Goal: Transaction & Acquisition: Purchase product/service

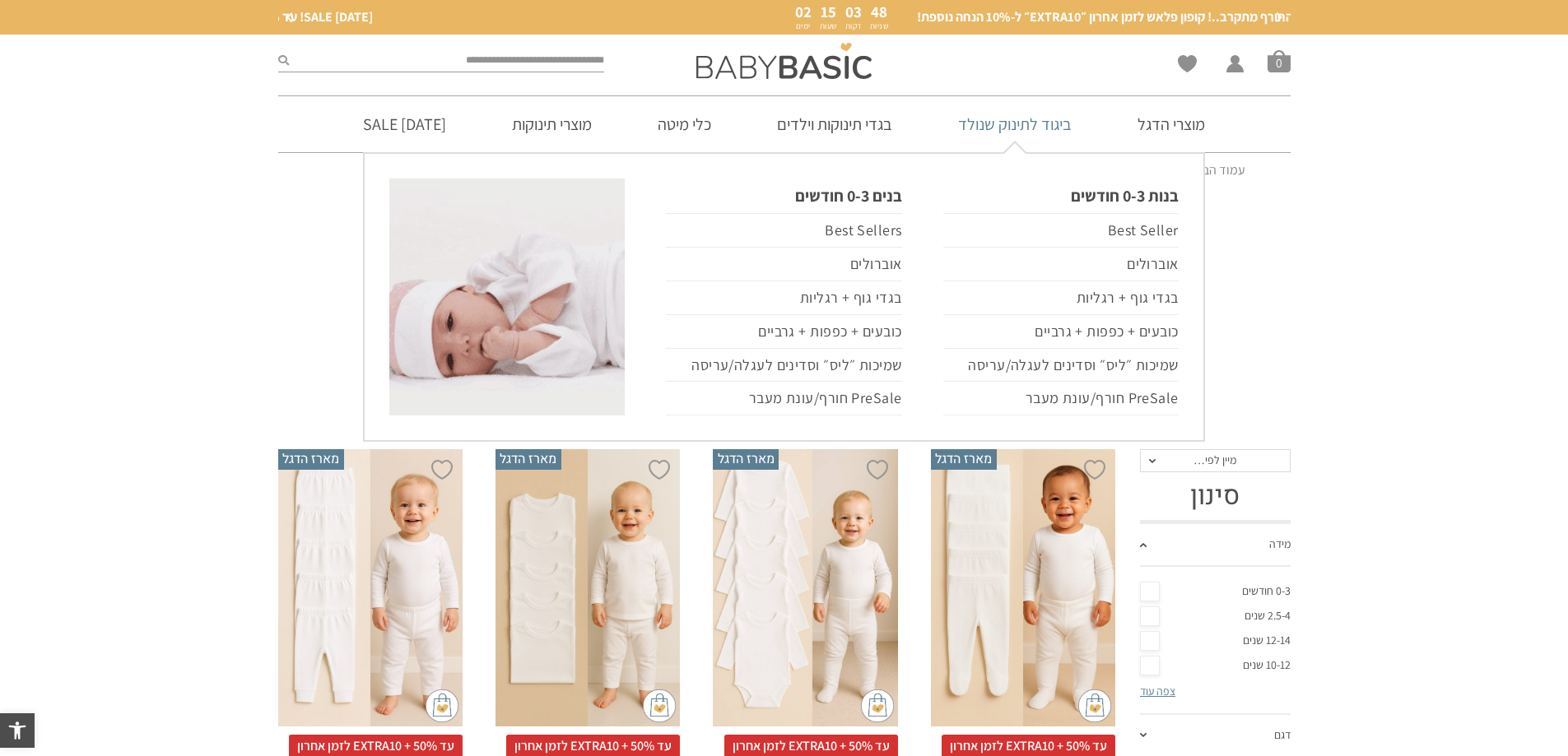
click at [1033, 132] on link "ביגוד לתינוק שנולד" at bounding box center [1015, 125] width 163 height 56
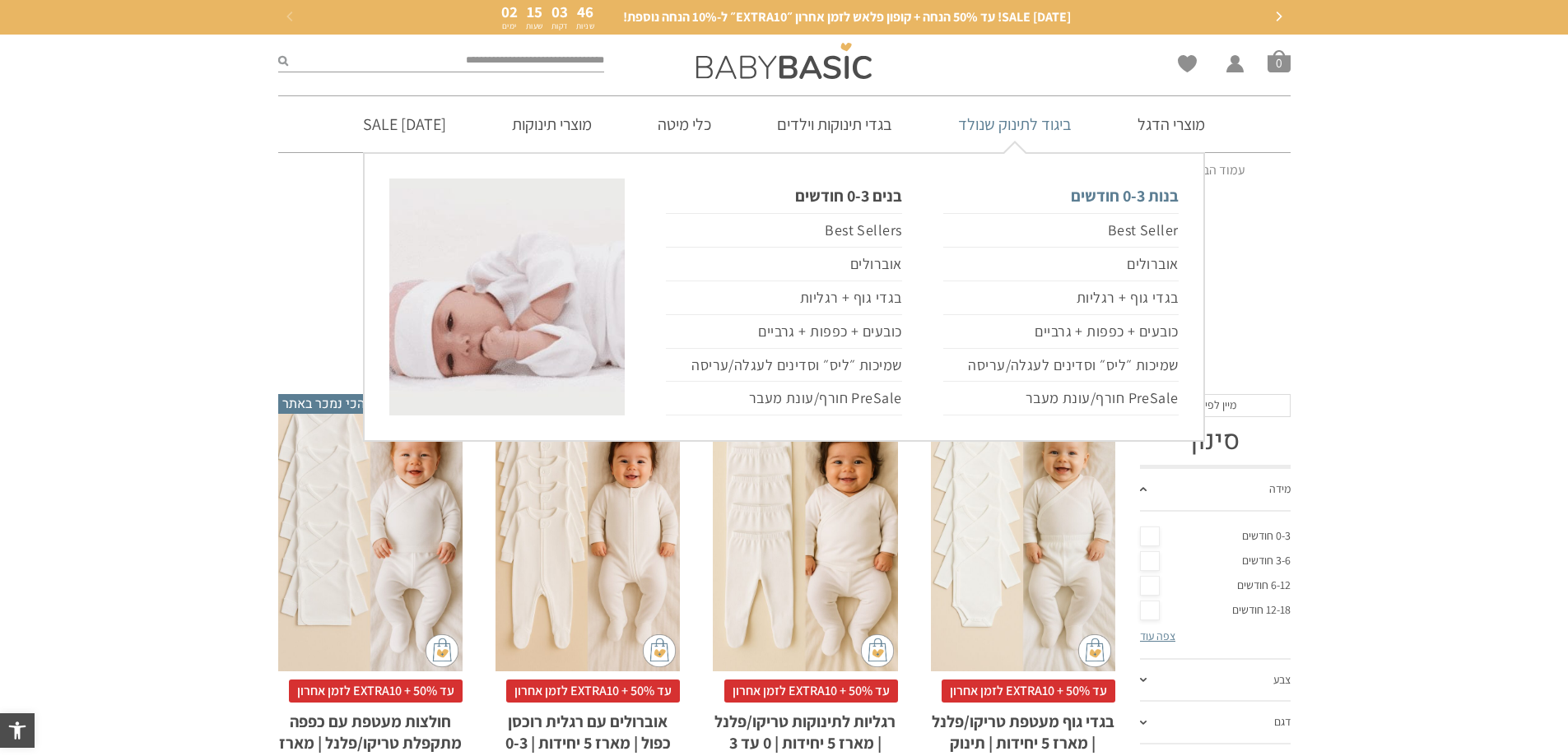
click at [1128, 195] on link "בנות 0-3 חודשים" at bounding box center [1061, 196] width 235 height 35
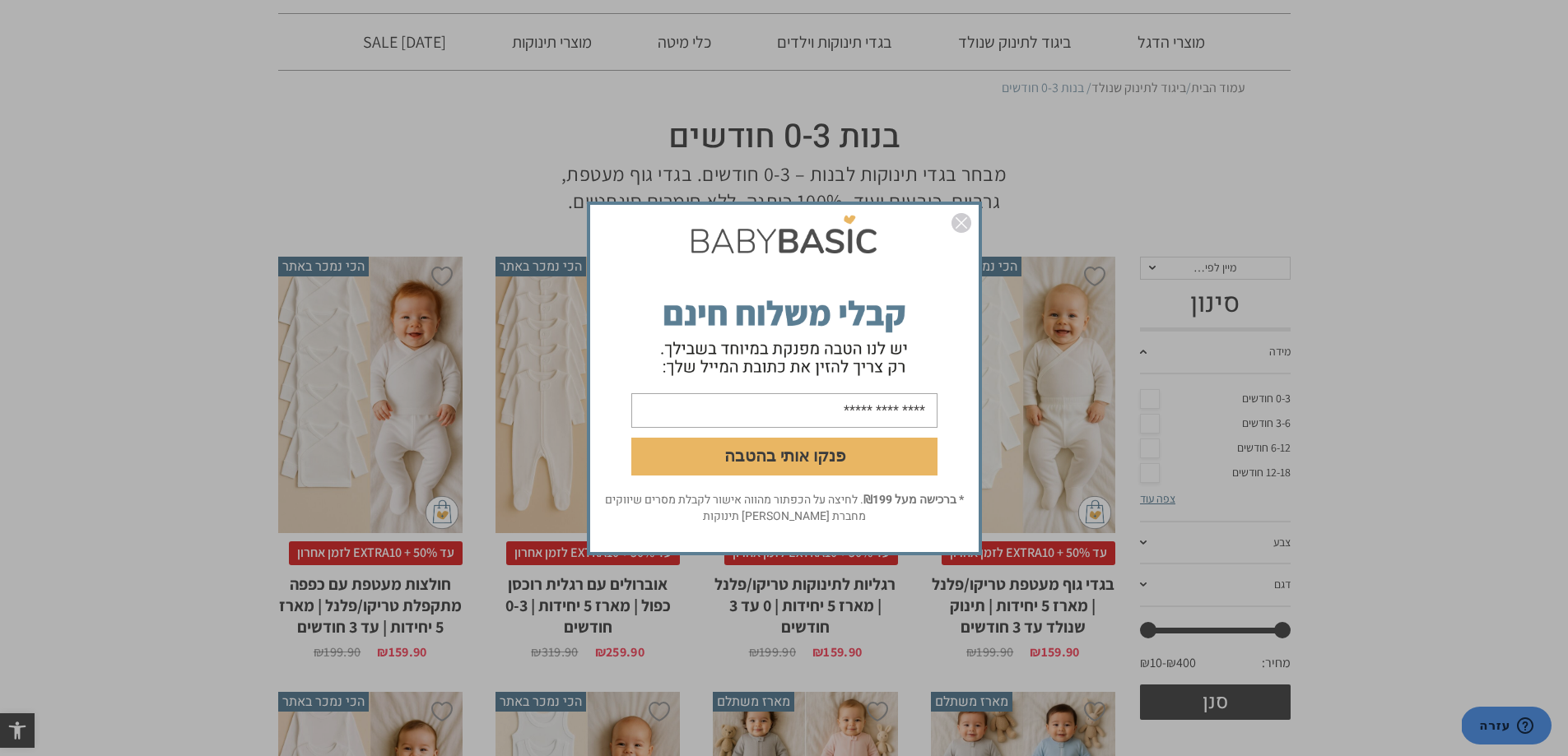
click at [958, 224] on img "סגור" at bounding box center [961, 223] width 20 height 20
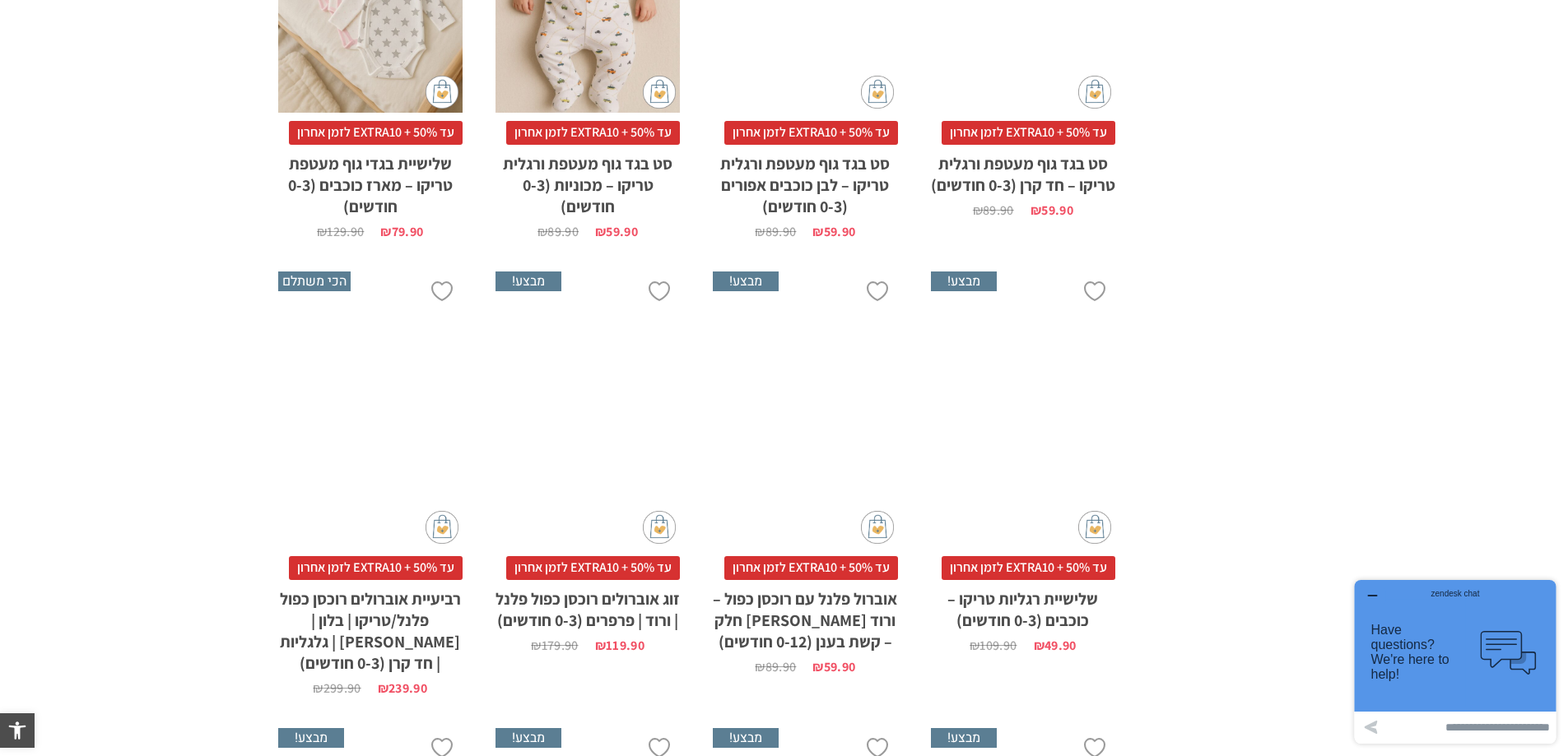
scroll to position [1811, 0]
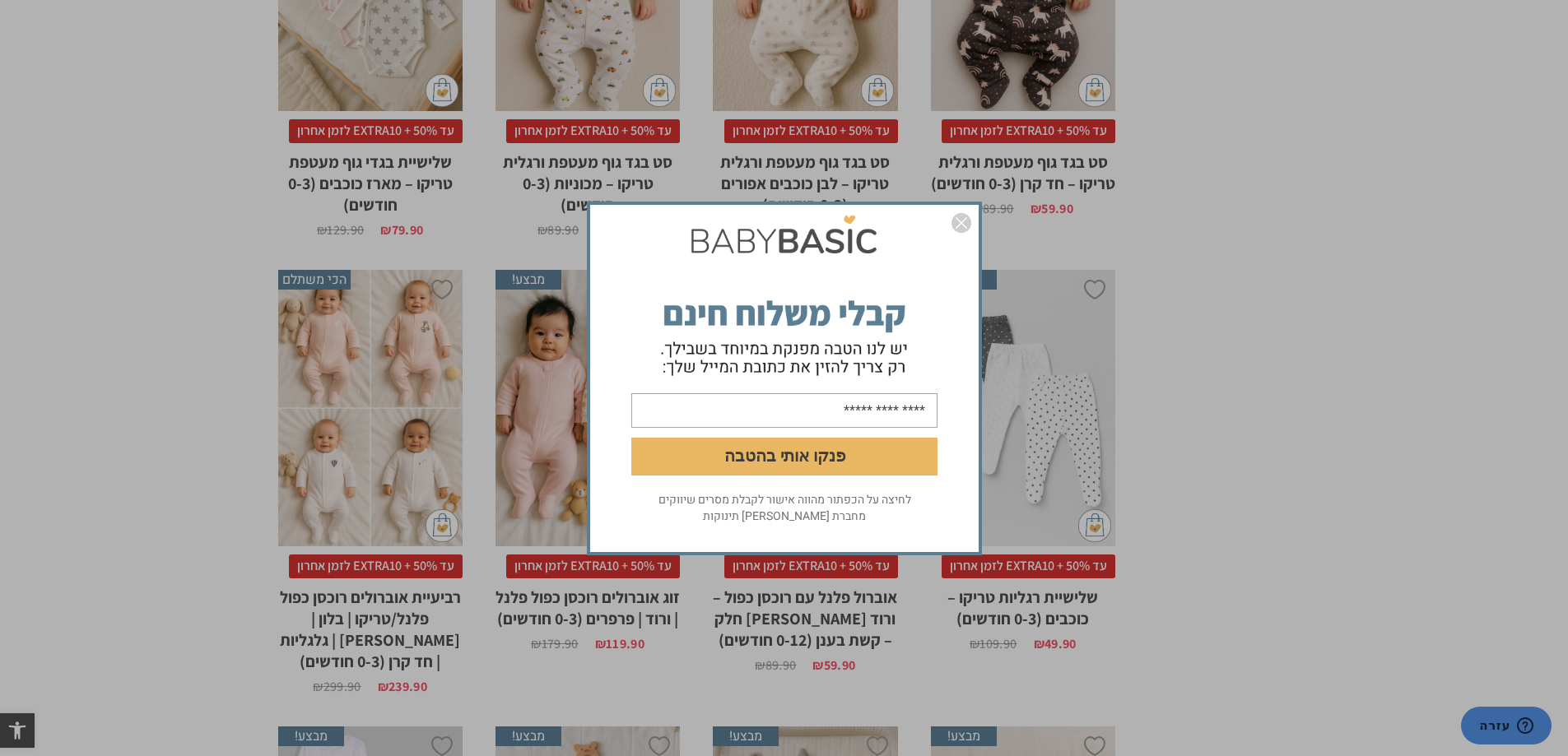
click at [1333, 292] on div "פנקו אותי בהטבה לחיצה על הכפתור מהווה אישור לקבלת מסרים שיווקים מחברת אריה בגדי…" at bounding box center [784, 378] width 1568 height 756
click at [962, 222] on img "סגור" at bounding box center [961, 223] width 20 height 20
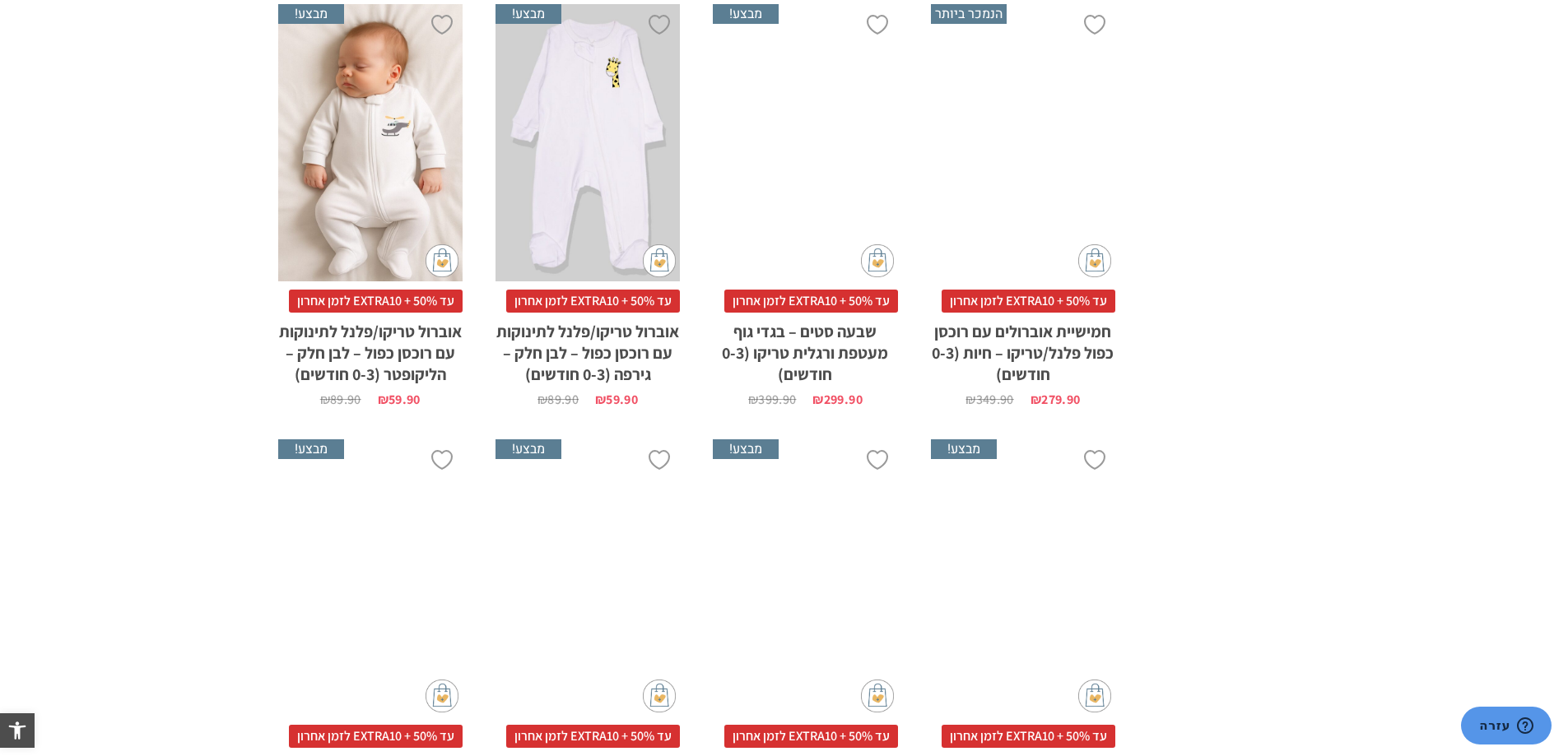
scroll to position [5020, 0]
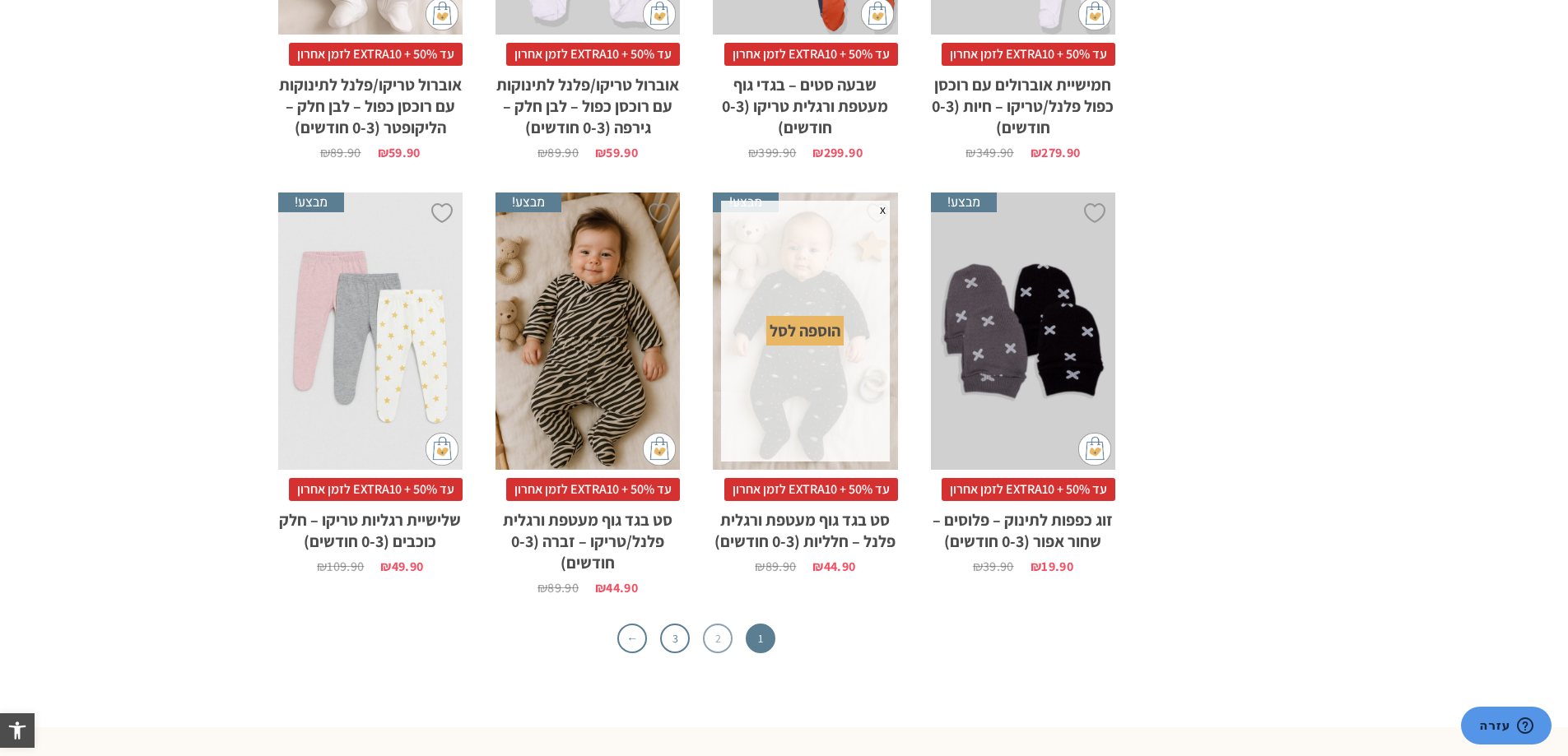
click at [710, 637] on link "2" at bounding box center [718, 638] width 30 height 30
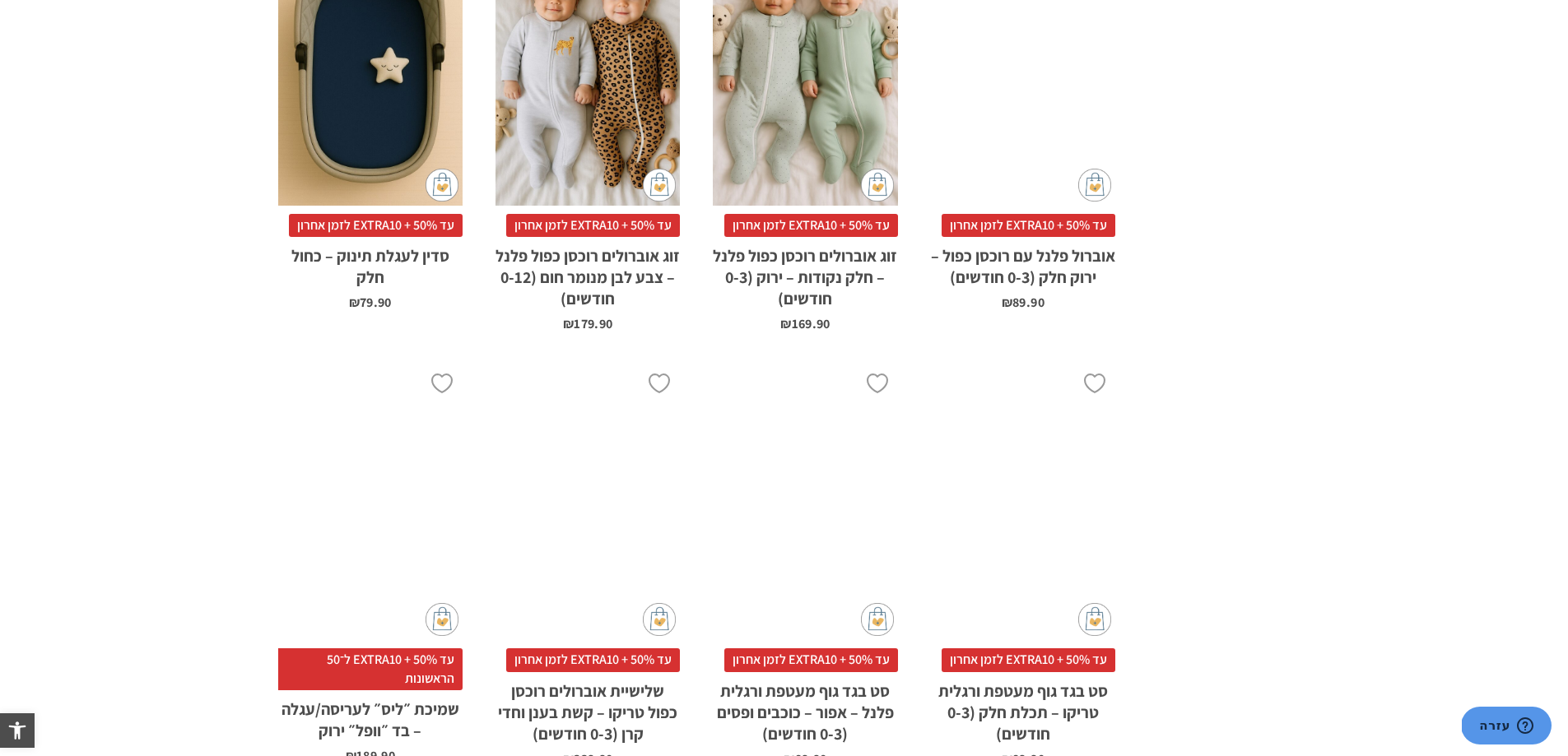
scroll to position [5020, 0]
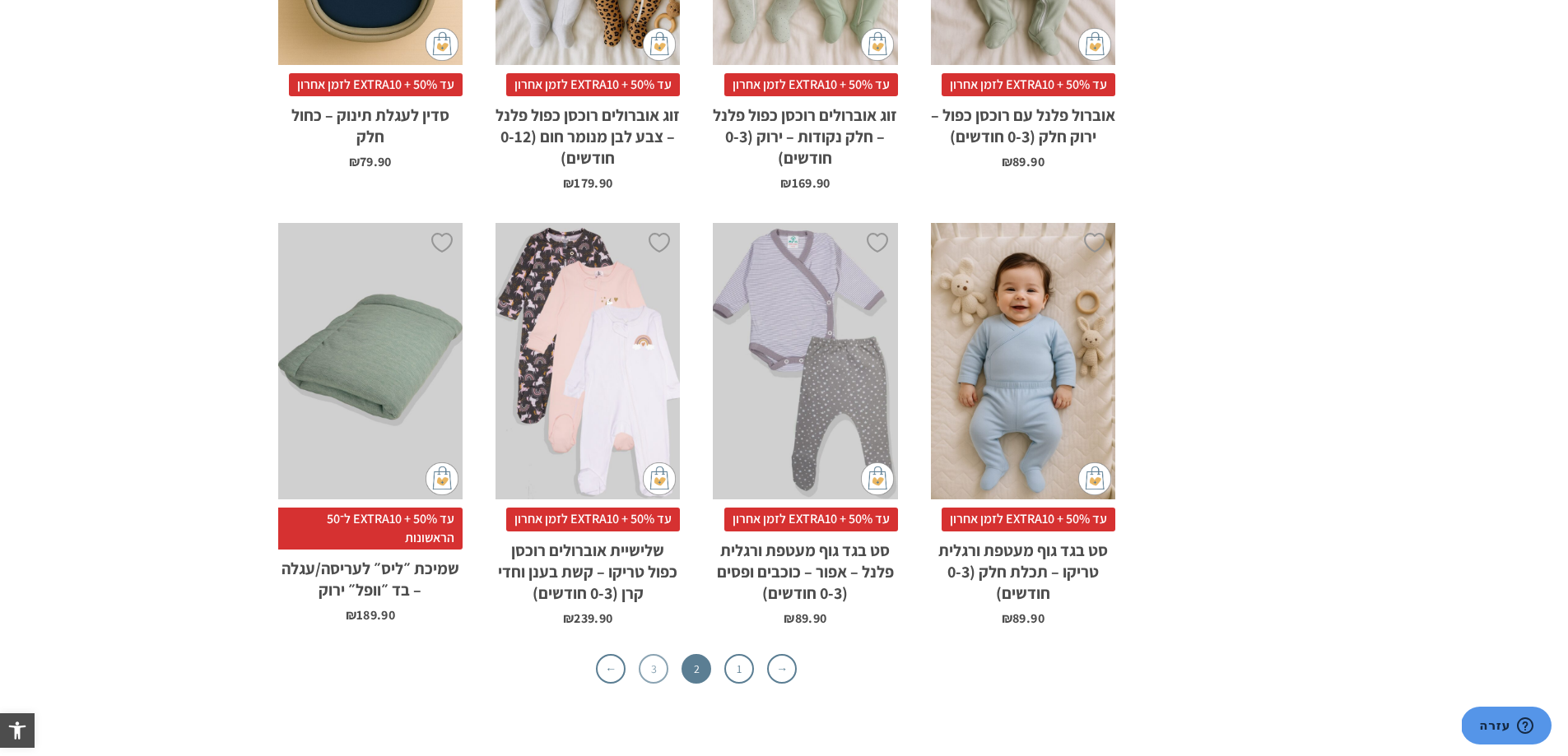
click at [646, 654] on link "3" at bounding box center [653, 669] width 30 height 30
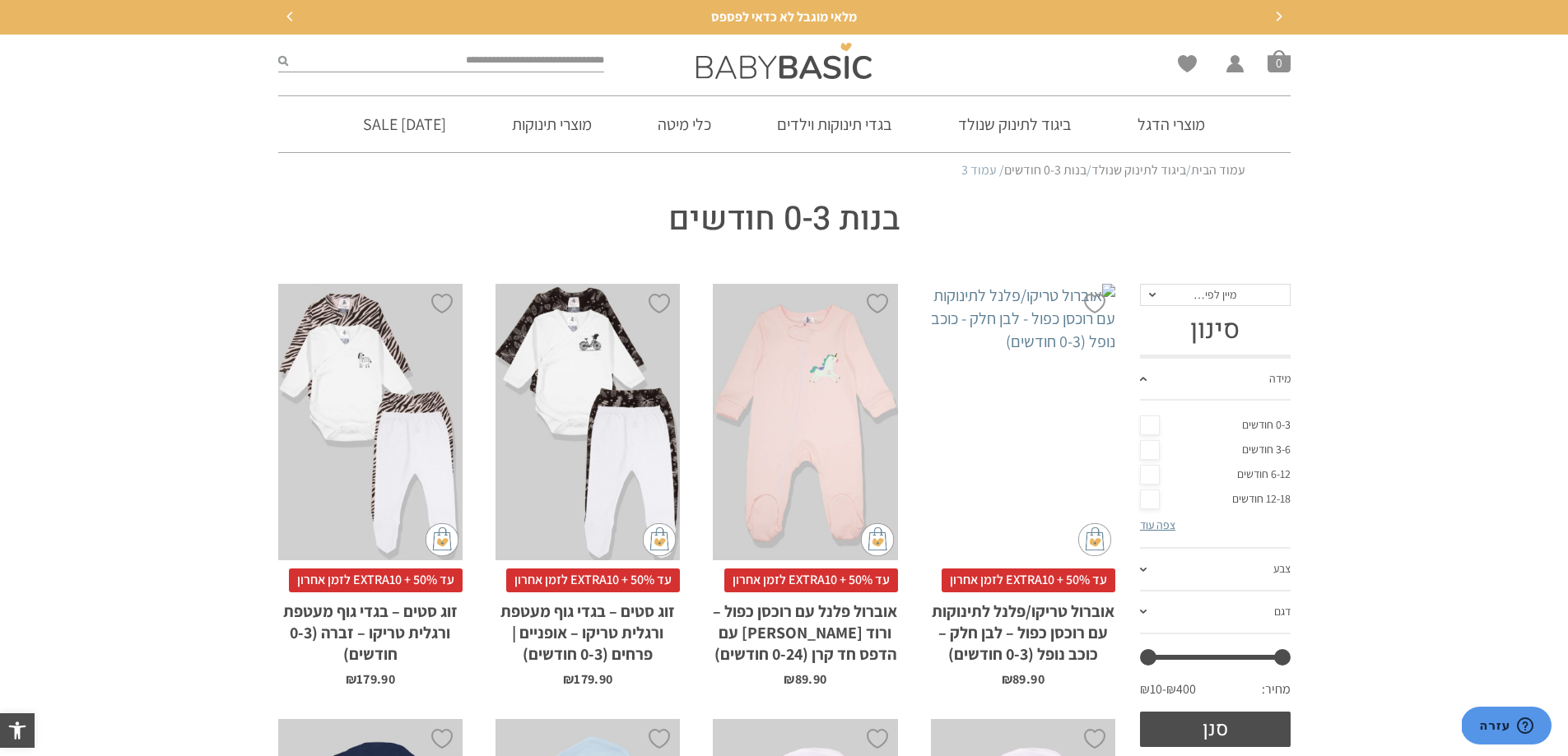
click at [546, 58] on input "search" at bounding box center [447, 61] width 317 height 22
type input "*****"
click at [283, 66] on icon "submit" at bounding box center [282, 60] width 10 height 10
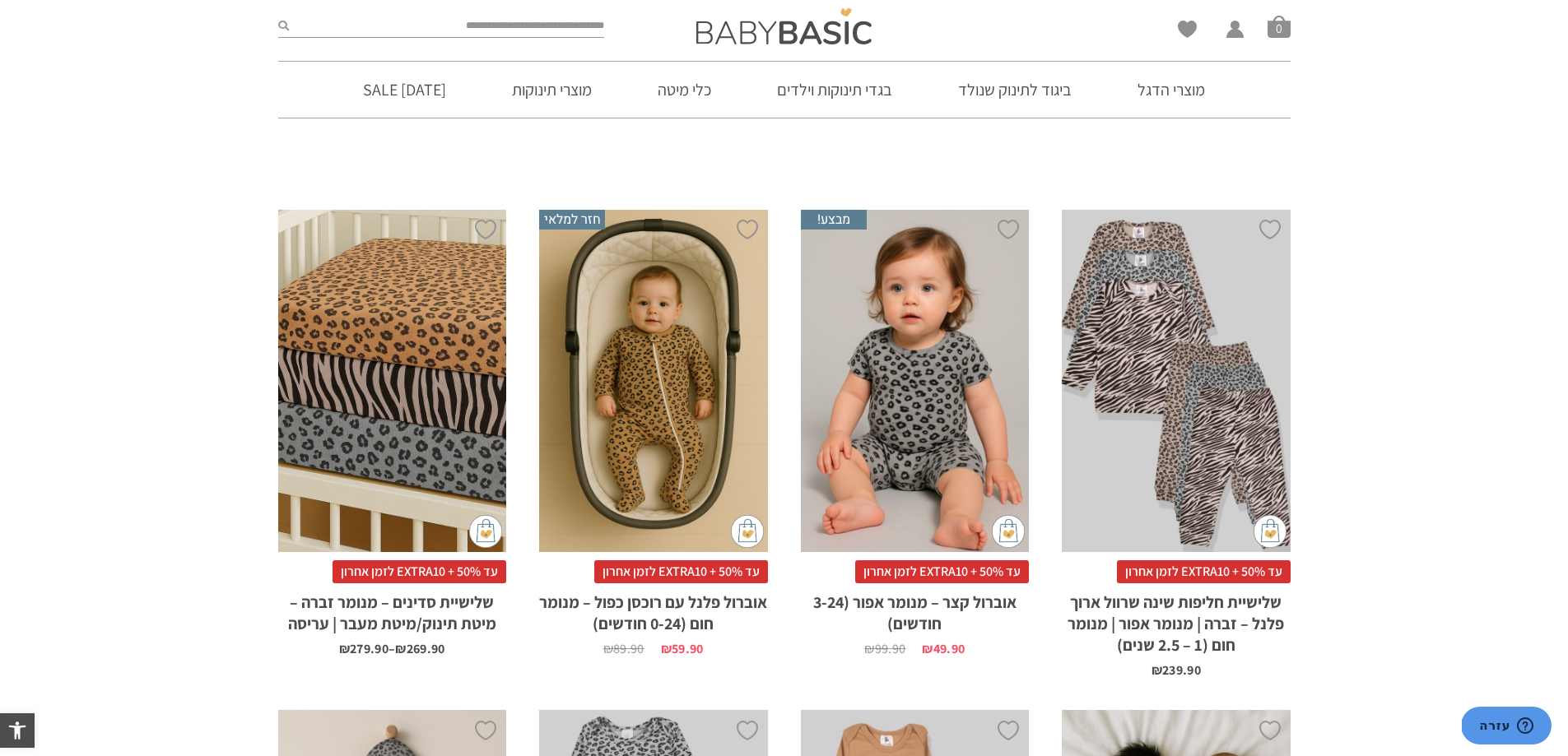
scroll to position [329, 0]
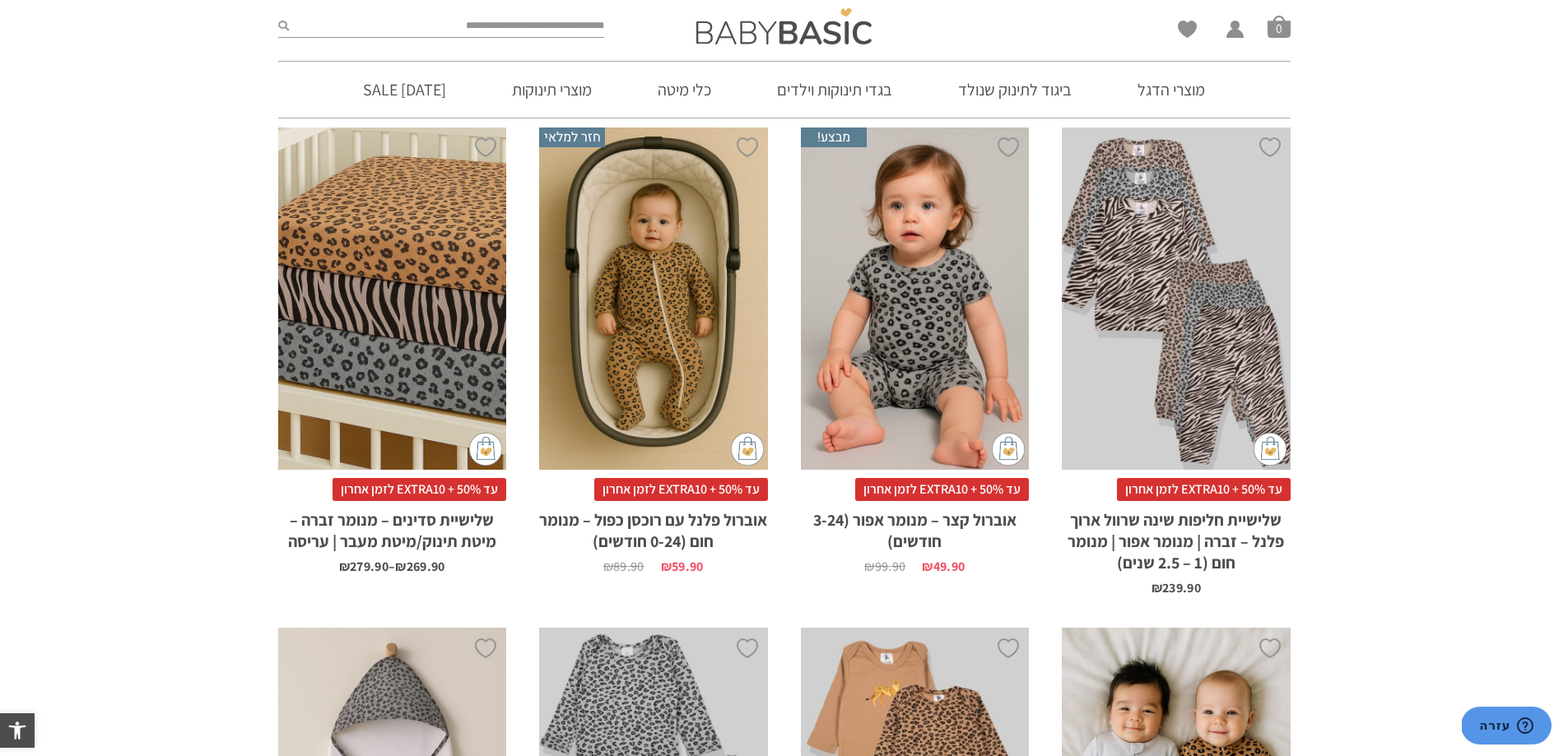
click at [637, 326] on div "x בחירת מידה 0-3m 3-6m 18-24m" at bounding box center [653, 298] width 229 height 342
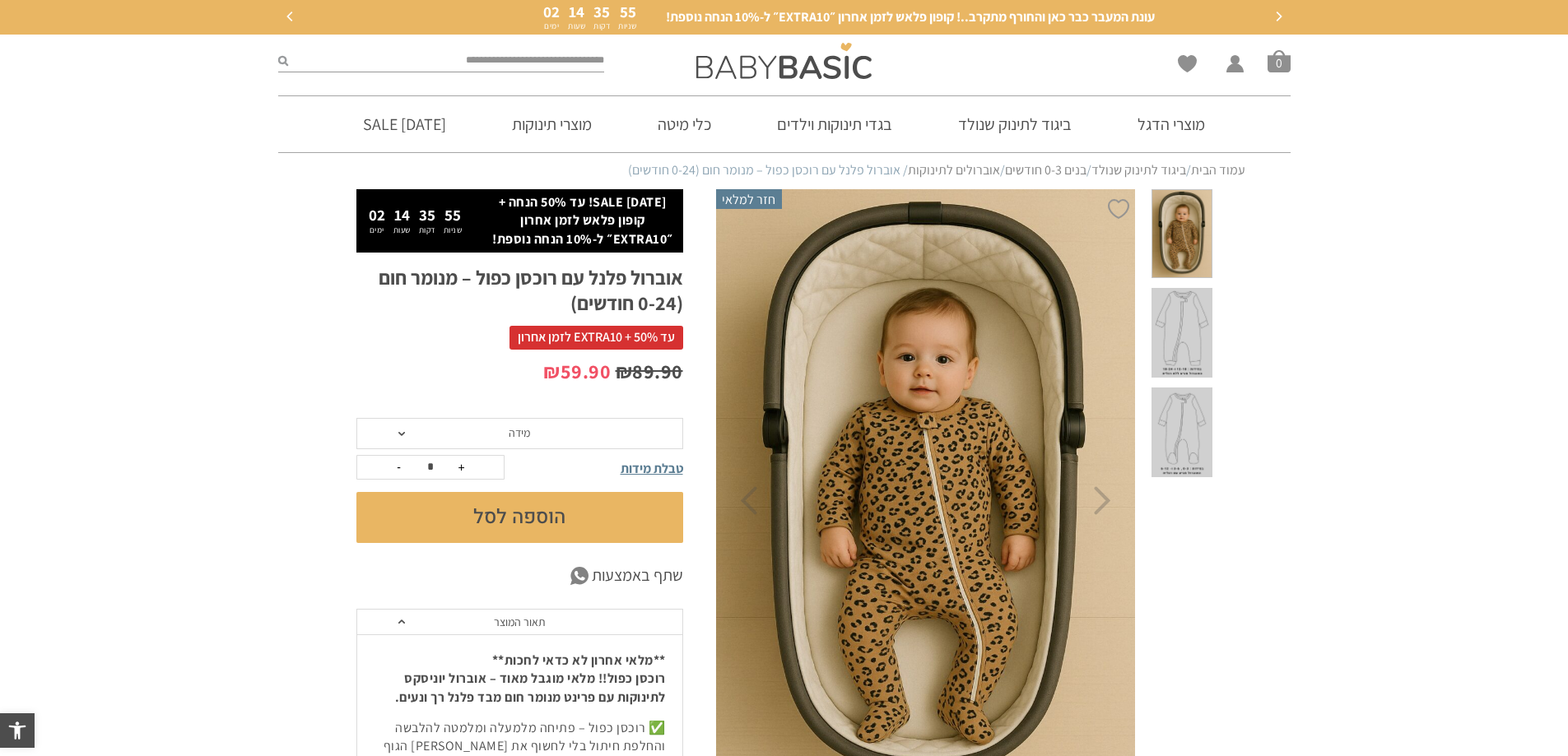
click at [1191, 303] on span at bounding box center [1181, 333] width 60 height 90
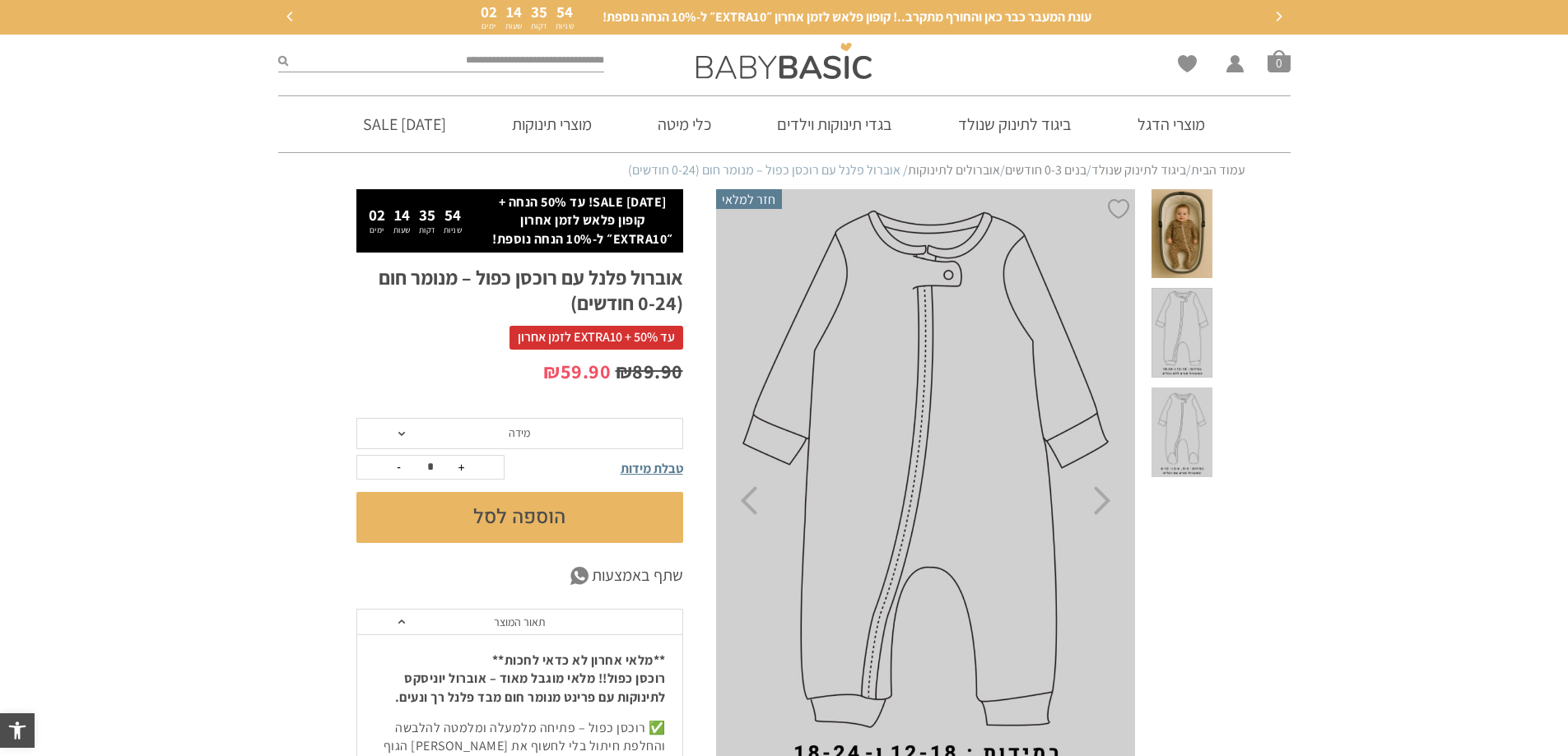
click at [1205, 388] on span at bounding box center [1181, 432] width 60 height 90
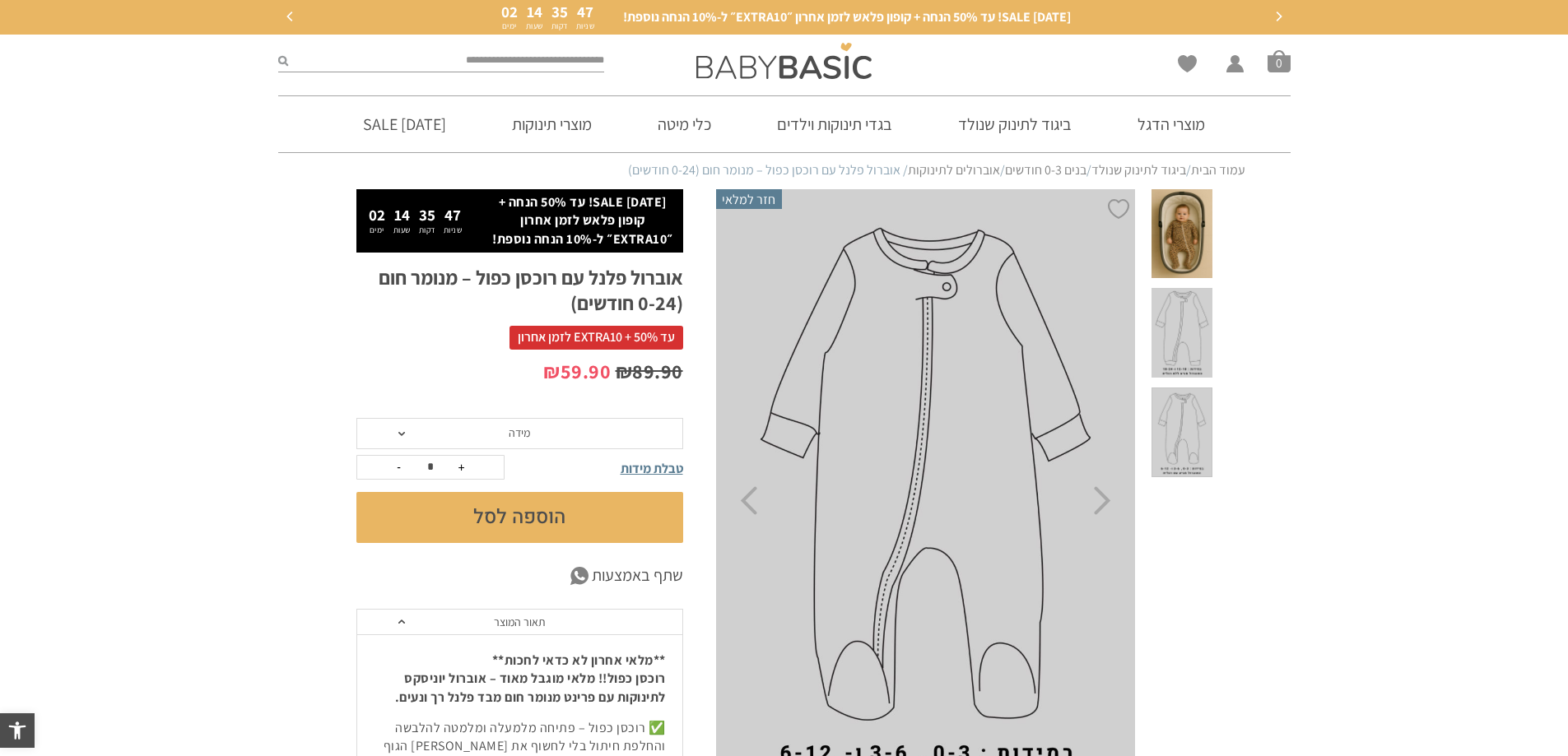
click at [1191, 238] on span at bounding box center [1181, 233] width 60 height 90
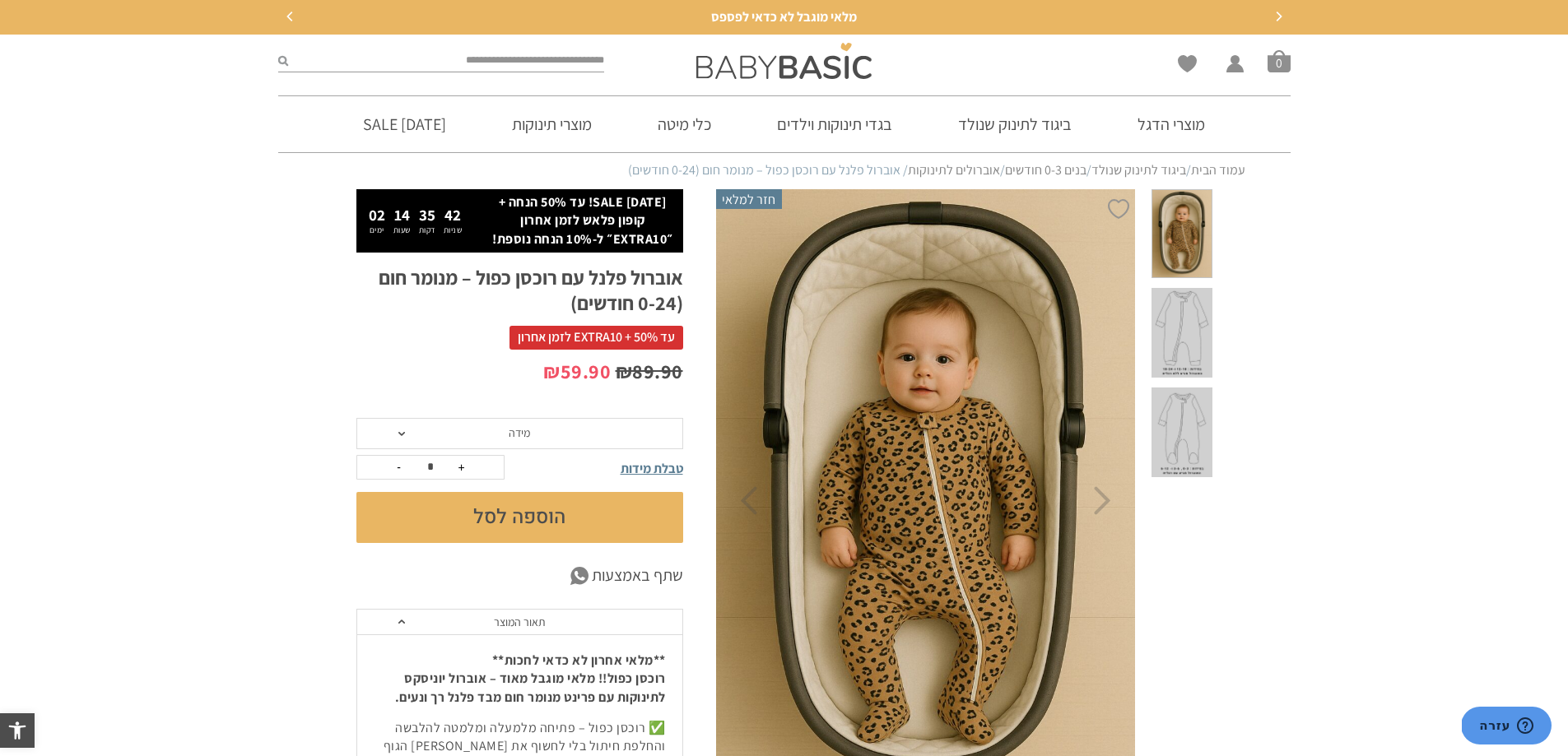
click at [552, 432] on span "מידה" at bounding box center [519, 434] width 327 height 31
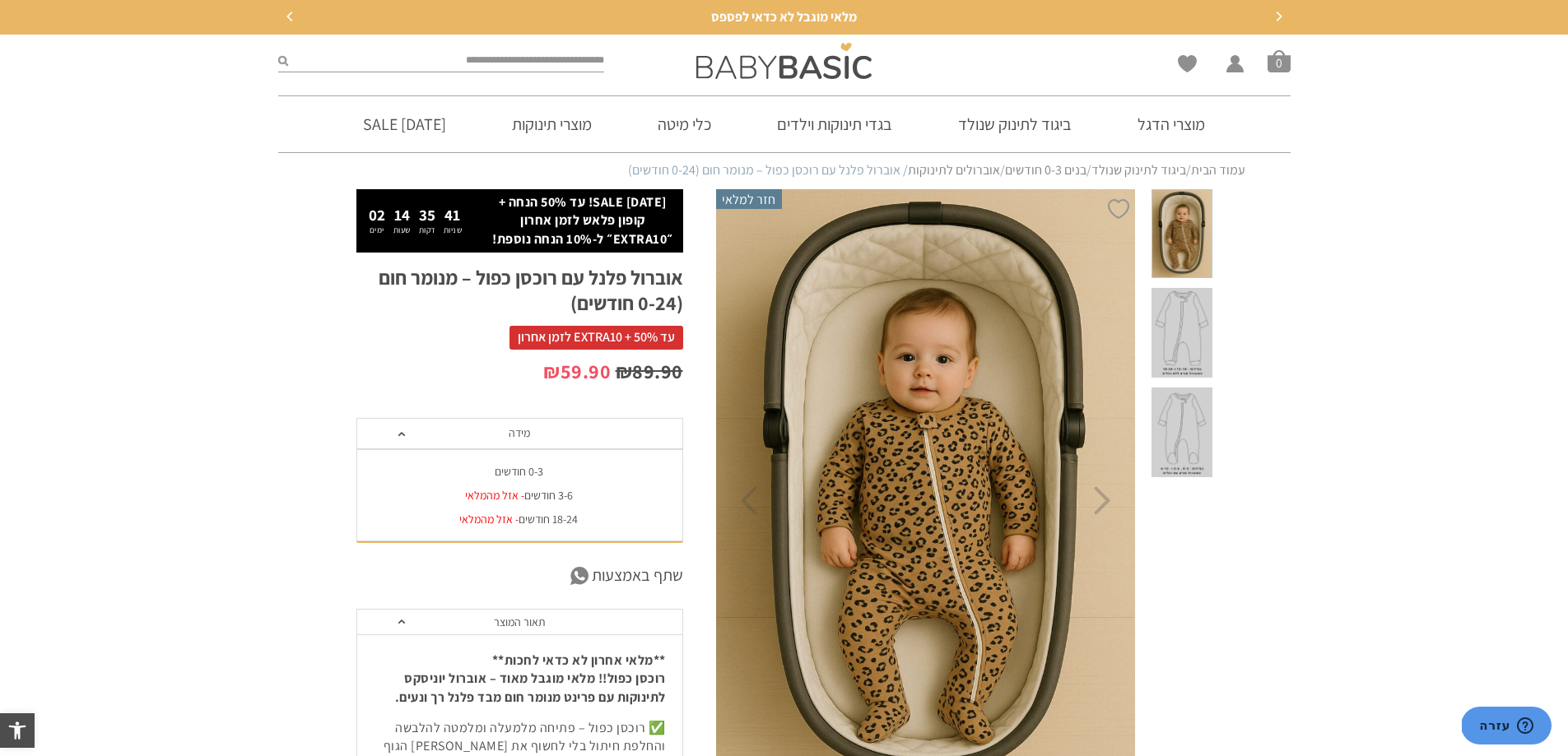
click at [527, 472] on div "0-3 חודשים" at bounding box center [518, 472] width 327 height 14
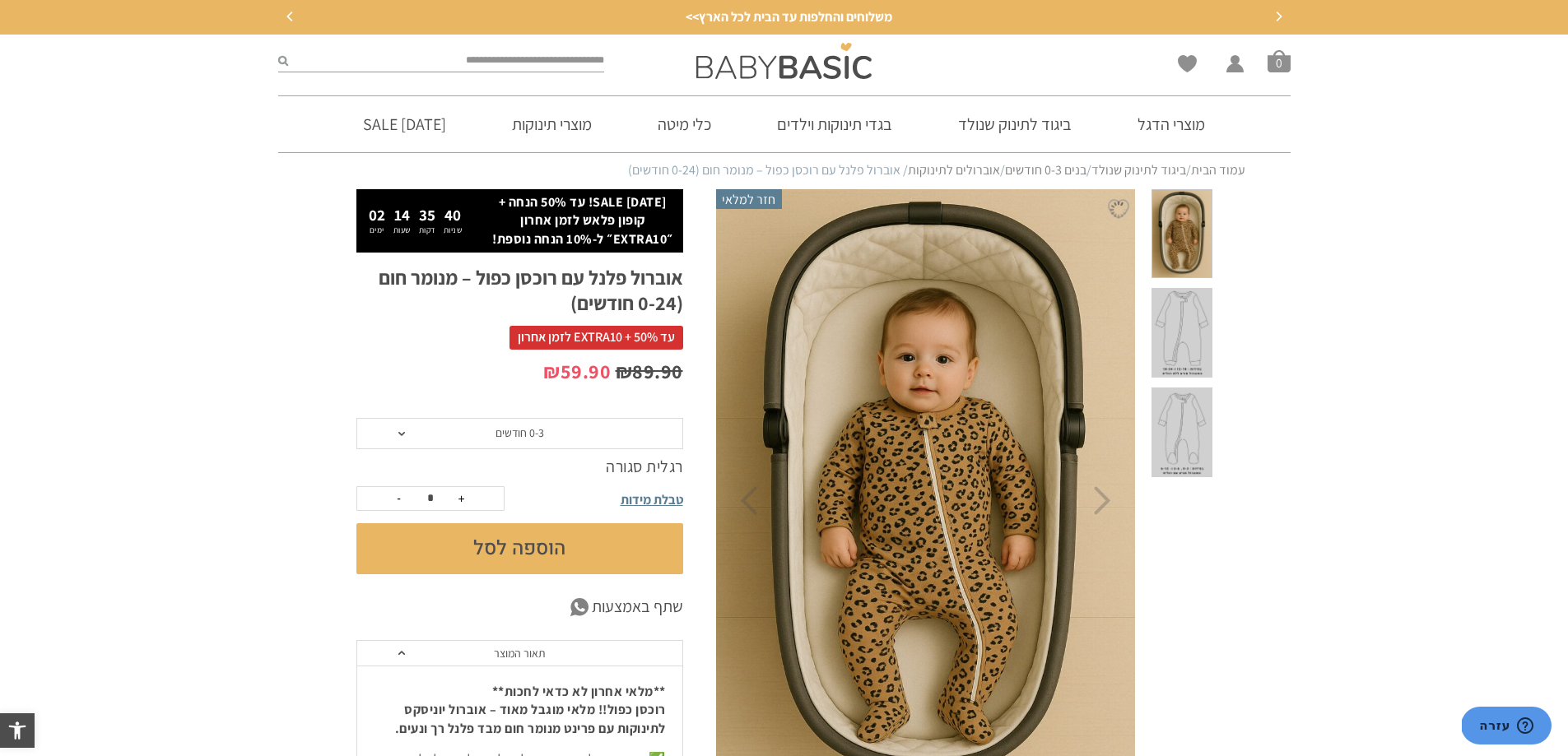
click at [557, 550] on button "הוספה לסל" at bounding box center [519, 549] width 327 height 51
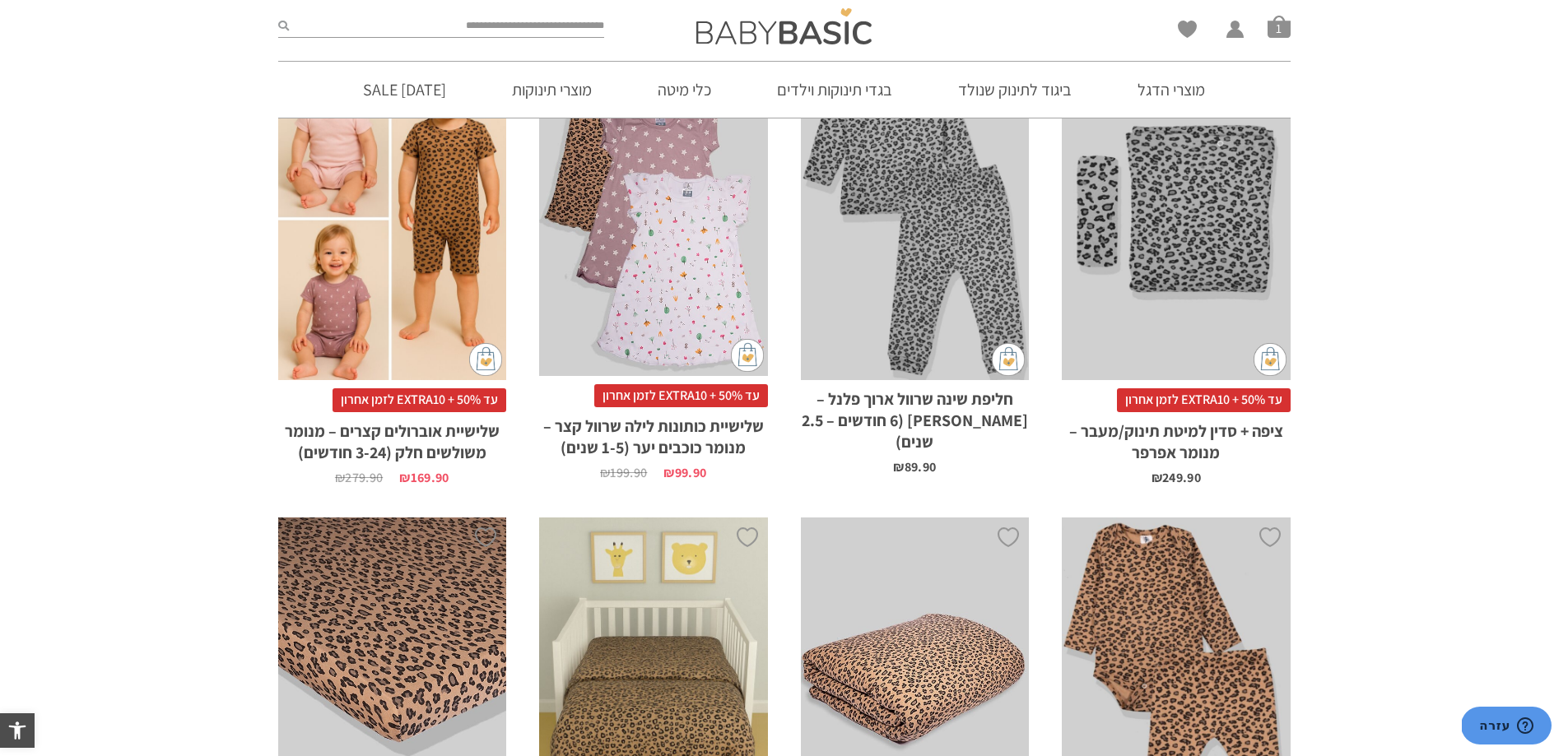
scroll to position [1646, 0]
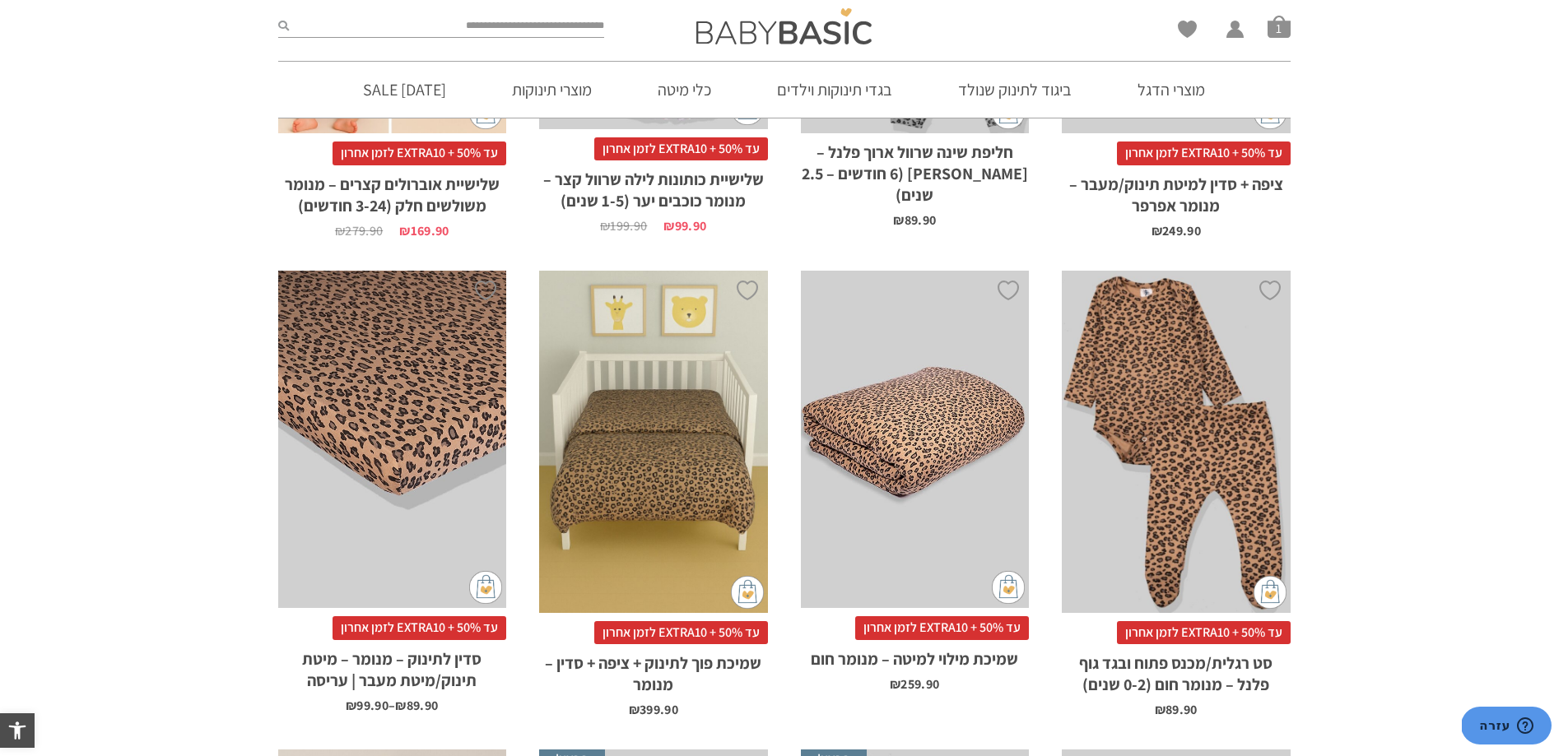
click at [1213, 495] on div "x בחירת מידה 0-3m 3-6m 6-12m 12-18m 18-24m" at bounding box center [1176, 442] width 229 height 342
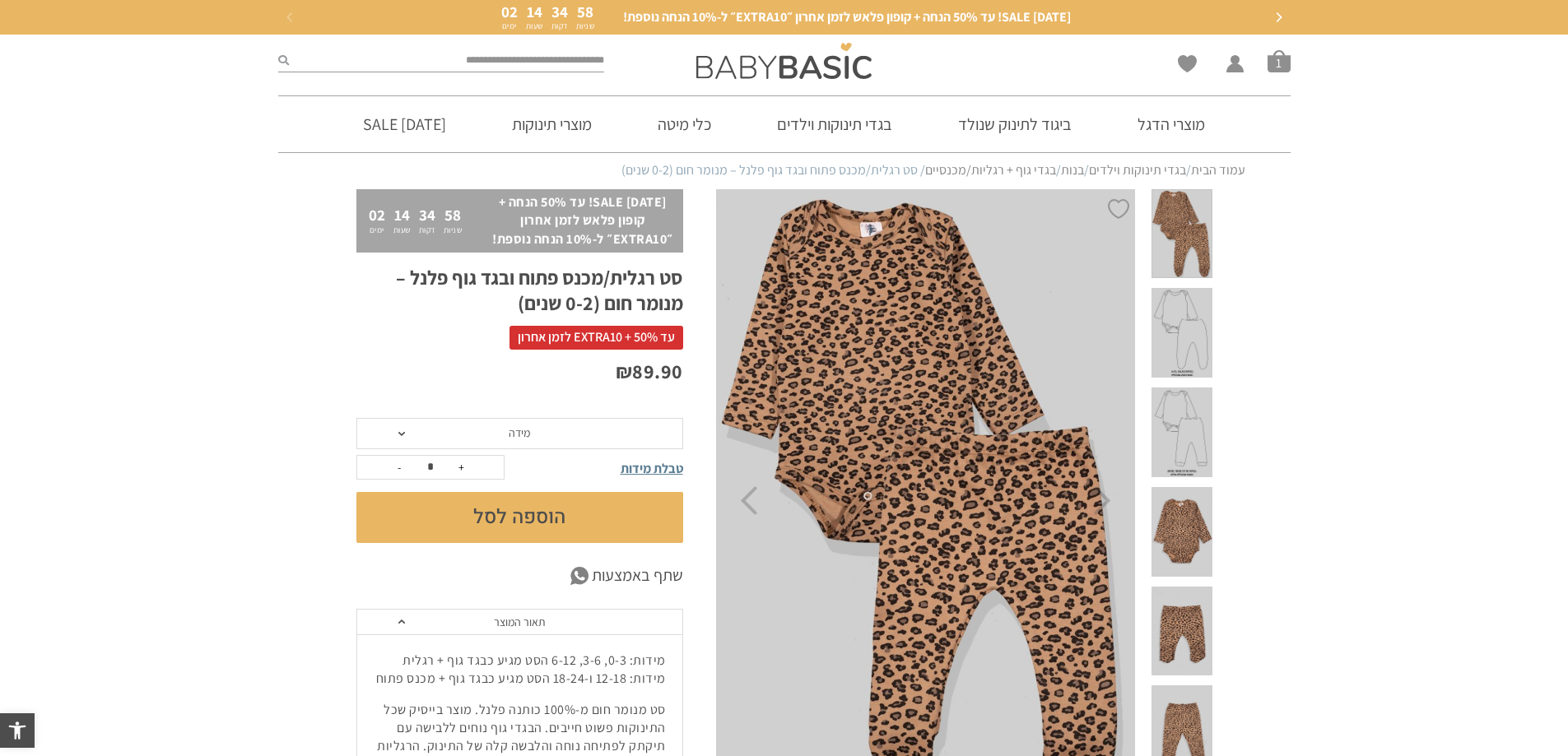
click at [558, 416] on div "₪ 89.90" at bounding box center [519, 388] width 327 height 61
click at [558, 426] on span "מידה" at bounding box center [519, 434] width 327 height 31
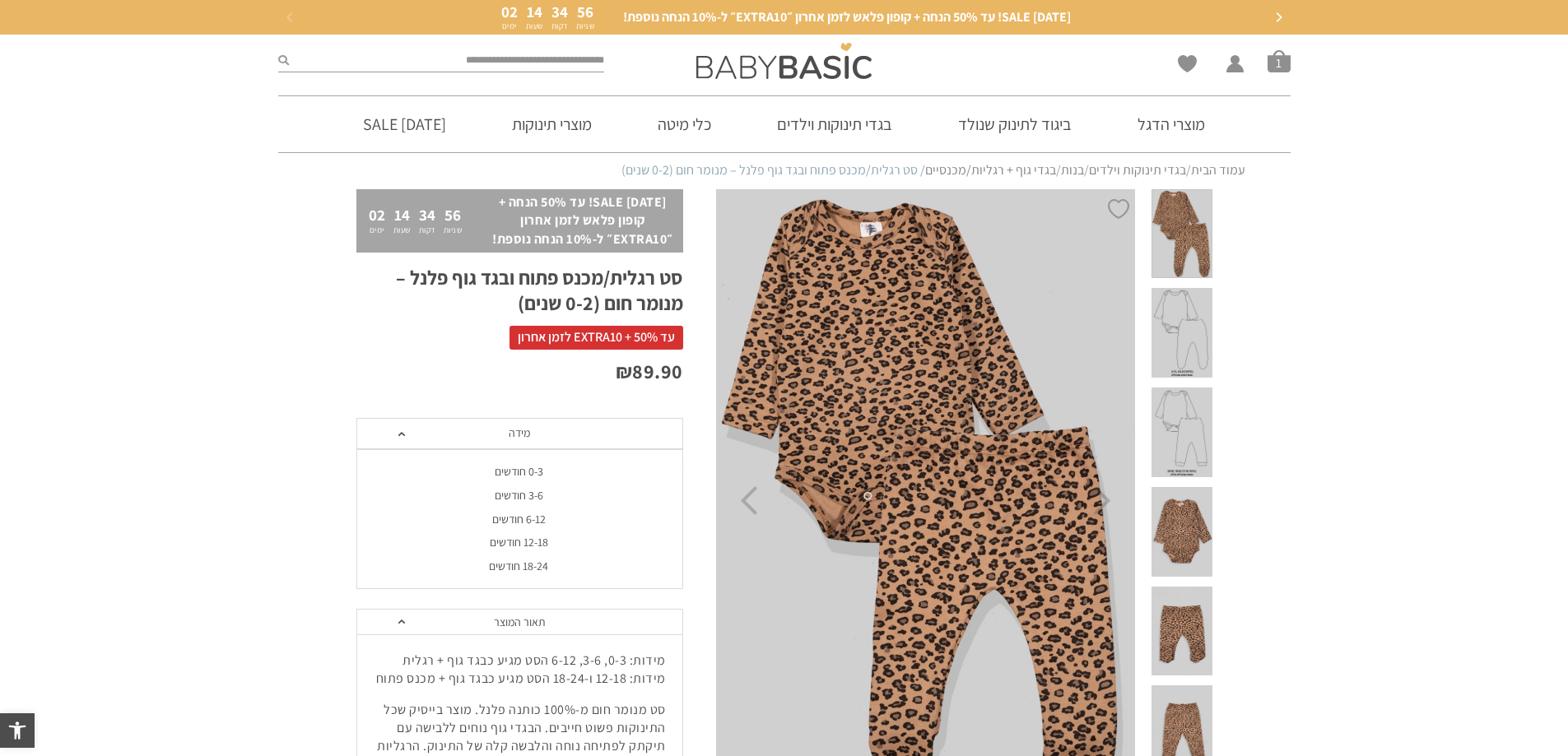
click at [530, 494] on div "3-6 חודשים" at bounding box center [518, 496] width 327 height 14
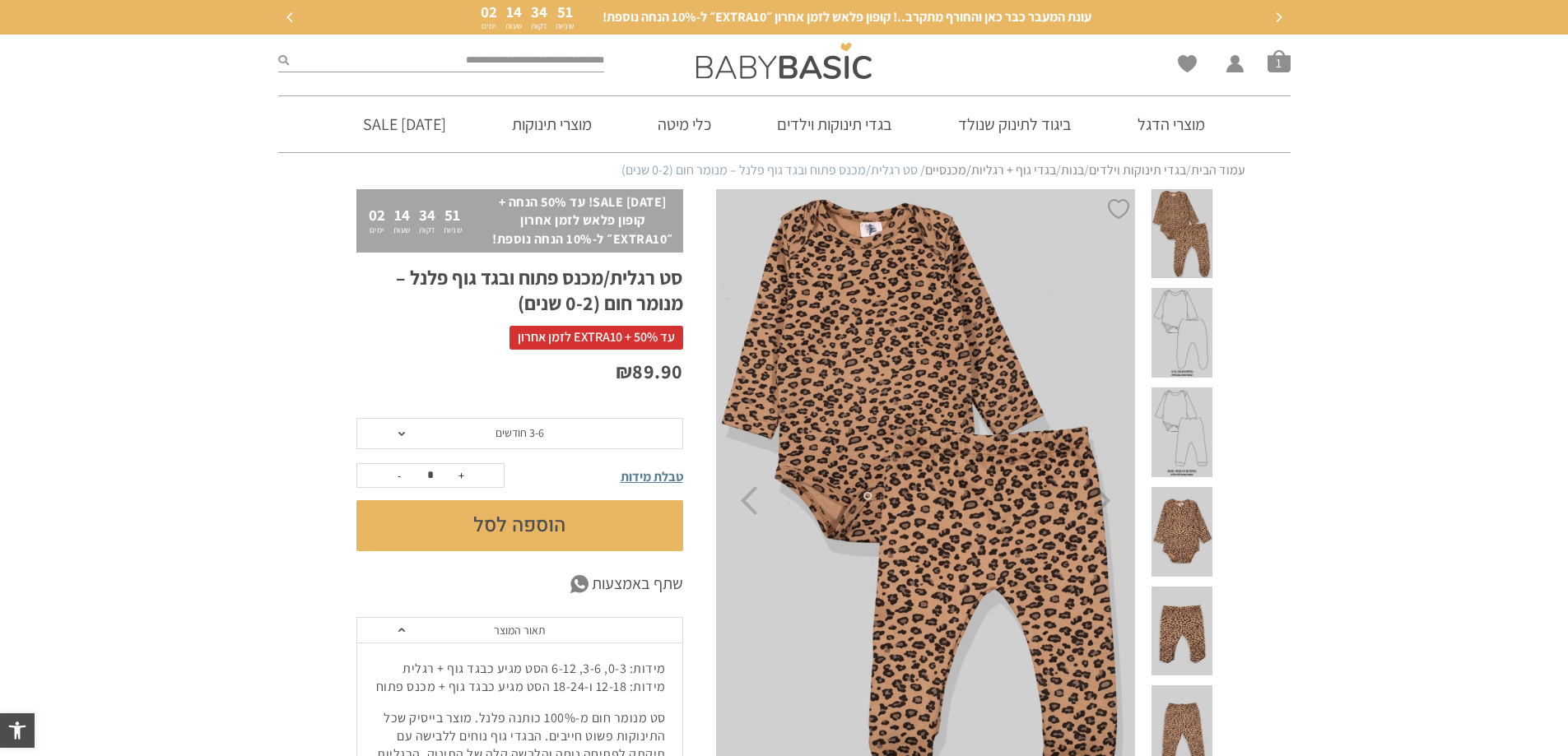
click at [591, 535] on button "הוספה לסל" at bounding box center [519, 526] width 327 height 51
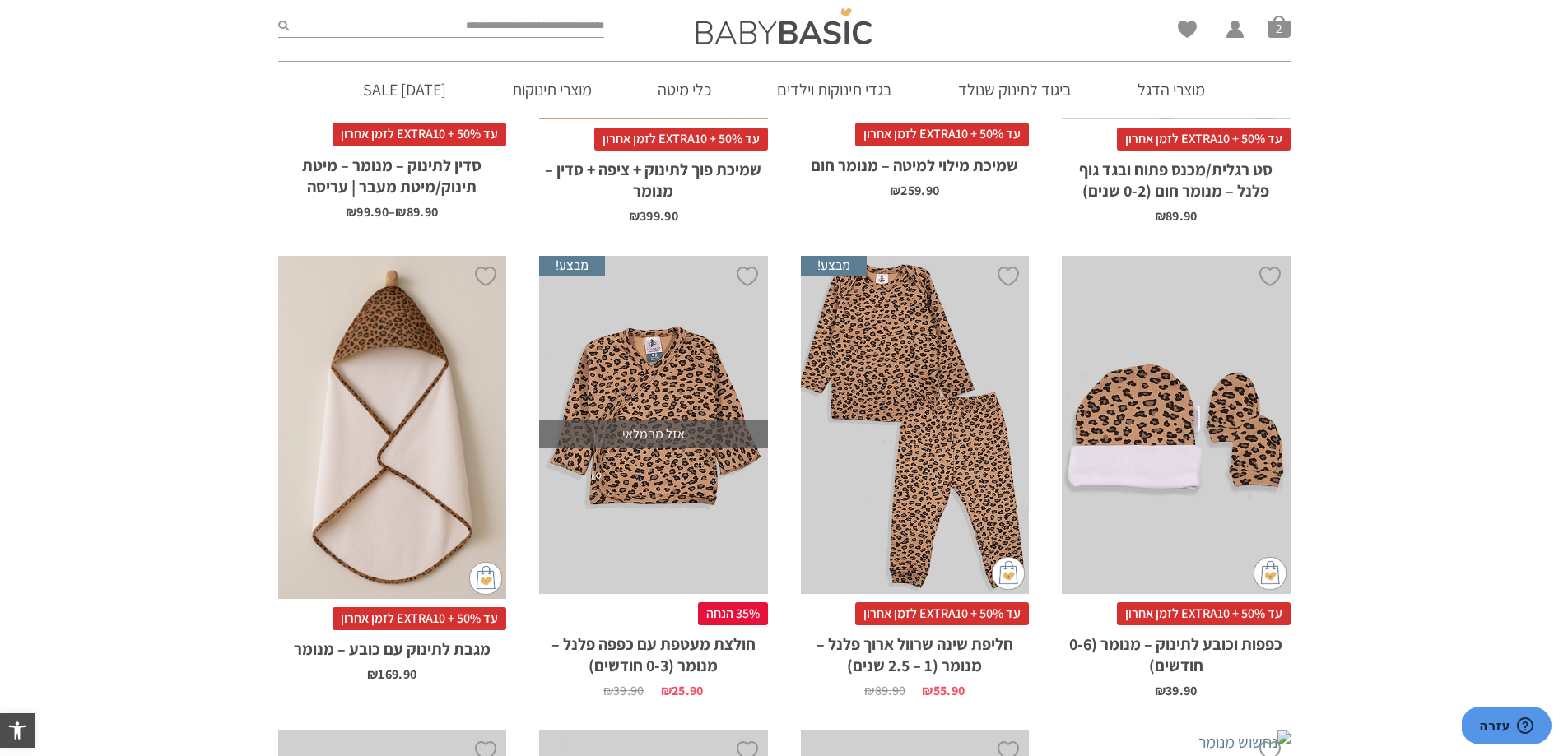
click at [916, 356] on div "x בחירת מידה 12-18m 18-24m 24-30m" at bounding box center [915, 425] width 229 height 338
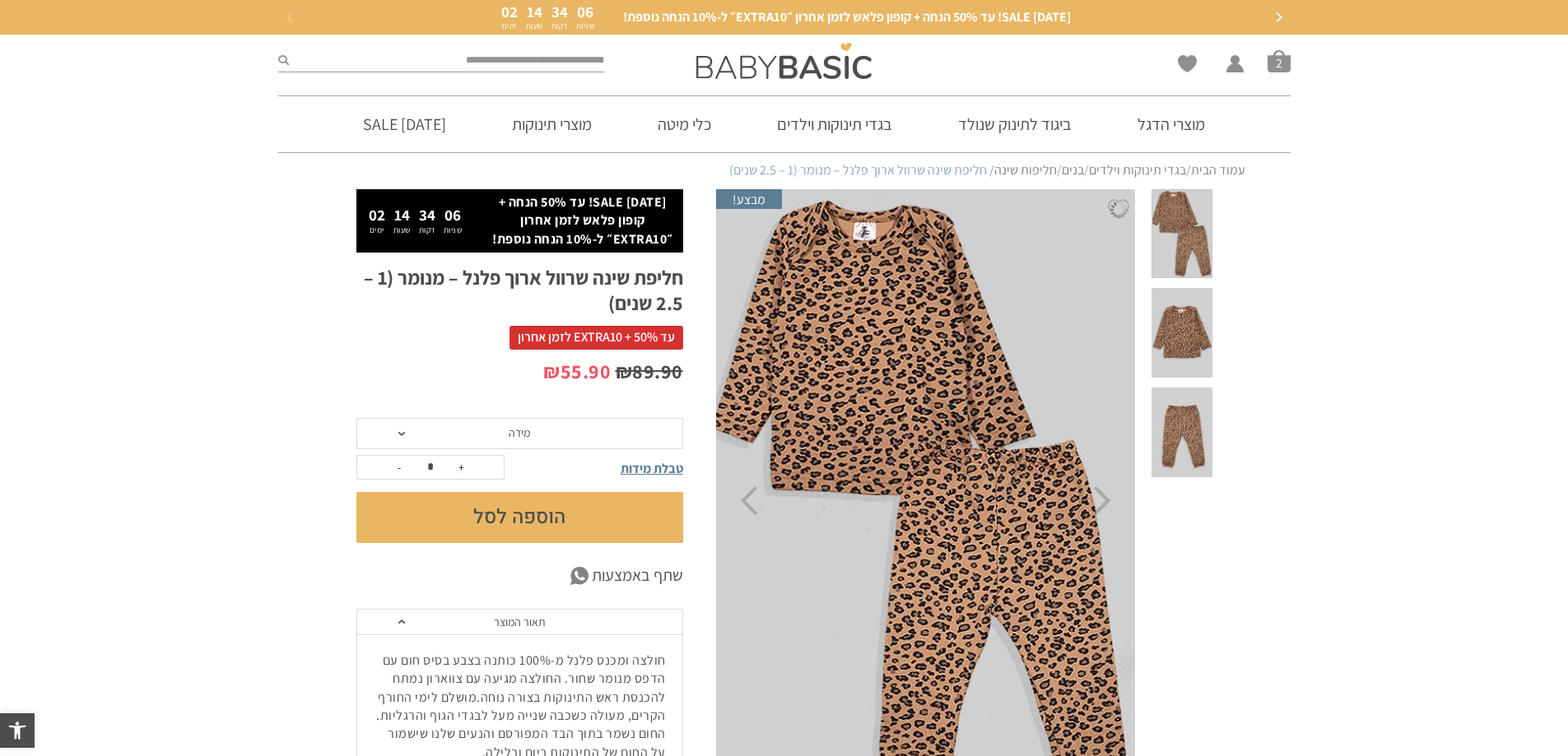
click at [491, 426] on span "מידה" at bounding box center [519, 434] width 327 height 31
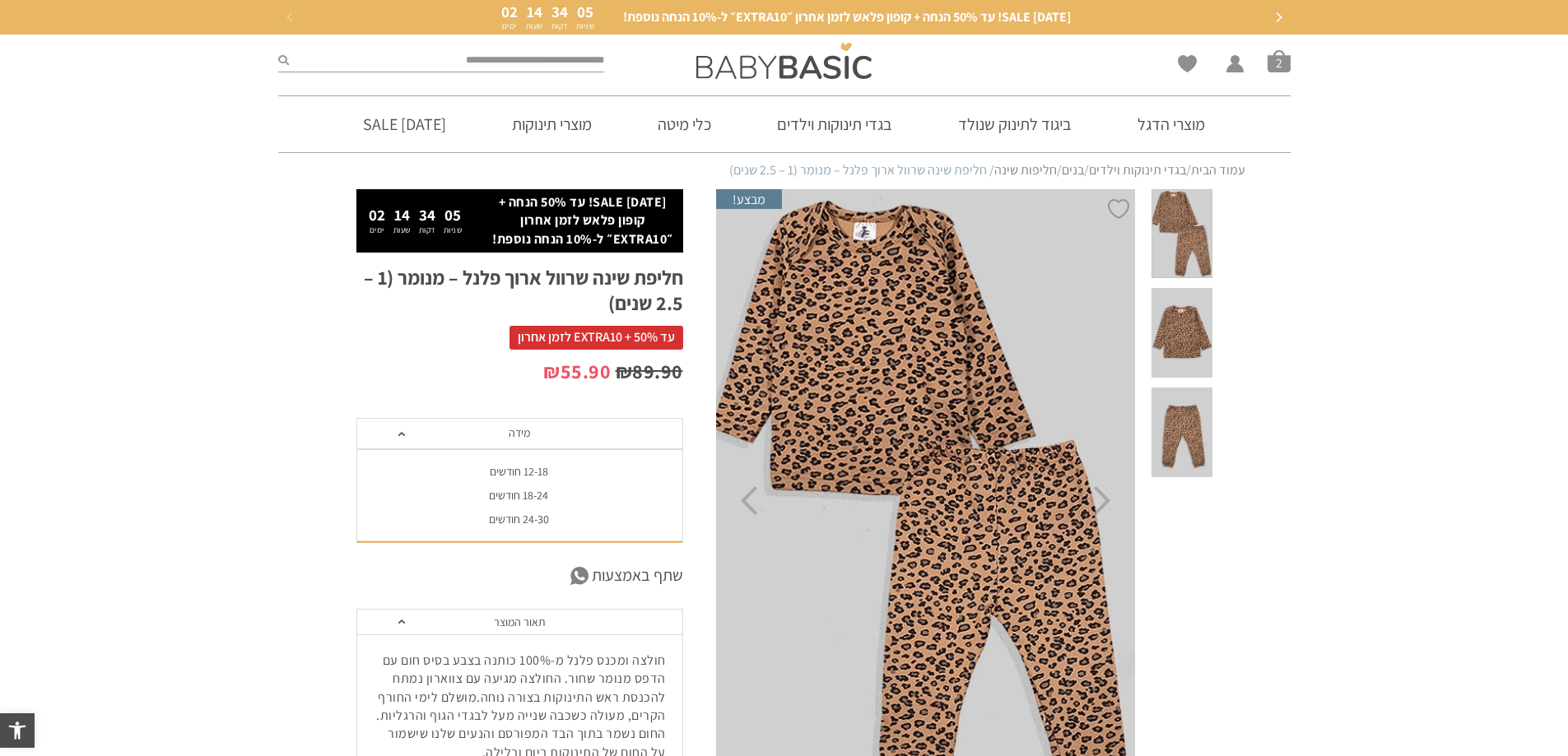
click at [491, 426] on span "מידה" at bounding box center [519, 434] width 327 height 31
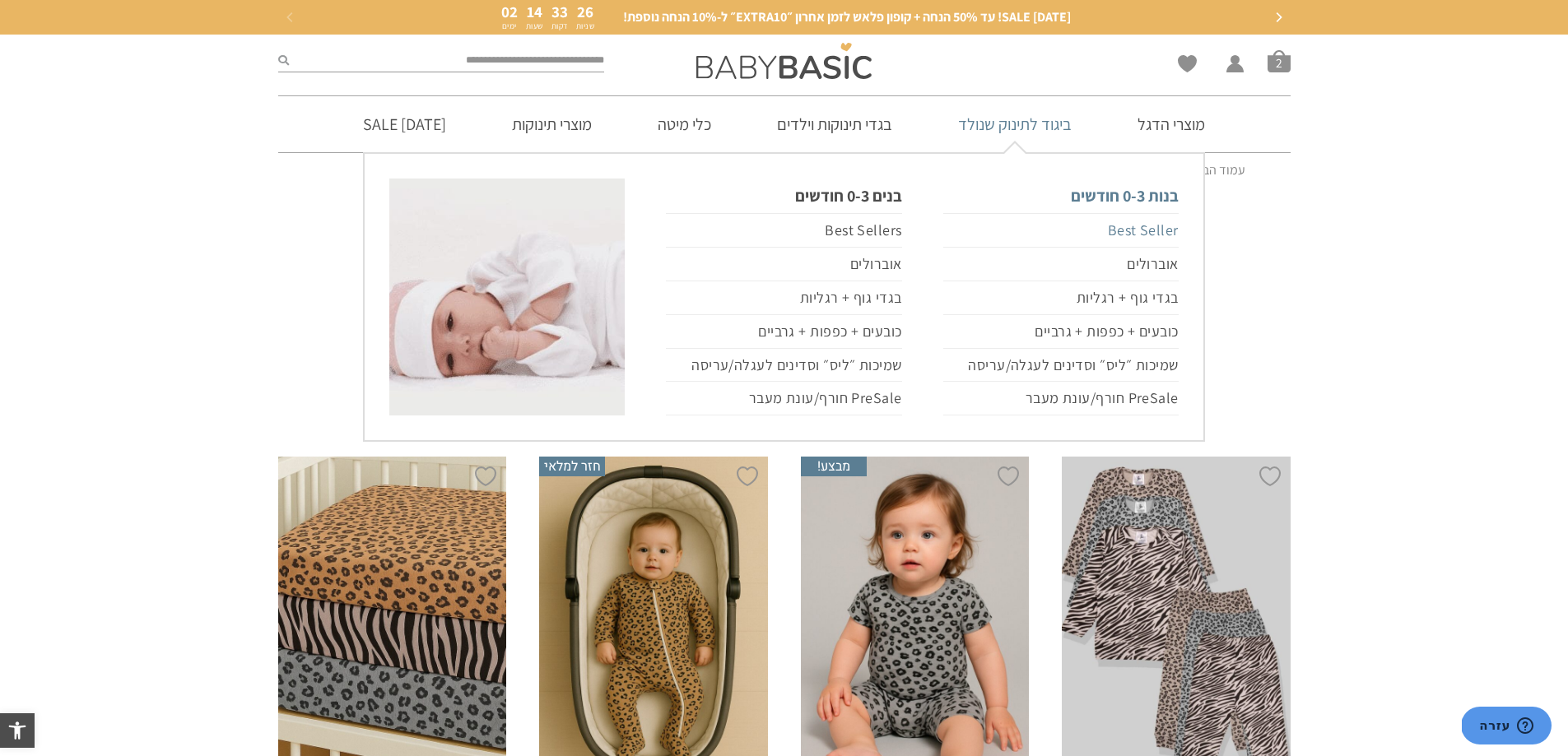
click at [1129, 234] on link "Best Seller" at bounding box center [1061, 231] width 235 height 35
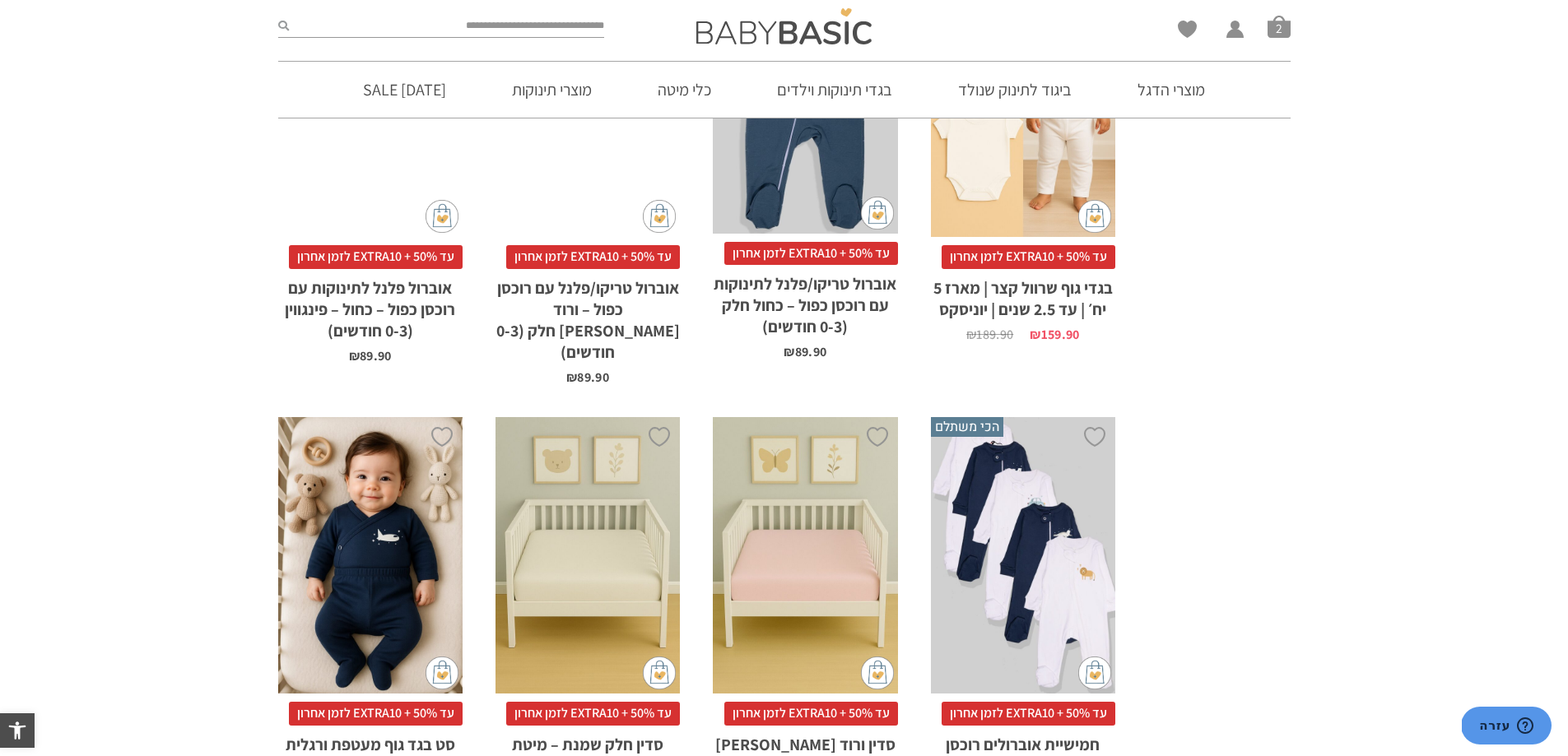
scroll to position [2469, 0]
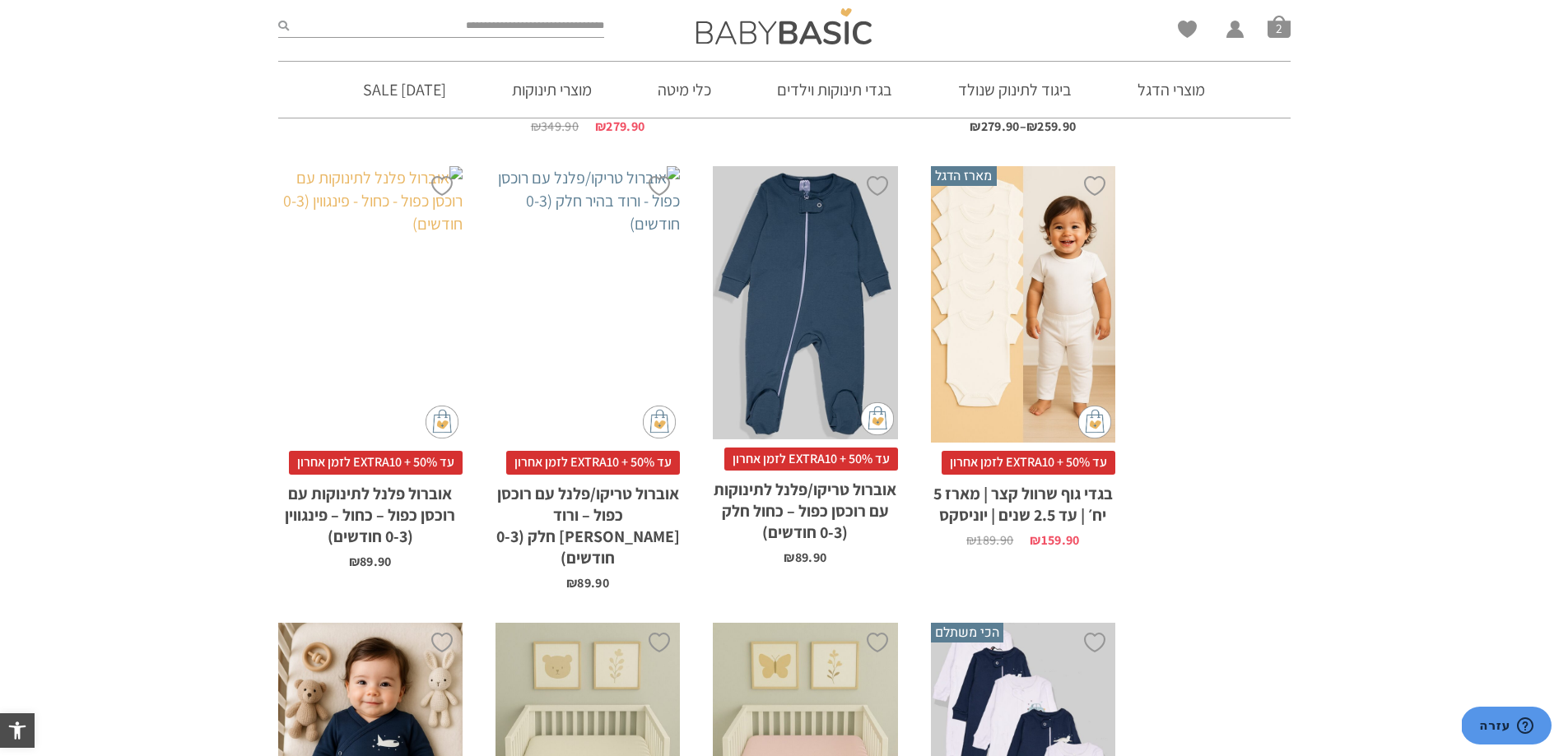
click at [375, 280] on div "x הוספה לסל" at bounding box center [370, 305] width 185 height 277
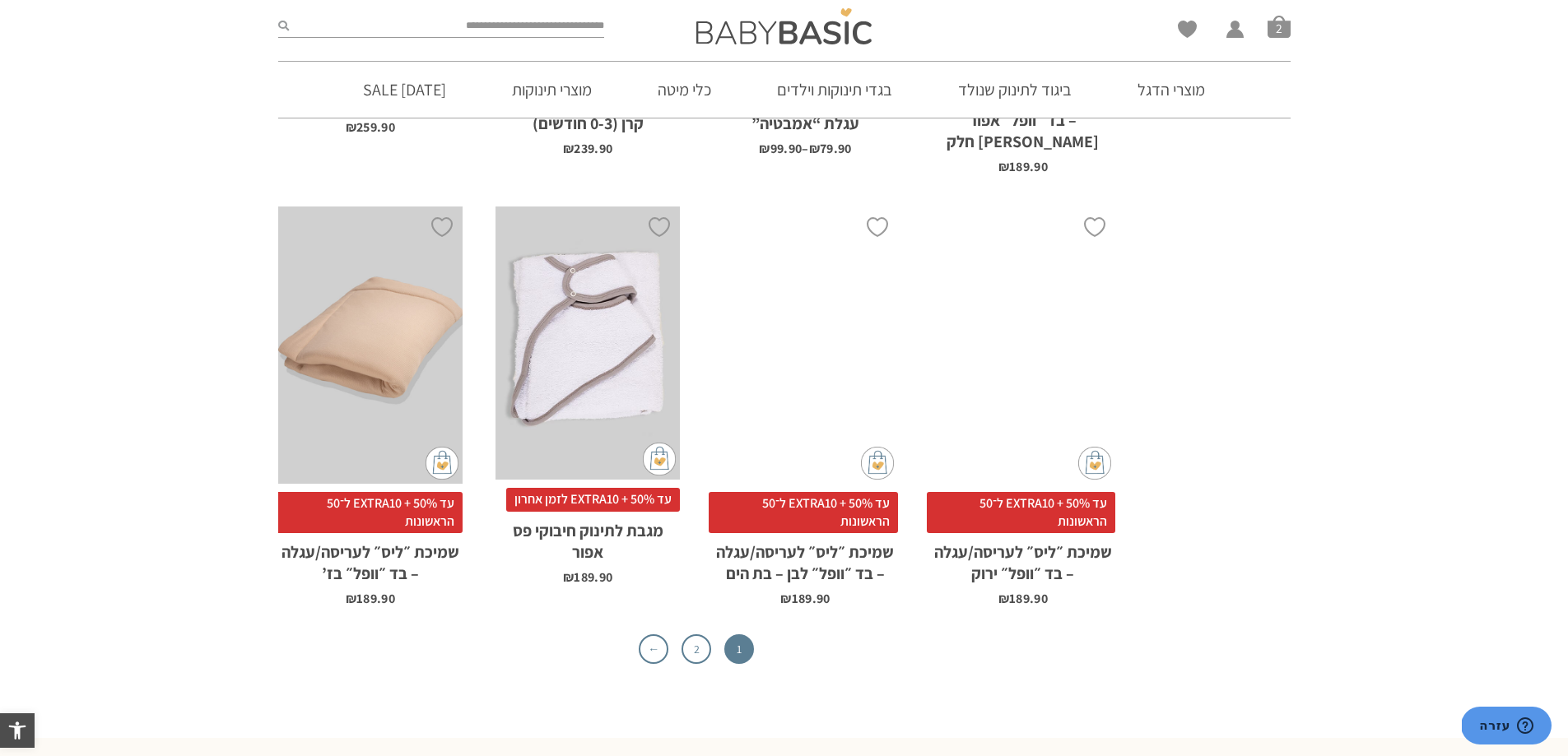
scroll to position [5185, 0]
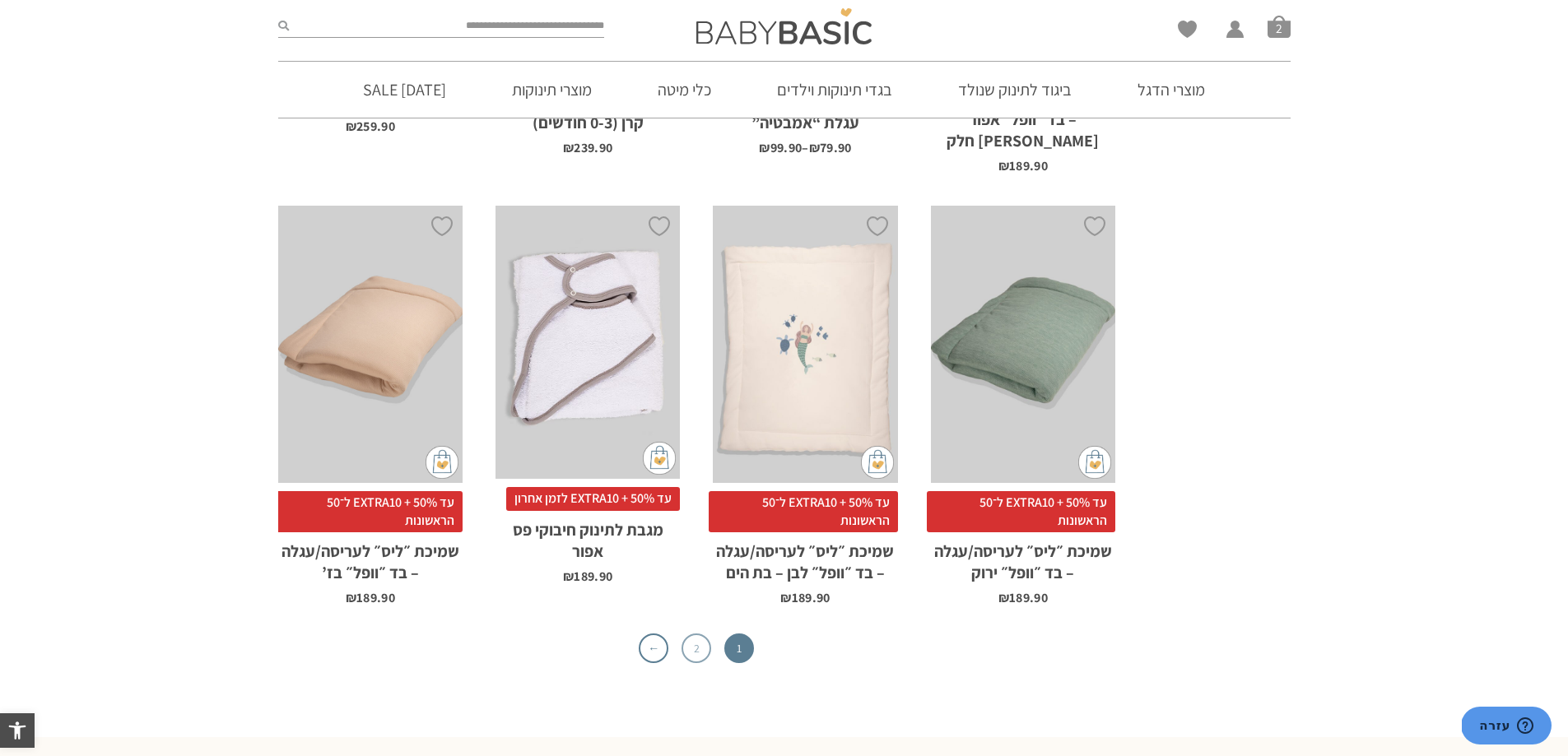
click at [692, 634] on link "2" at bounding box center [696, 649] width 30 height 30
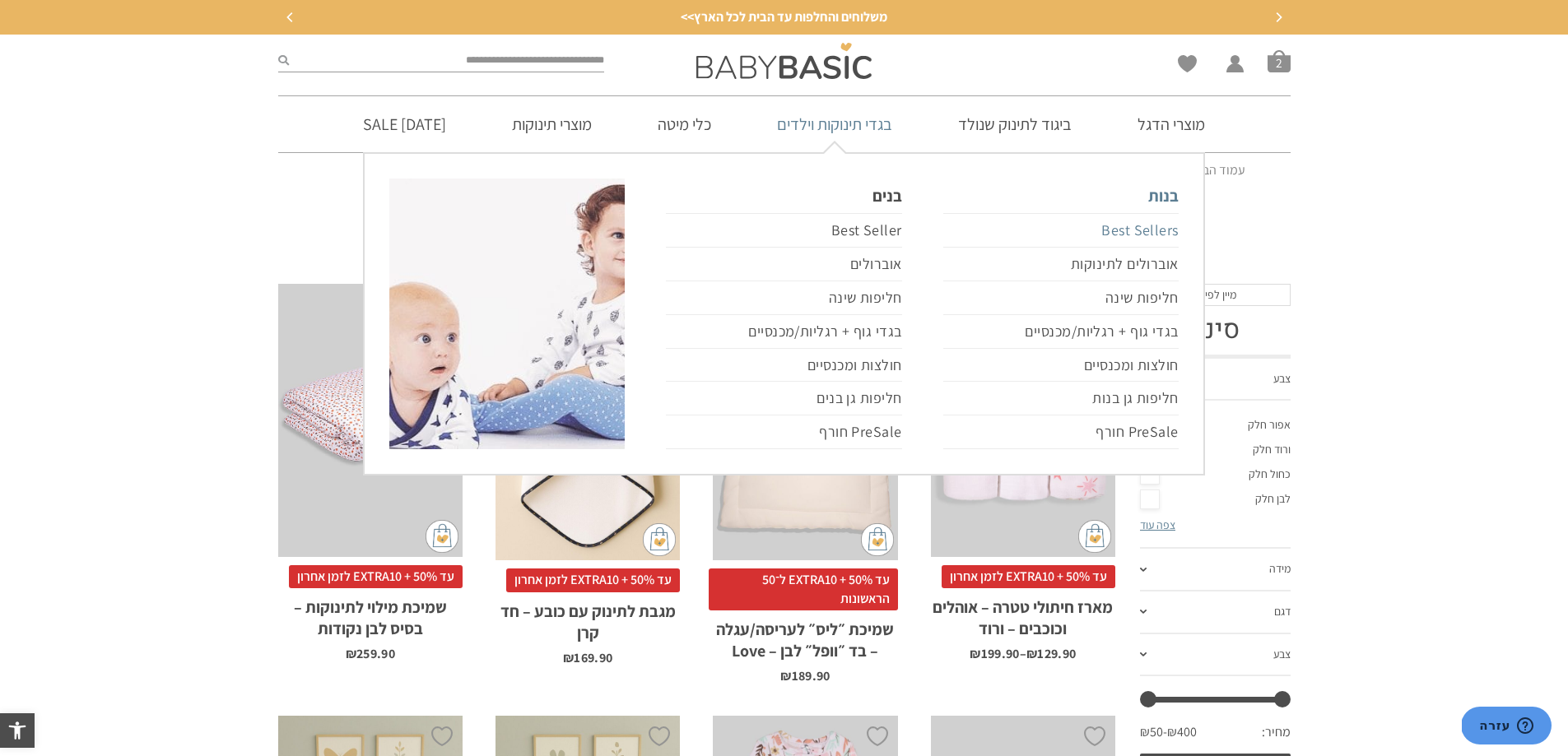
click at [1156, 233] on link "Best Sellers" at bounding box center [1061, 231] width 235 height 35
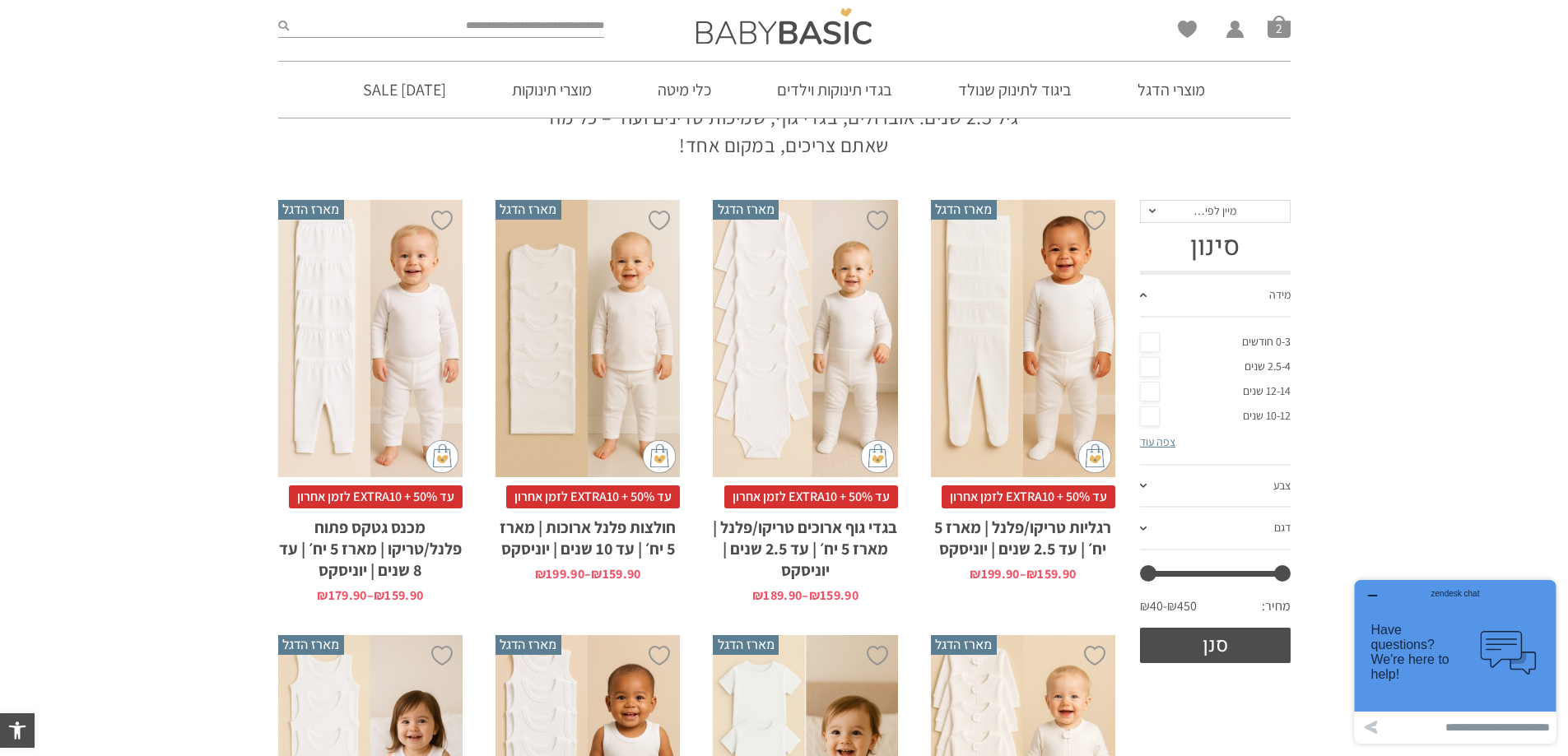
scroll to position [165, 0]
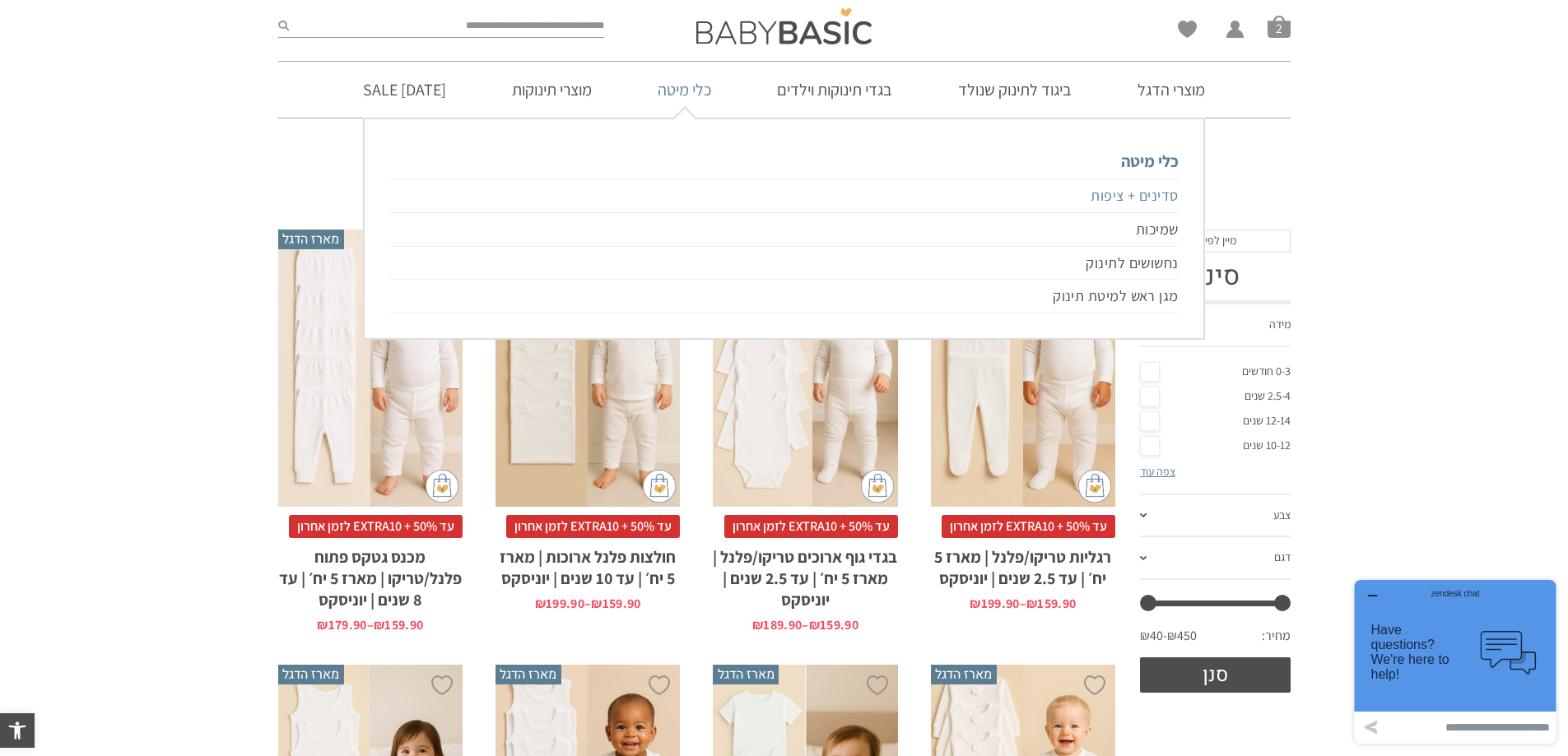
click at [1138, 199] on link "סדינים + ציפות" at bounding box center [783, 196] width 788 height 35
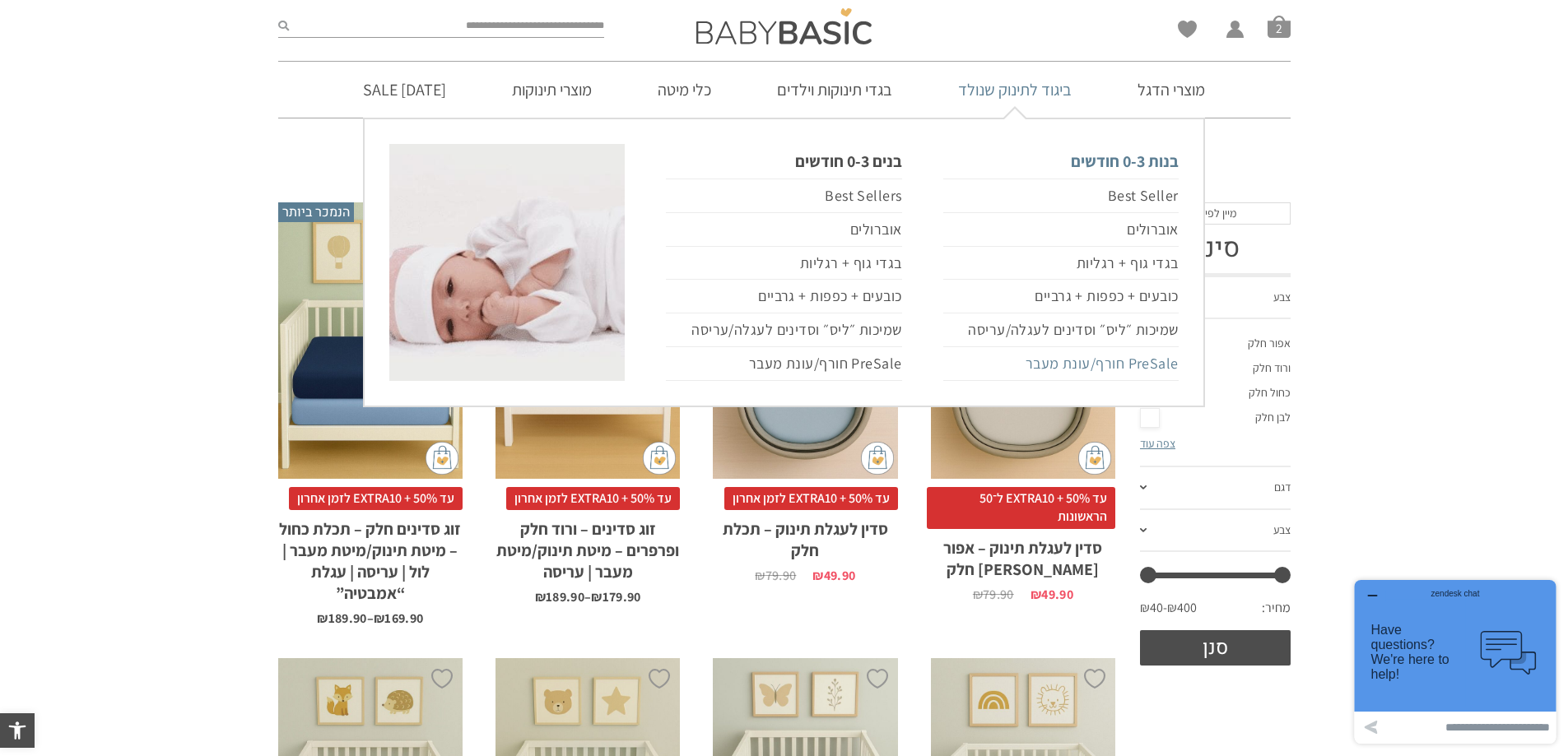
click at [1146, 369] on link "PreSale חורף/עונת מעבר" at bounding box center [1061, 364] width 235 height 34
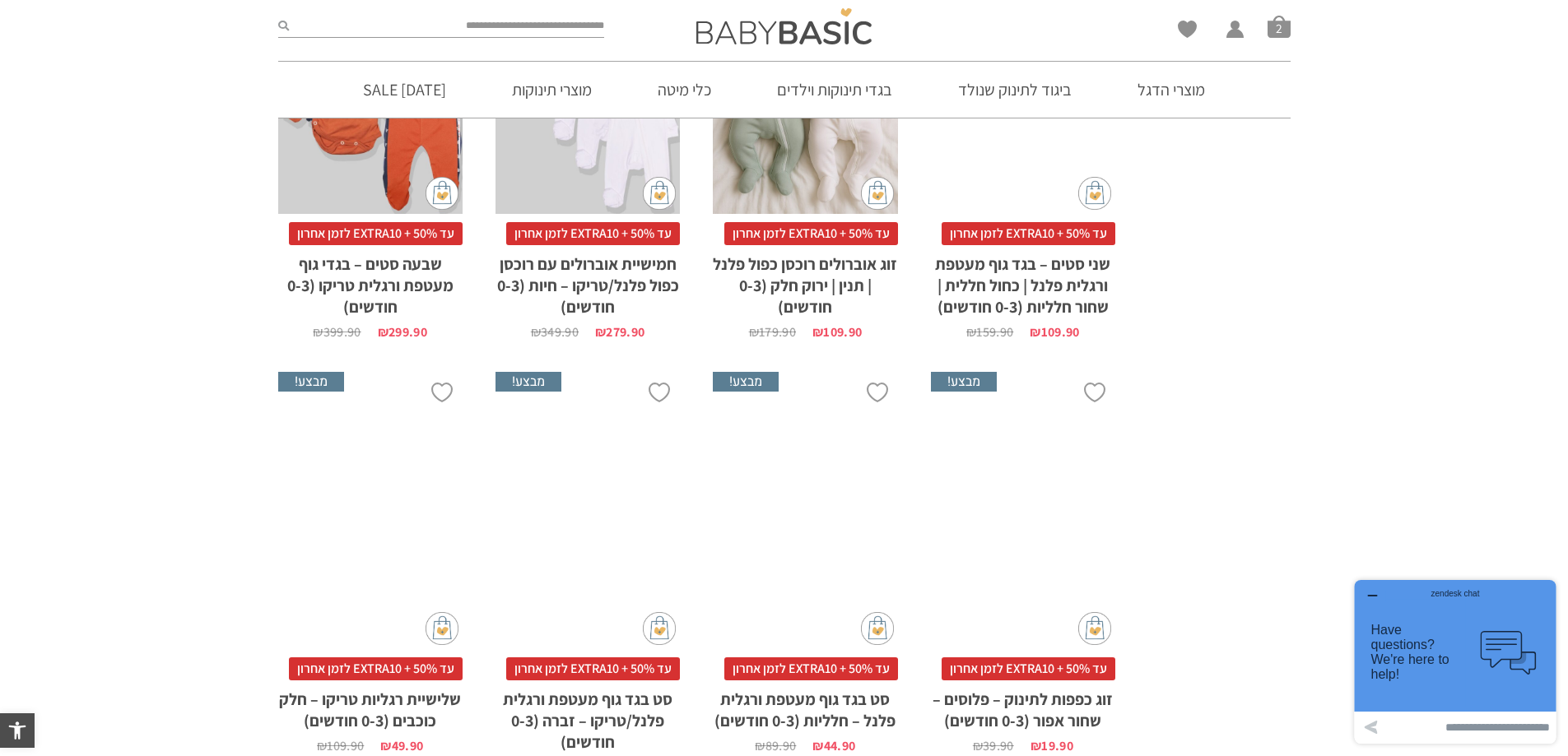
scroll to position [3210, 0]
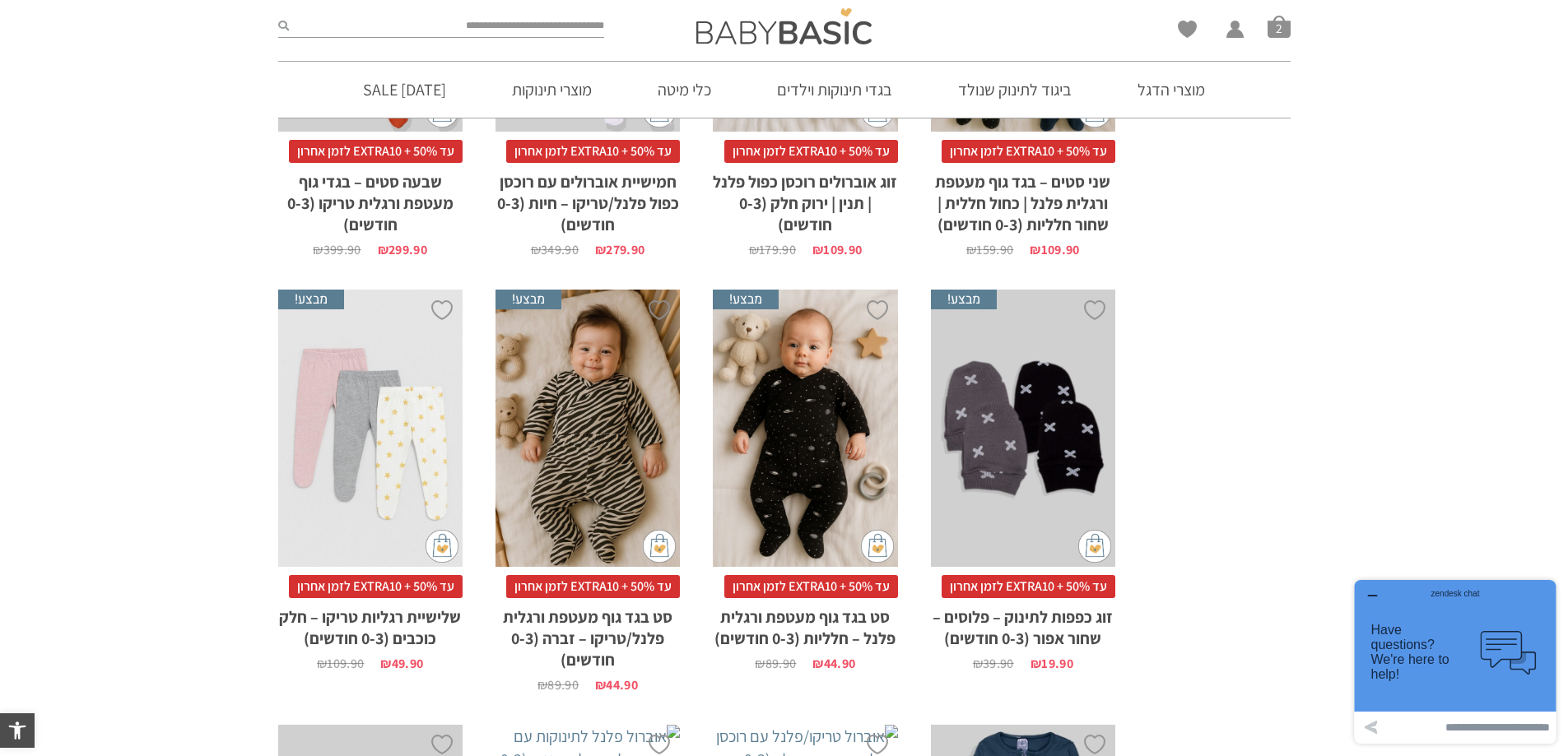
click at [586, 395] on div "x בחירת סוג בד טריקו (עונת מעבר/קיץ) פלנל (חורף)" at bounding box center [588, 429] width 185 height 277
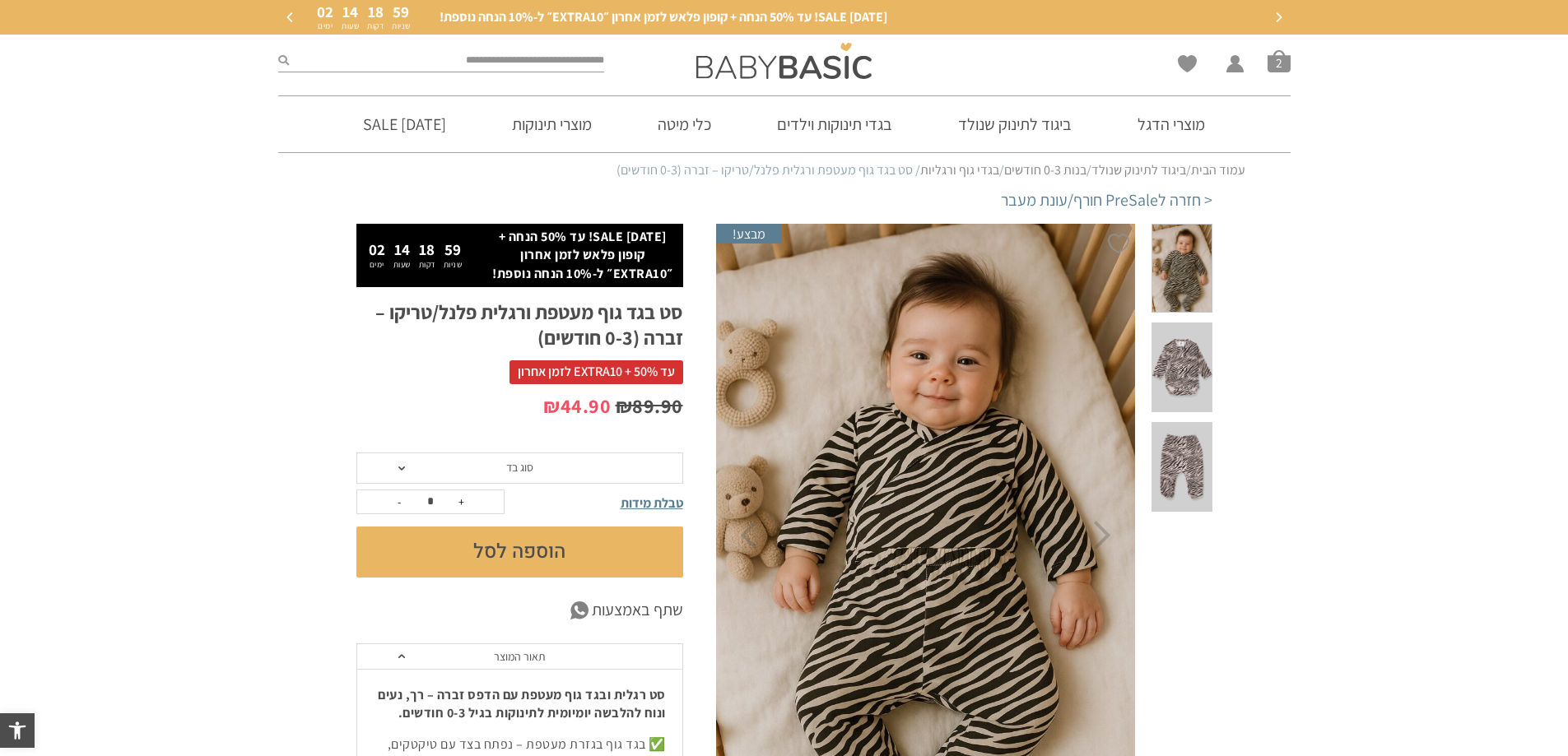
click at [532, 468] on span "סוג בד" at bounding box center [519, 467] width 27 height 15
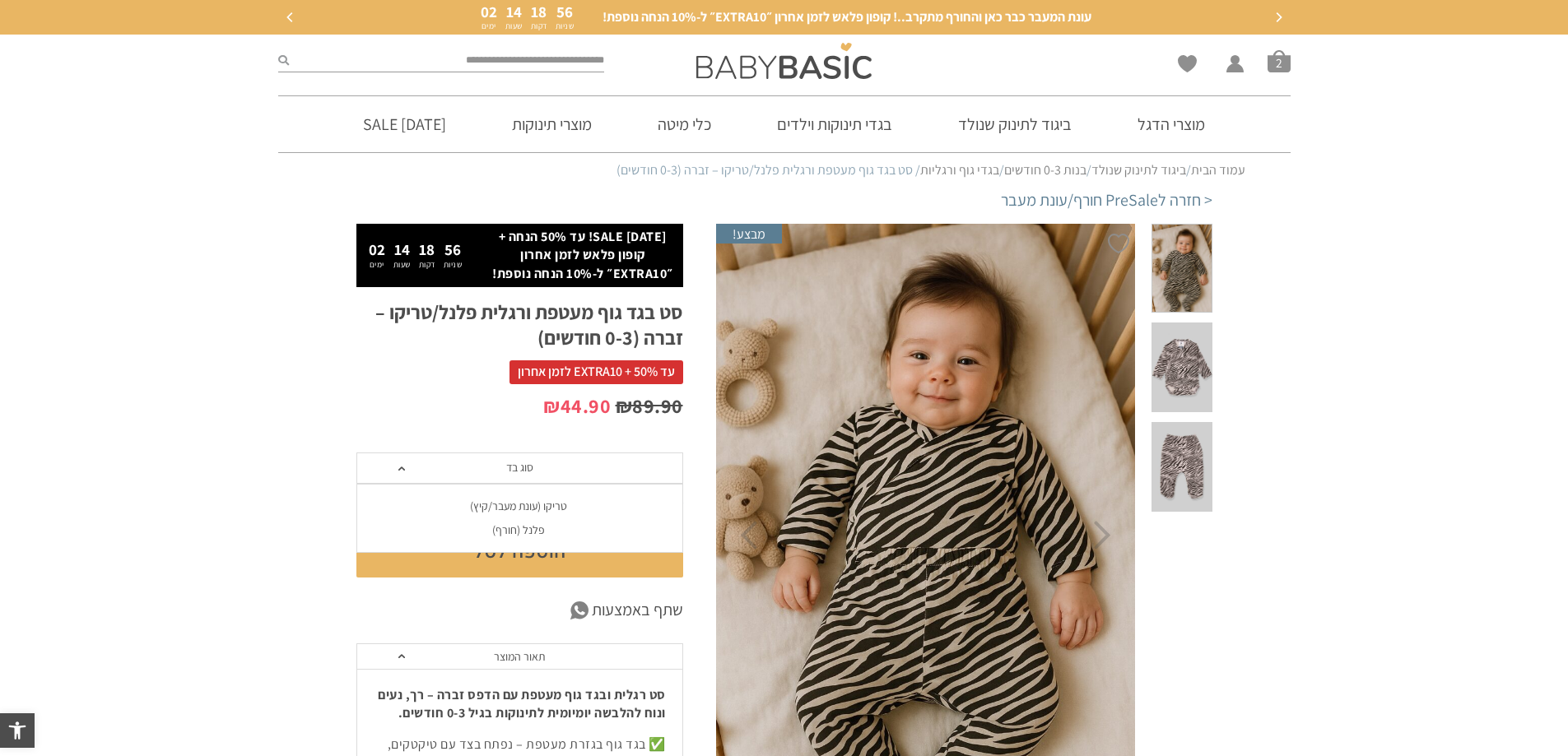
click at [512, 530] on div "פלנל (חורף)" at bounding box center [518, 530] width 327 height 14
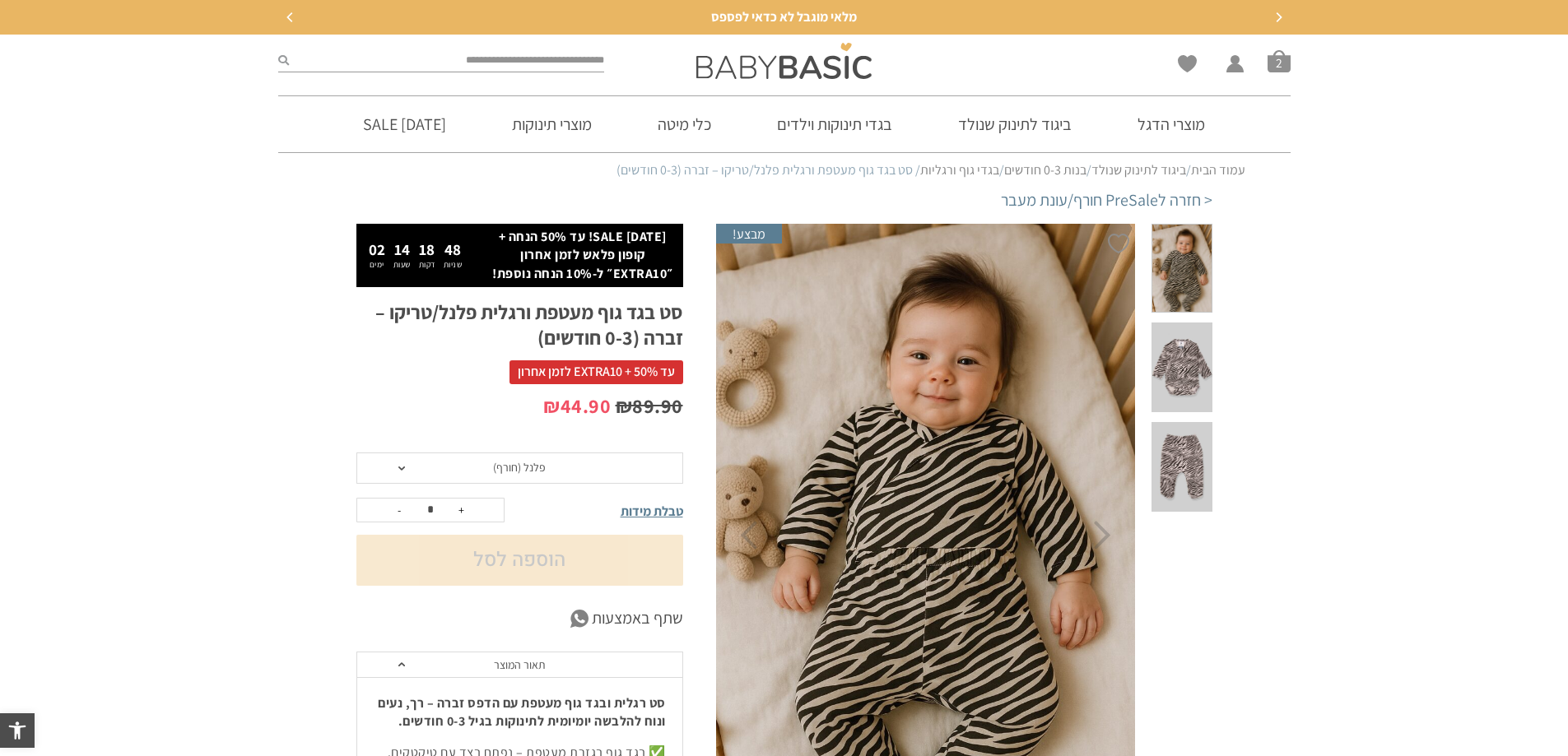
click at [534, 568] on button "הוספה לסל" at bounding box center [519, 560] width 327 height 51
click at [509, 471] on span "פלנל (חורף)" at bounding box center [519, 467] width 52 height 15
click at [512, 502] on div "טריקו (עונת מעבר/קיץ)" at bounding box center [518, 507] width 327 height 14
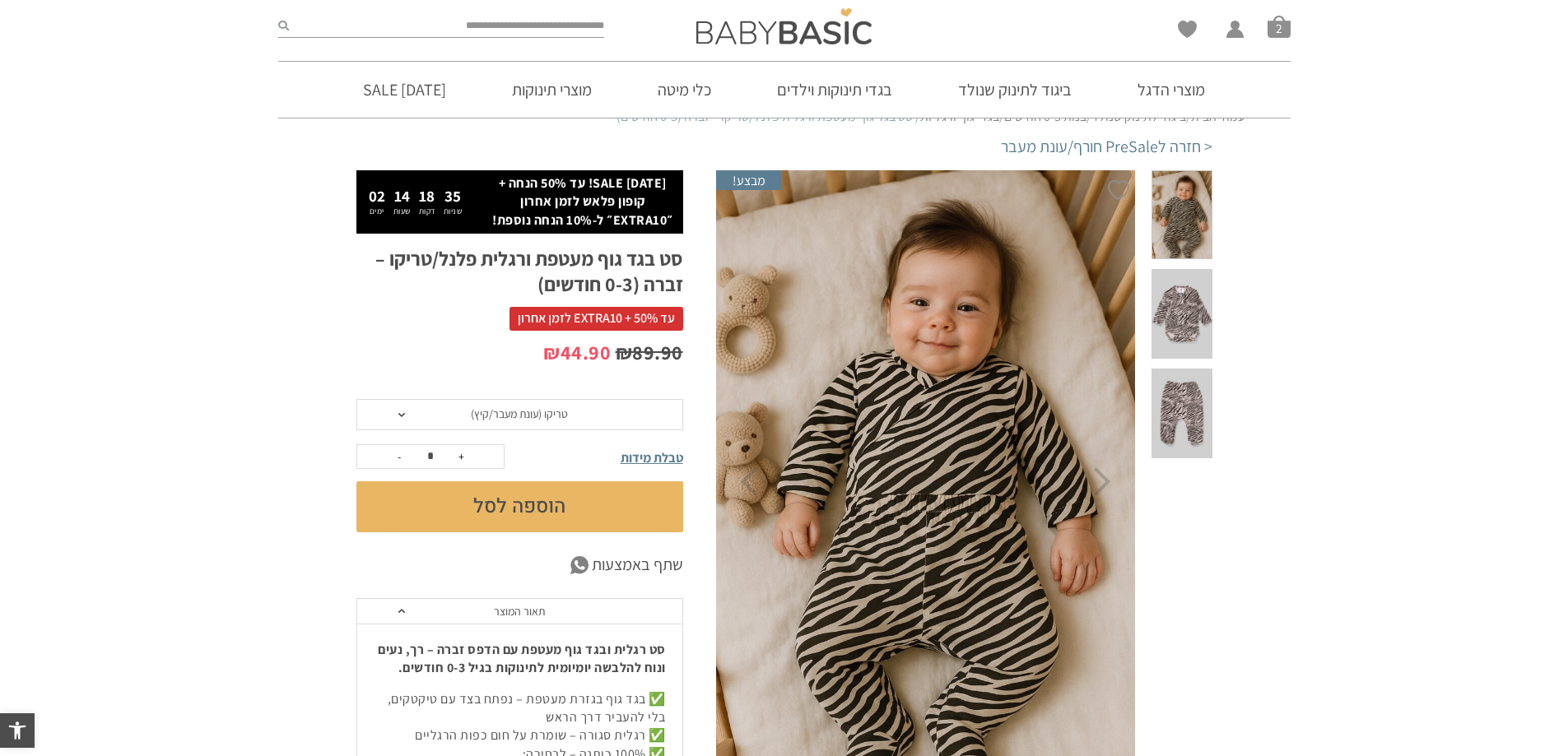
scroll to position [82, 0]
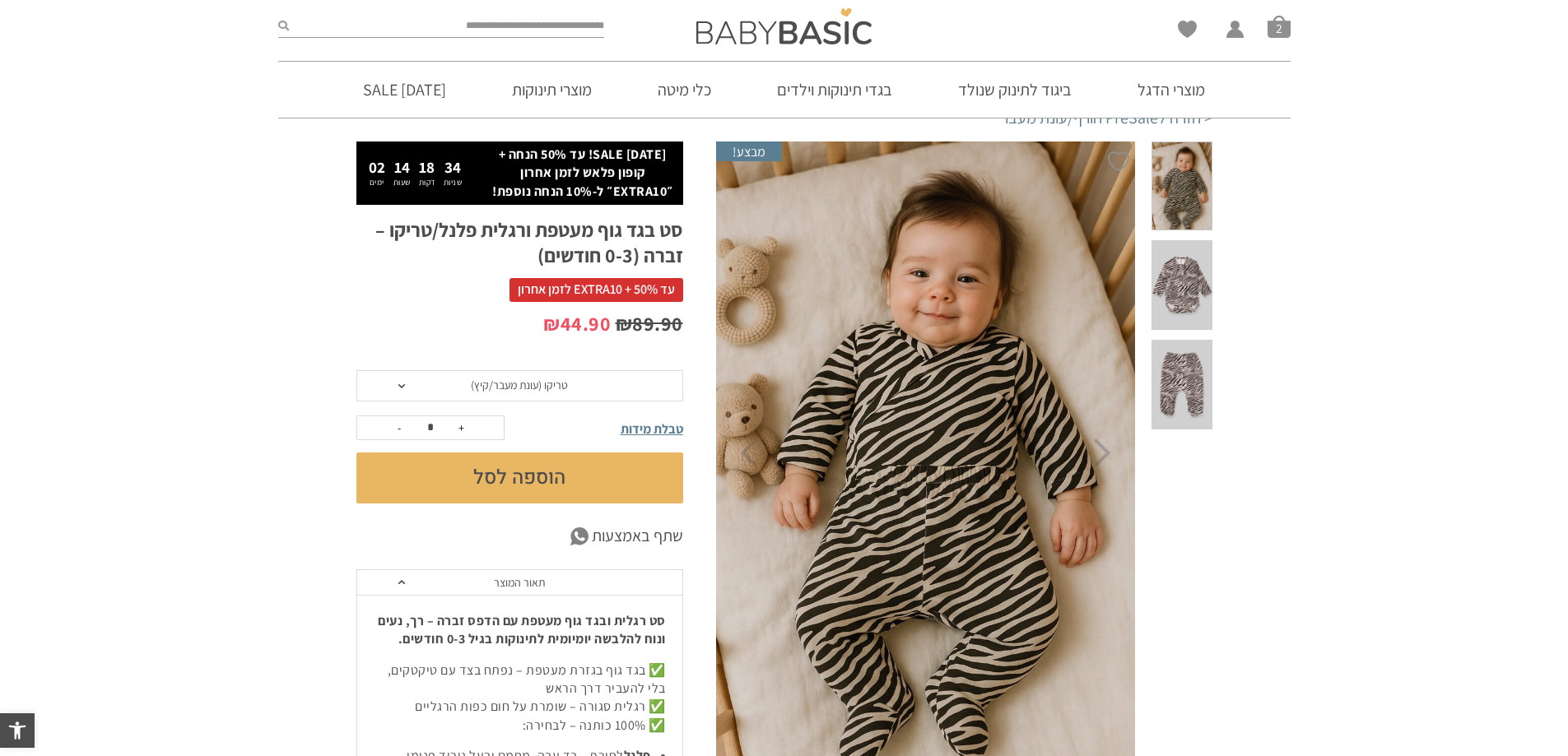
click at [504, 483] on button "הוספה לסל" at bounding box center [519, 478] width 327 height 51
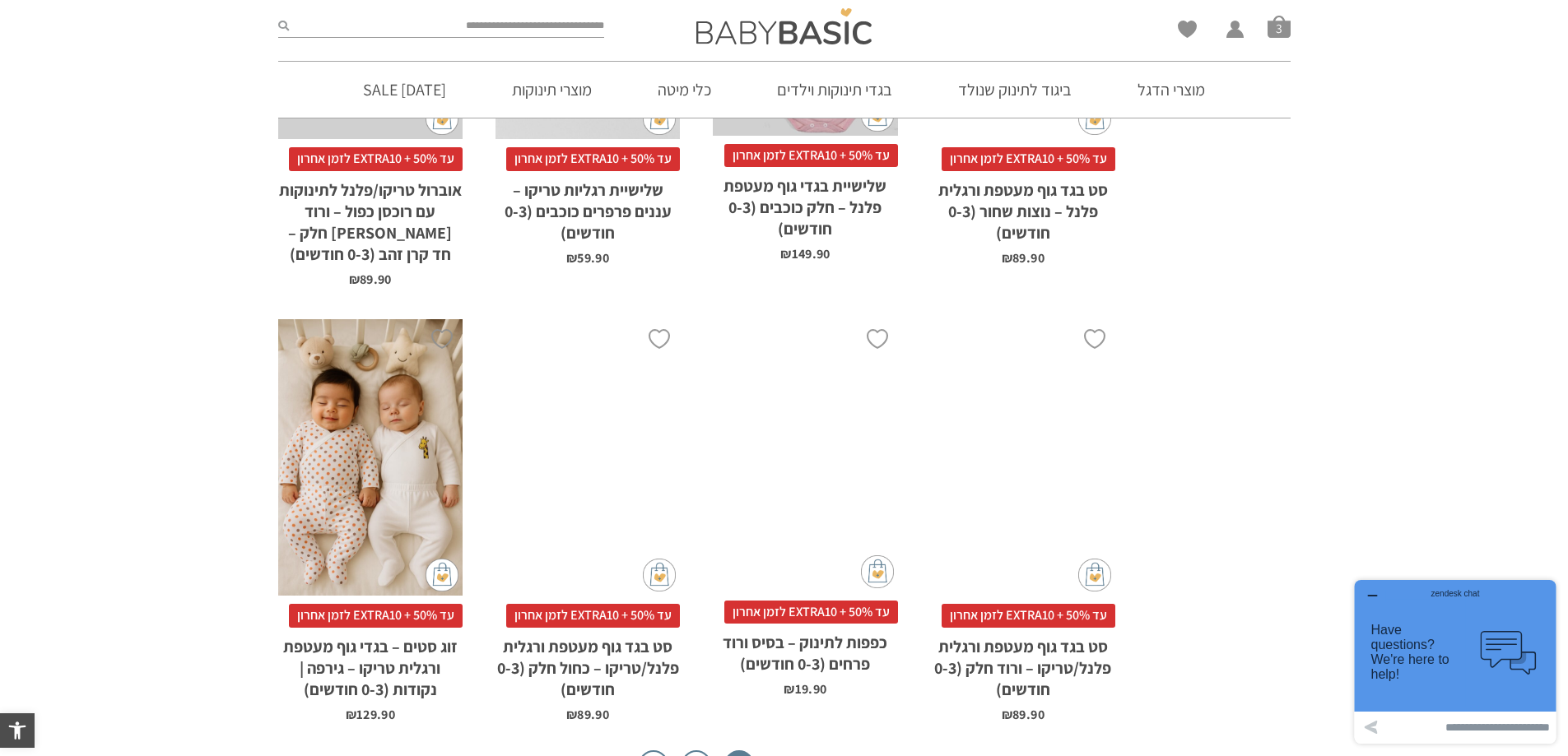
scroll to position [5020, 0]
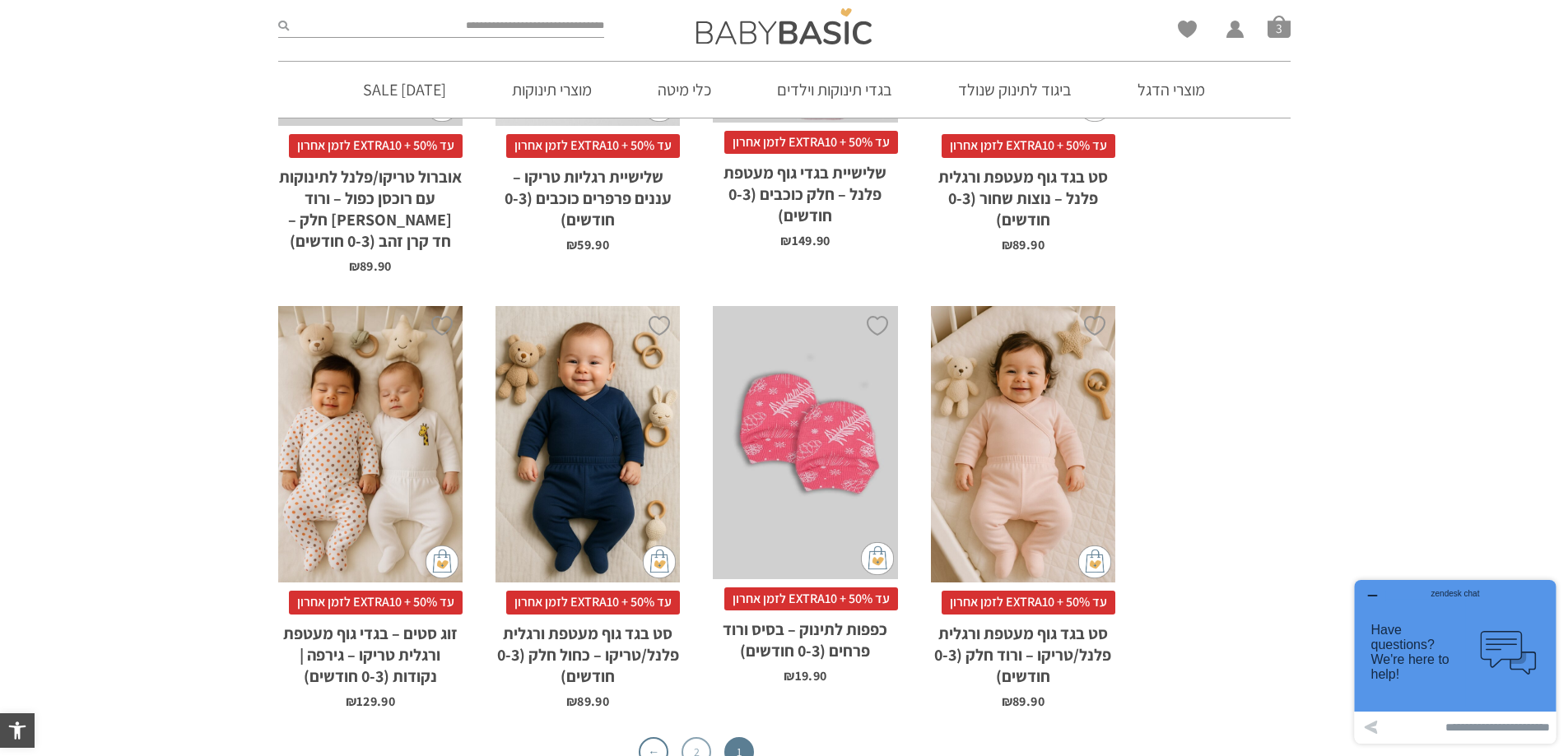
click at [695, 738] on link "2" at bounding box center [696, 753] width 30 height 30
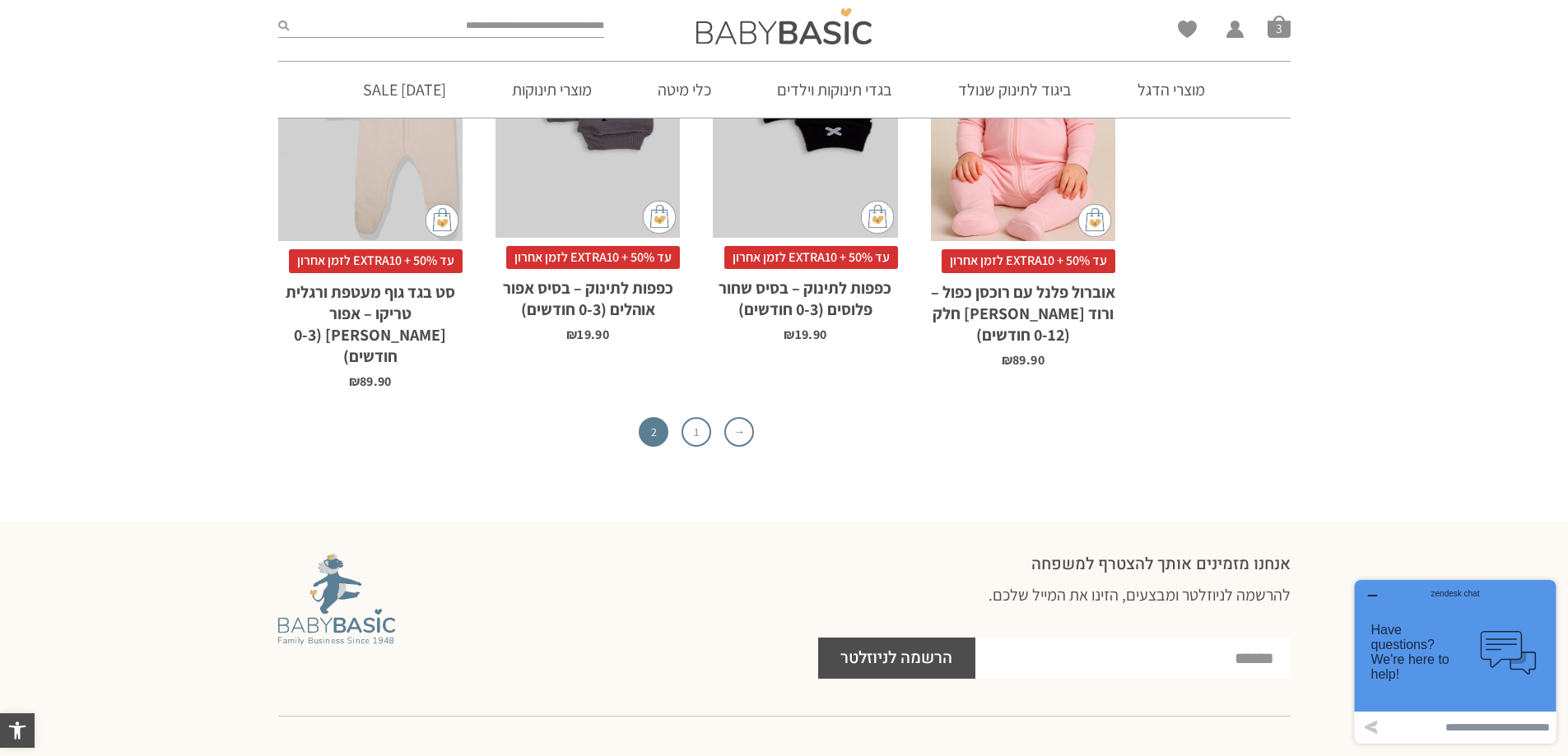
scroll to position [5268, 0]
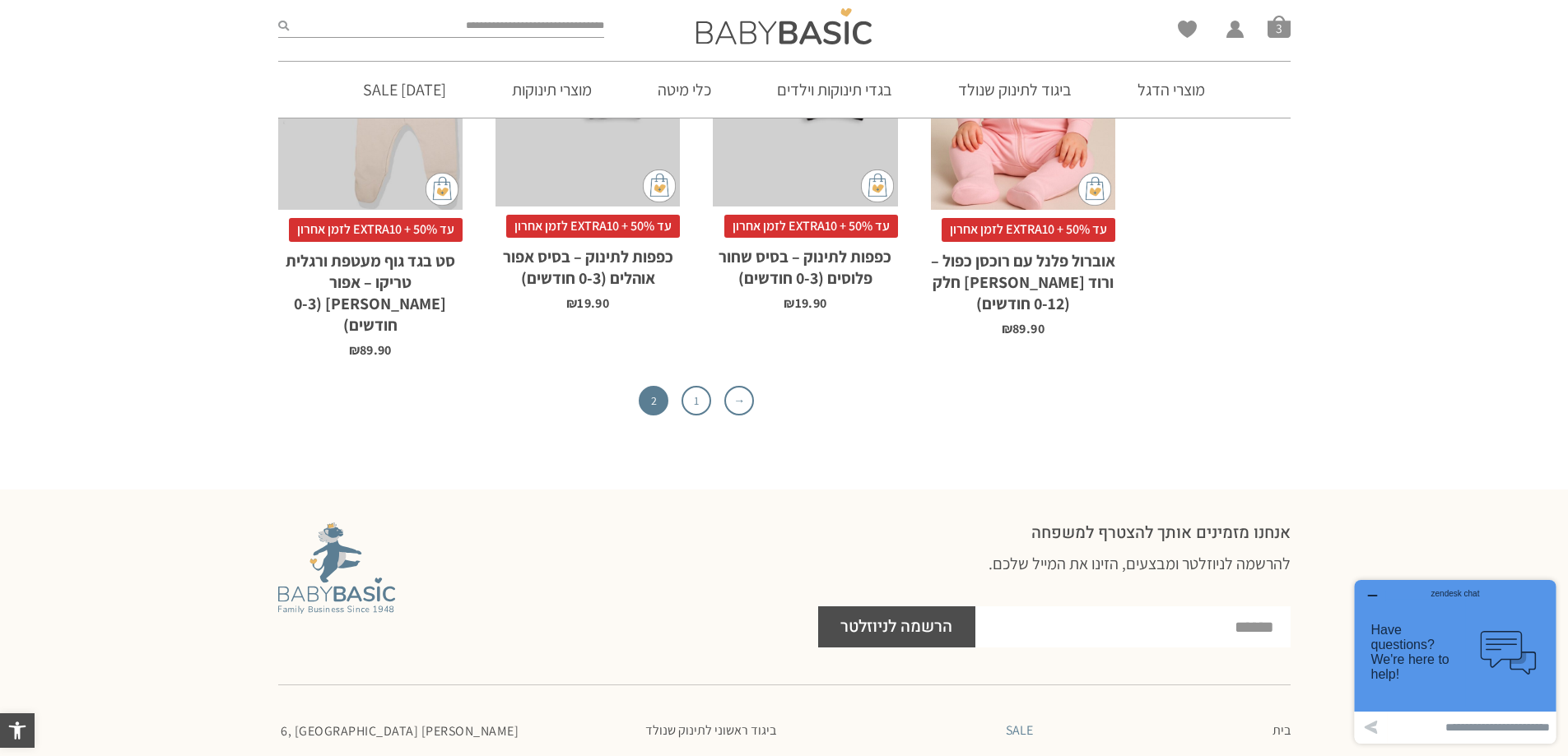
click at [1013, 723] on link "SALE" at bounding box center [913, 731] width 241 height 17
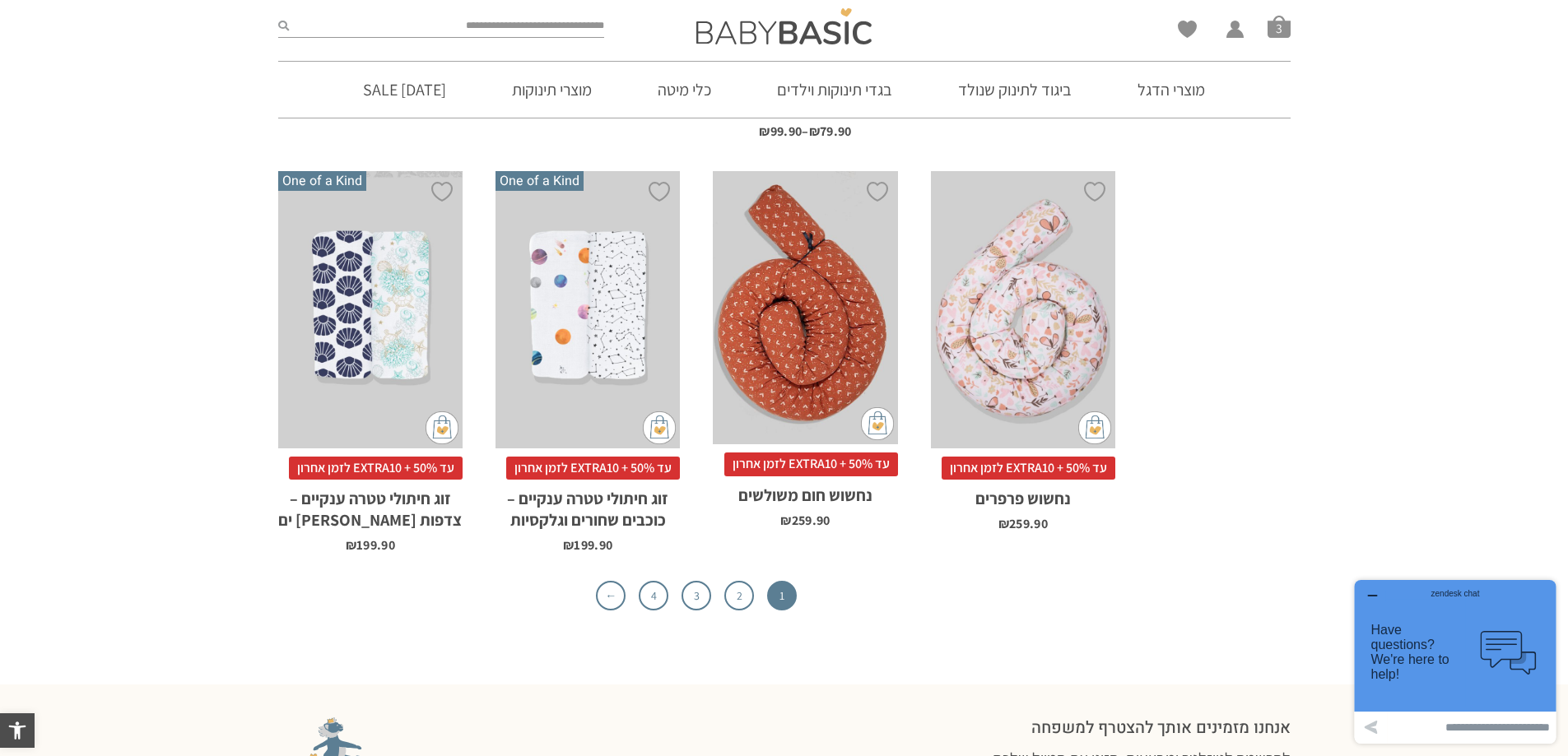
scroll to position [5020, 0]
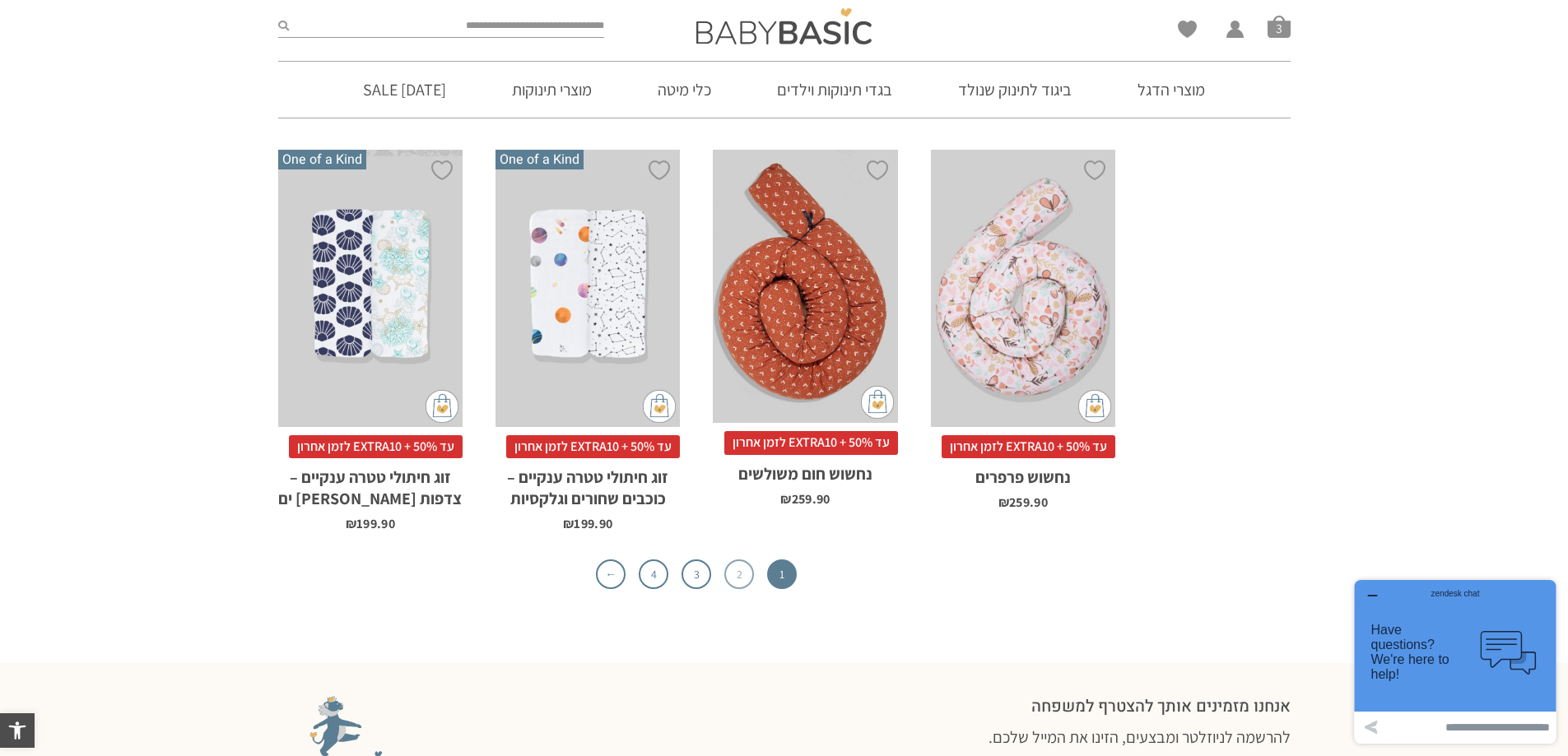
click at [733, 560] on link "2" at bounding box center [740, 575] width 30 height 30
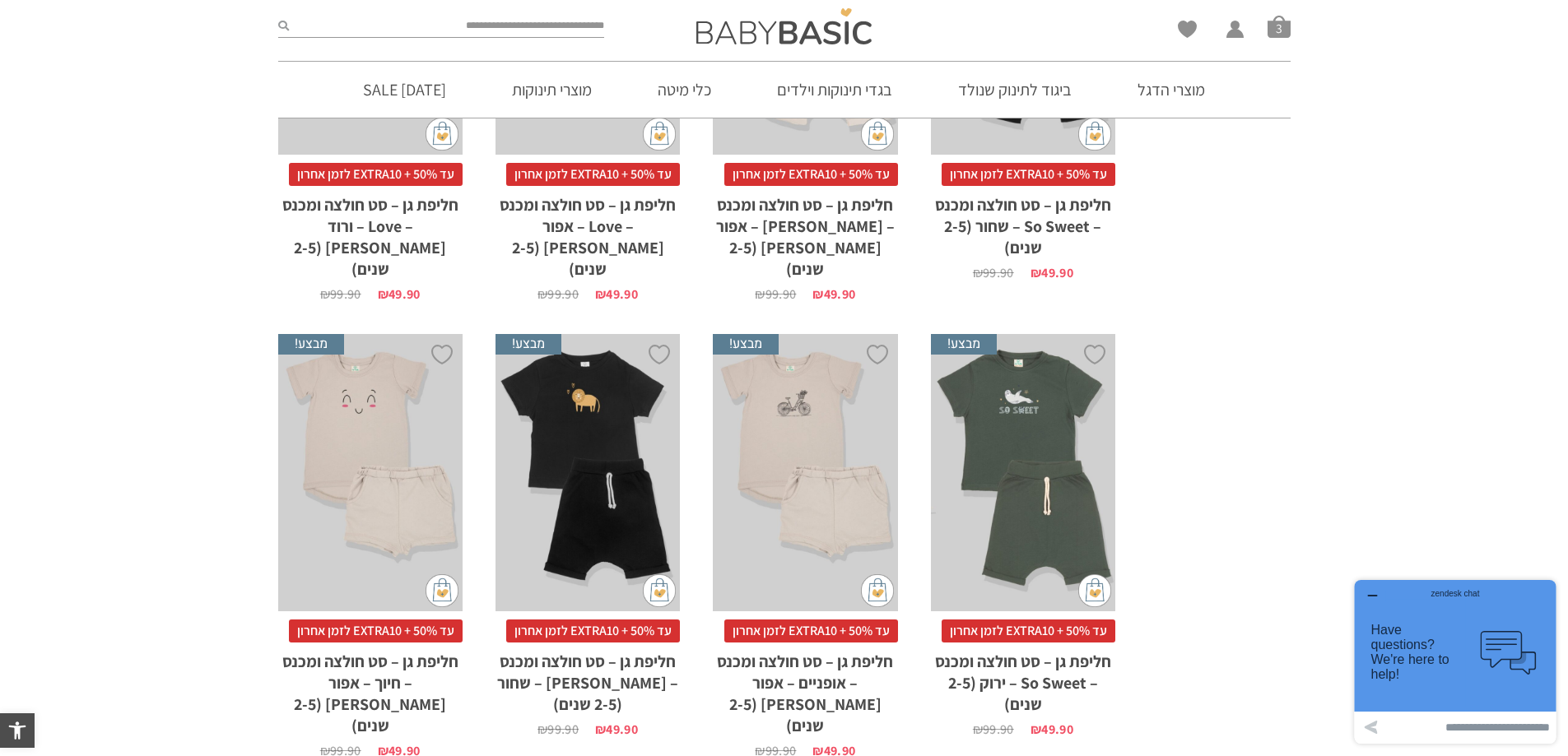
scroll to position [5020, 0]
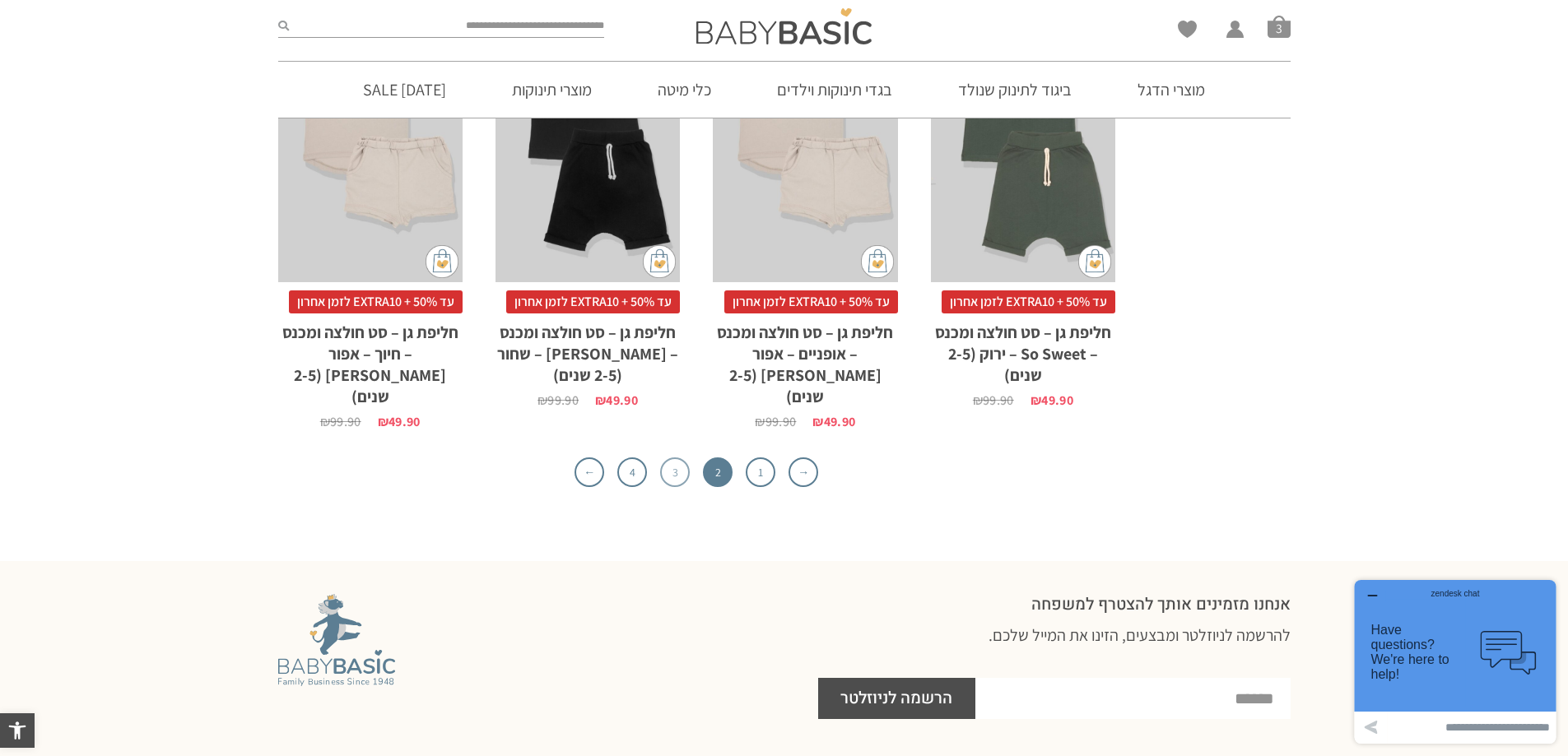
click at [673, 457] on link "3" at bounding box center [675, 472] width 30 height 30
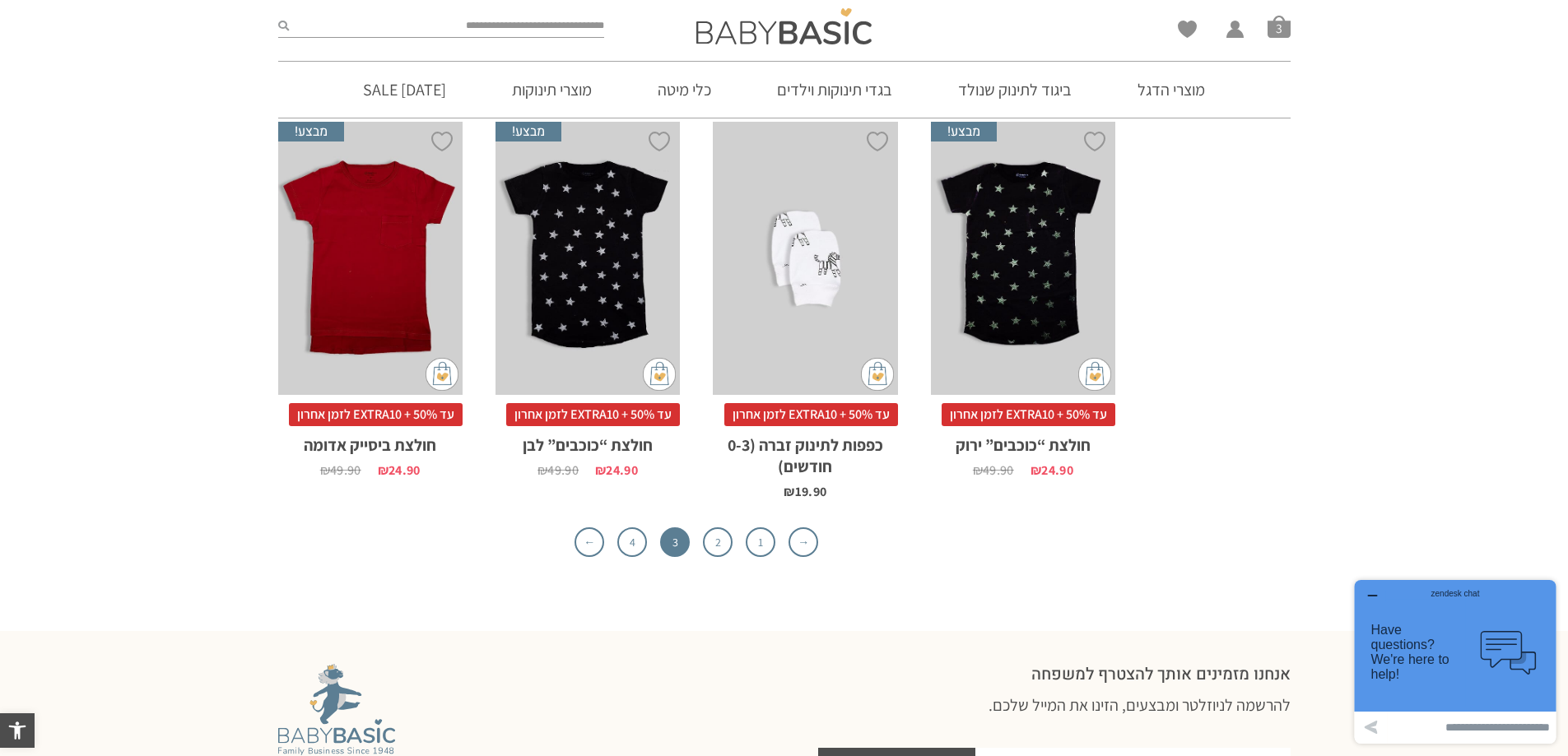
scroll to position [5054, 0]
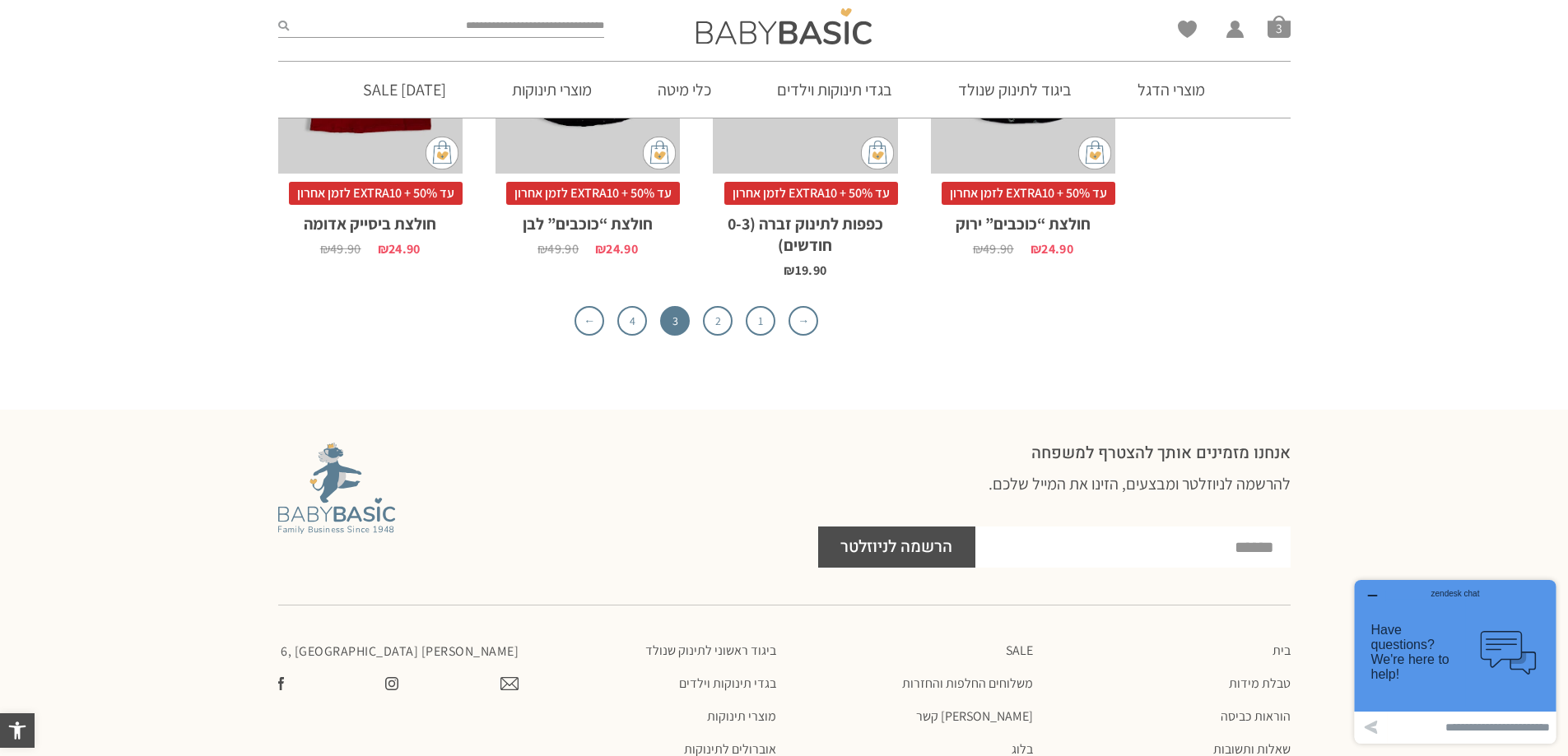
click at [636, 307] on link "4" at bounding box center [632, 321] width 30 height 30
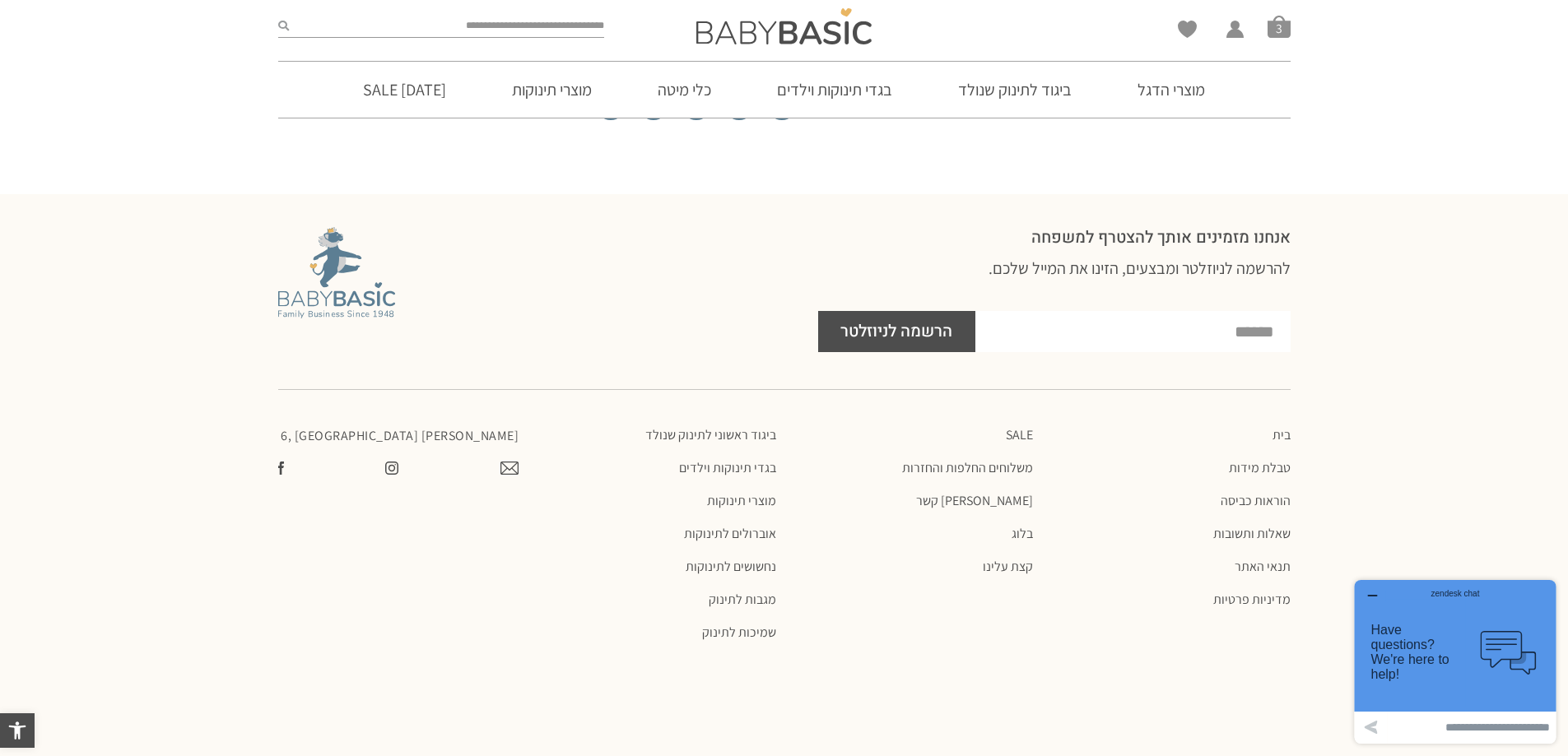
scroll to position [4080, 0]
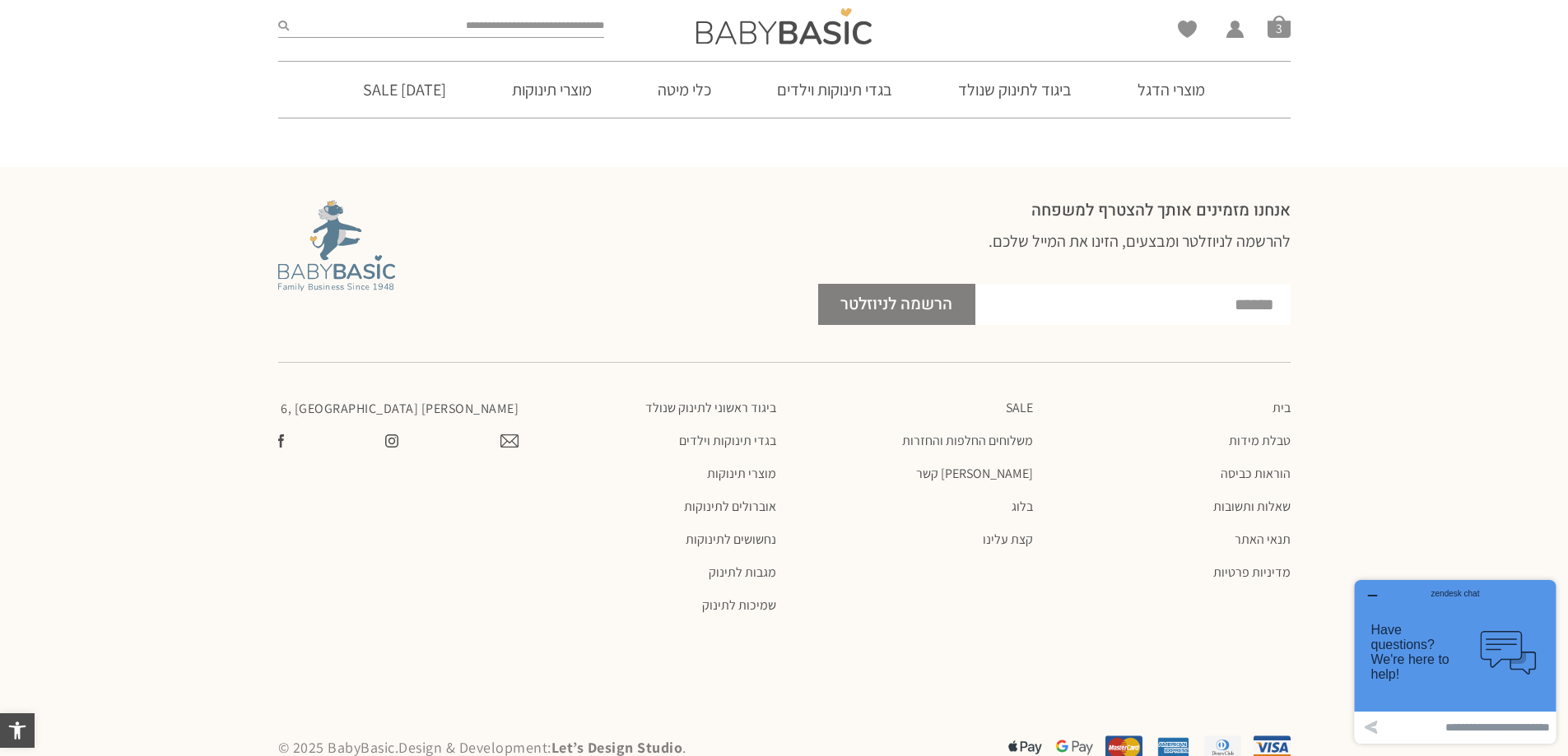
click at [895, 284] on span "הרשמה לניוזלטר" at bounding box center [896, 304] width 112 height 41
click at [1243, 284] on input "email" at bounding box center [1133, 304] width 315 height 41
type input "*"
type input "**********"
click at [913, 284] on span "הרשמה לניוזלטר" at bounding box center [896, 304] width 112 height 41
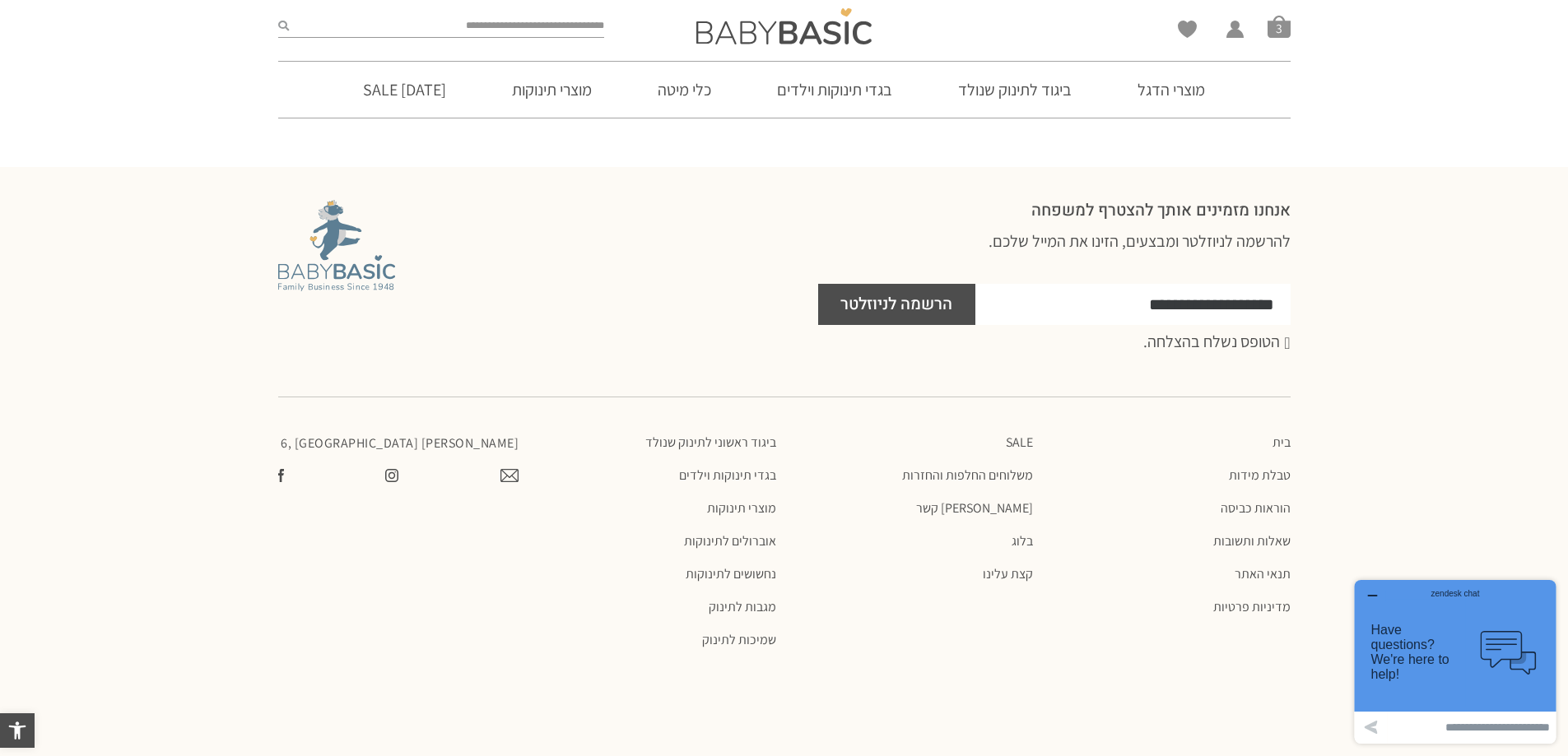
click at [1285, 334] on div "הטופס נשלח בהצלחה." at bounding box center [1054, 342] width 472 height 18
click at [1250, 334] on div "הטופס נשלח בהצלחה." at bounding box center [1054, 342] width 472 height 18
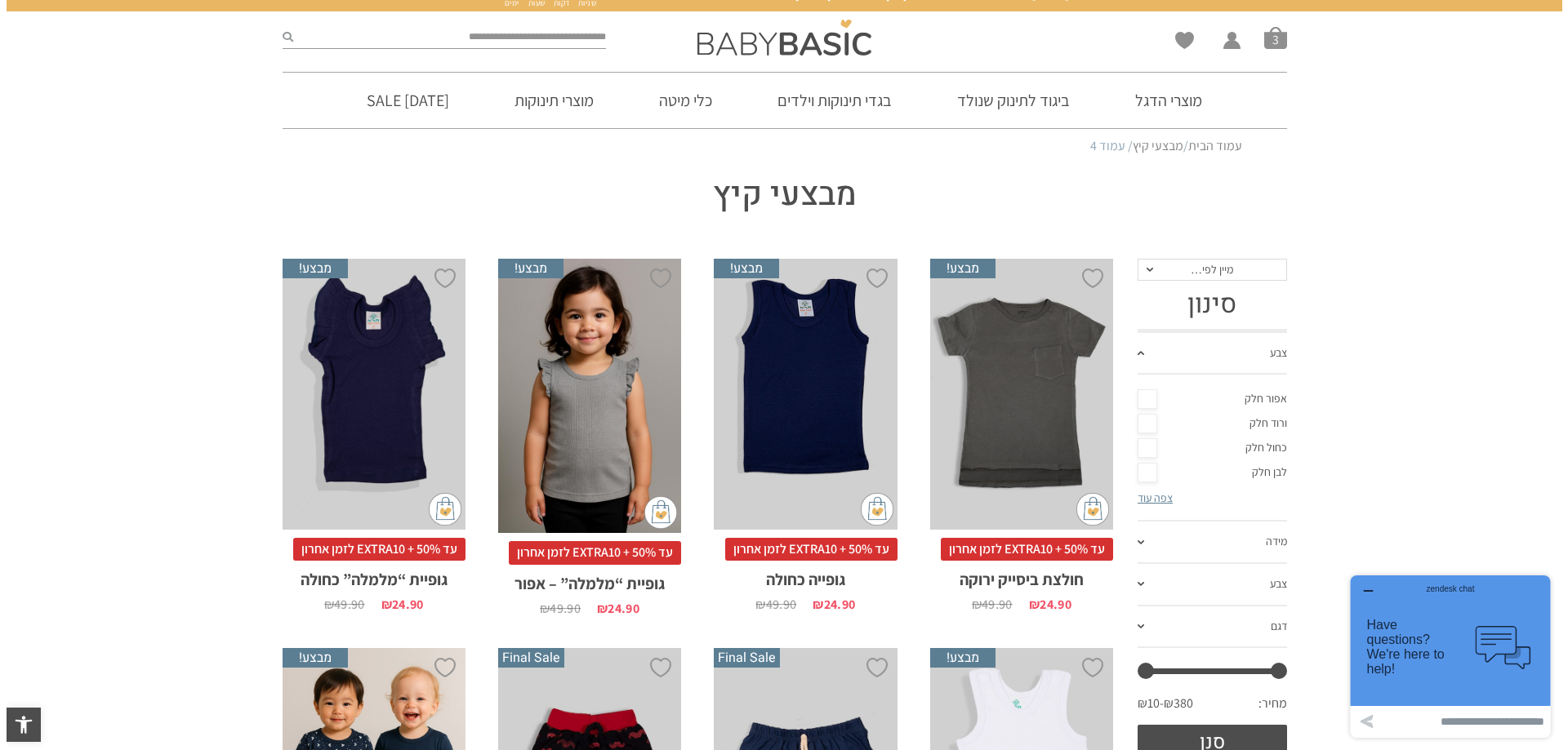
scroll to position [0, 0]
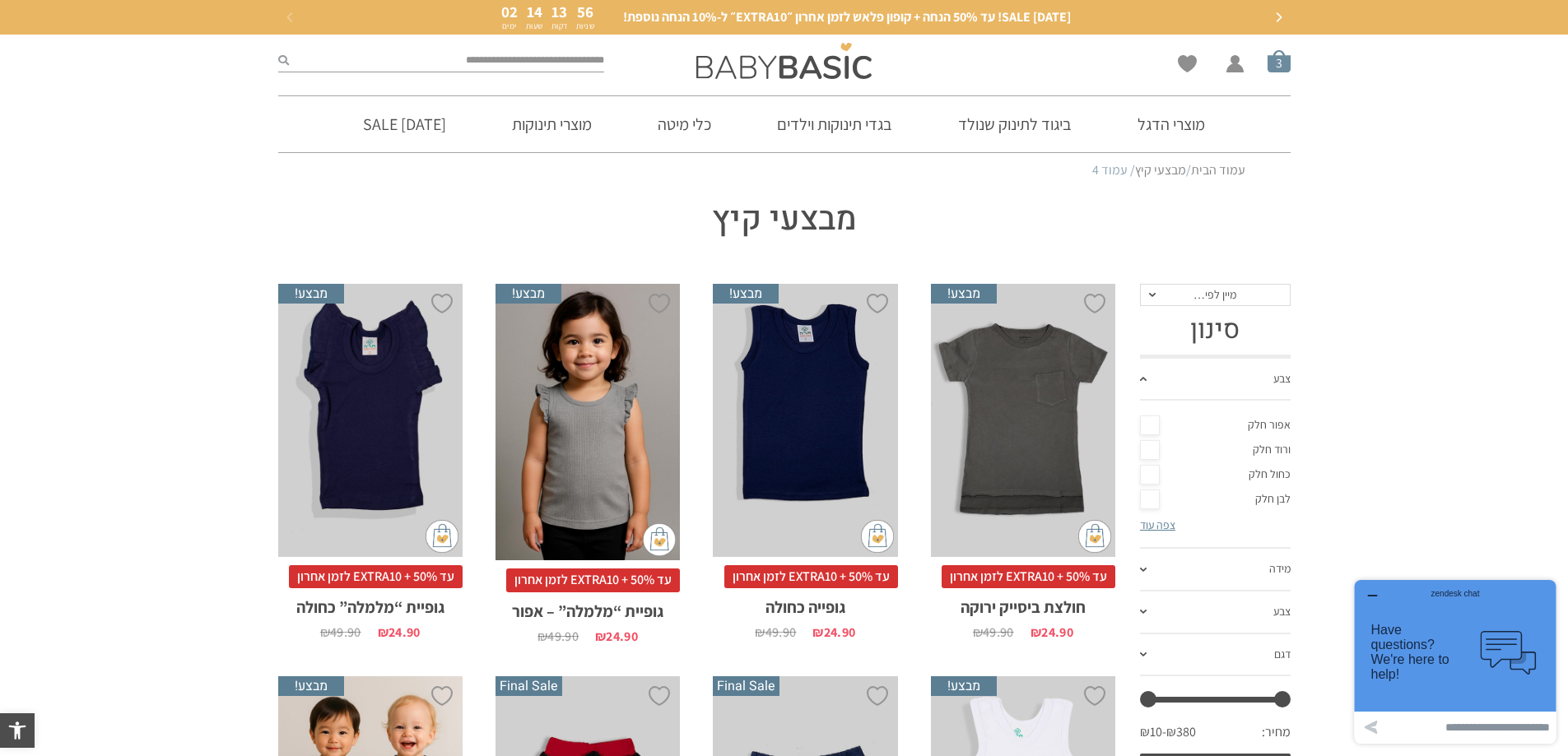
click at [1276, 62] on span "סל קניות" at bounding box center [1279, 61] width 23 height 23
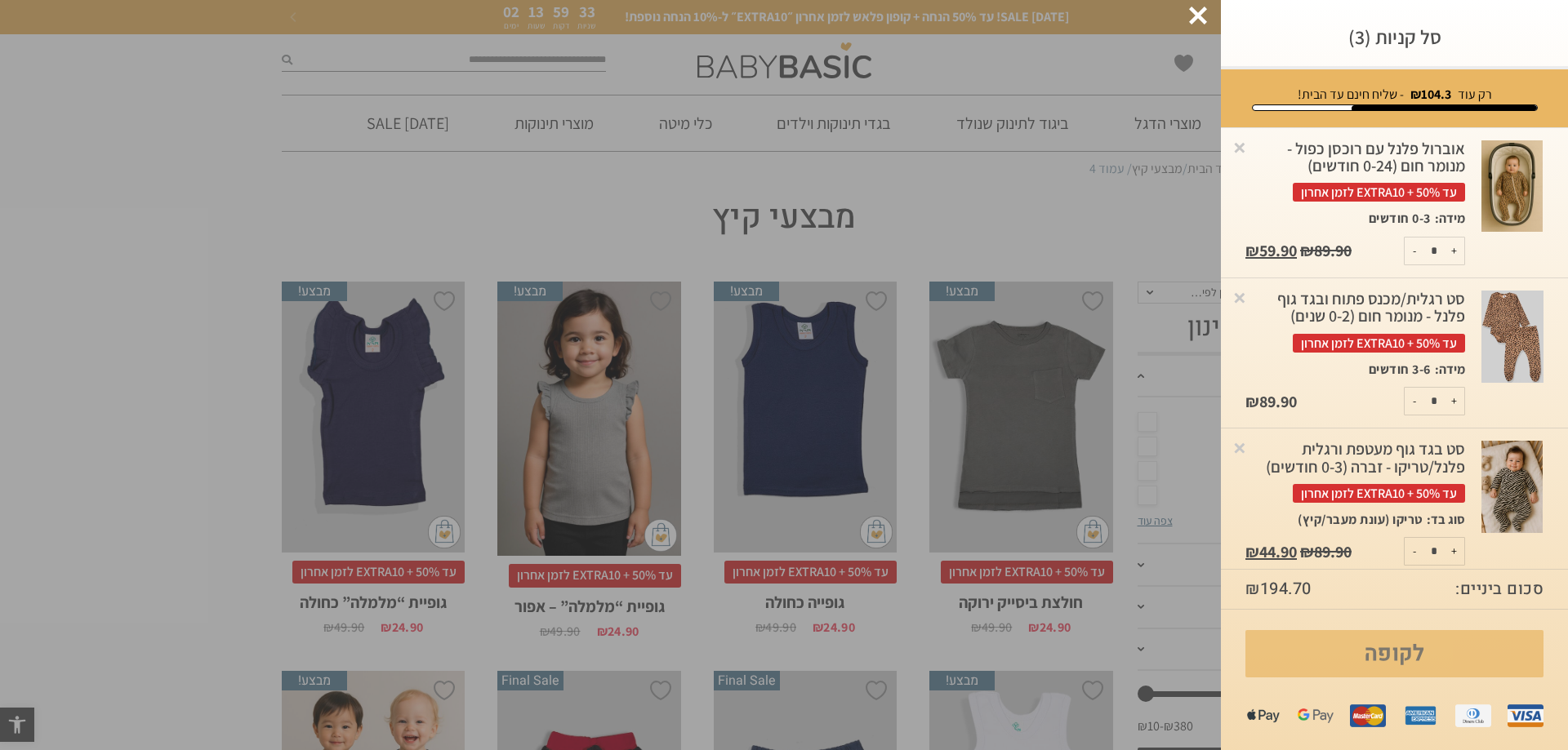
click at [1437, 662] on link "לקופה" at bounding box center [1394, 654] width 298 height 48
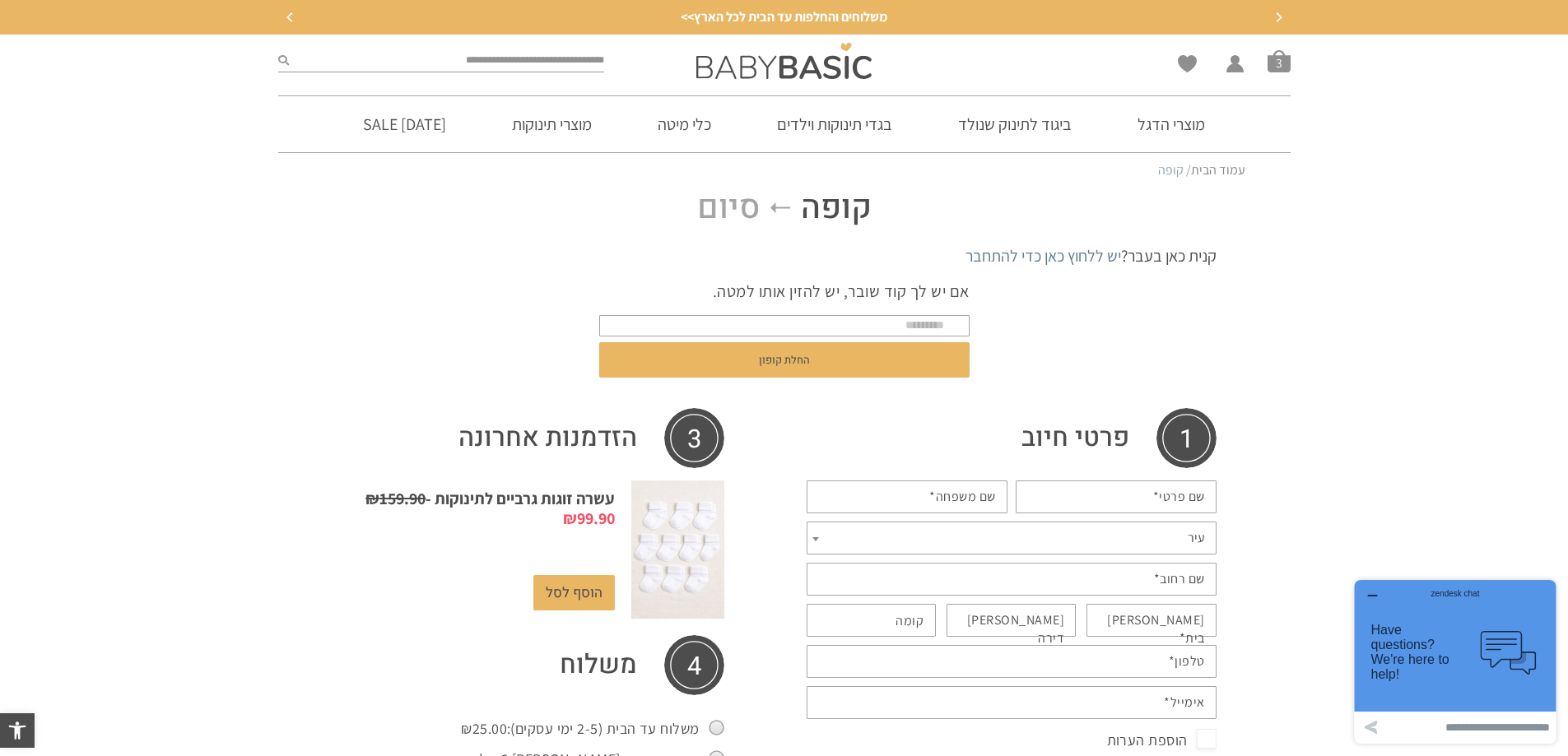
click at [877, 320] on input "text" at bounding box center [784, 326] width 370 height 22
type input "*"
type input "*******"
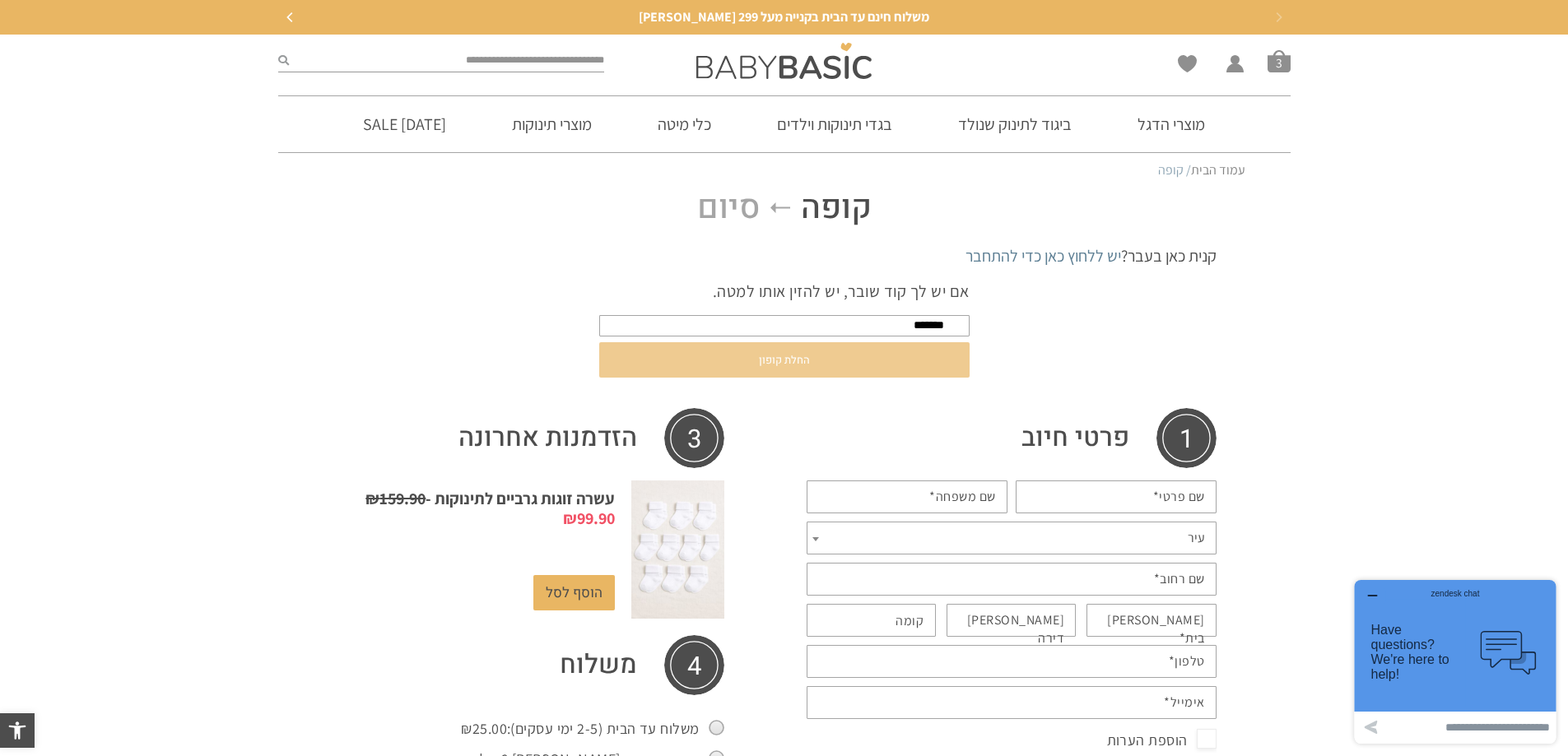
click at [898, 365] on button "החלת קופון" at bounding box center [784, 360] width 370 height 36
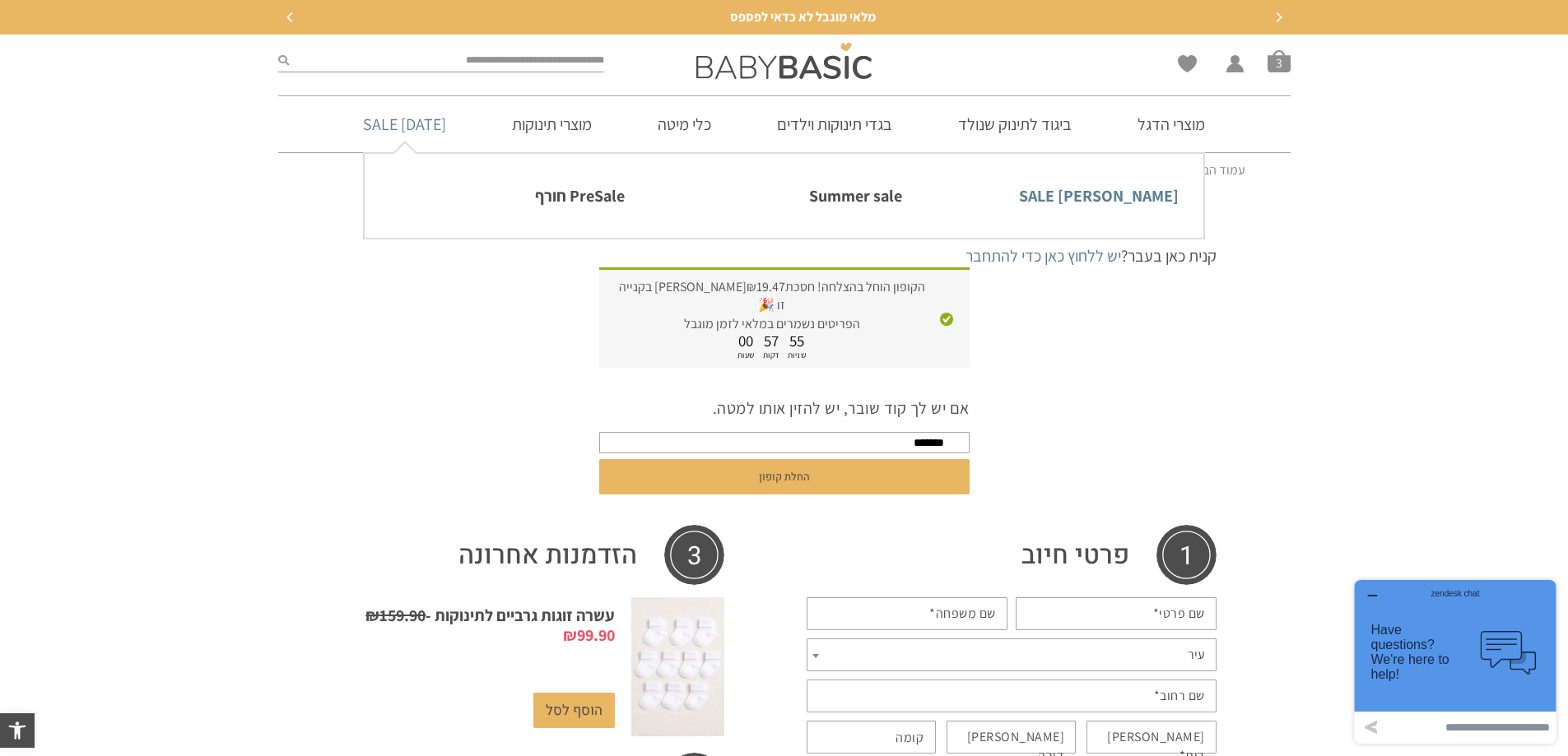
click at [1133, 186] on link "[PERSON_NAME] SALE" at bounding box center [1061, 196] width 235 height 35
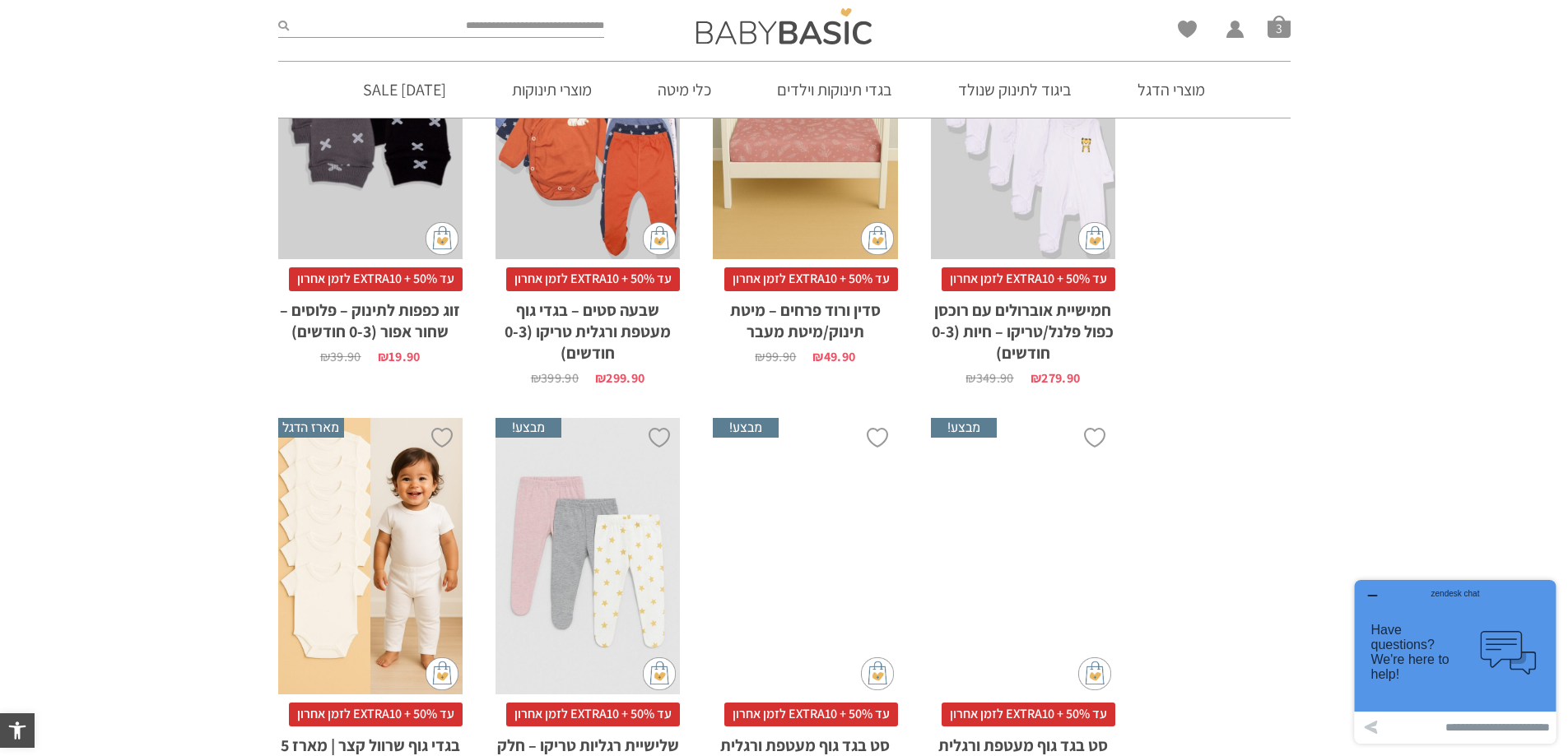
scroll to position [4856, 0]
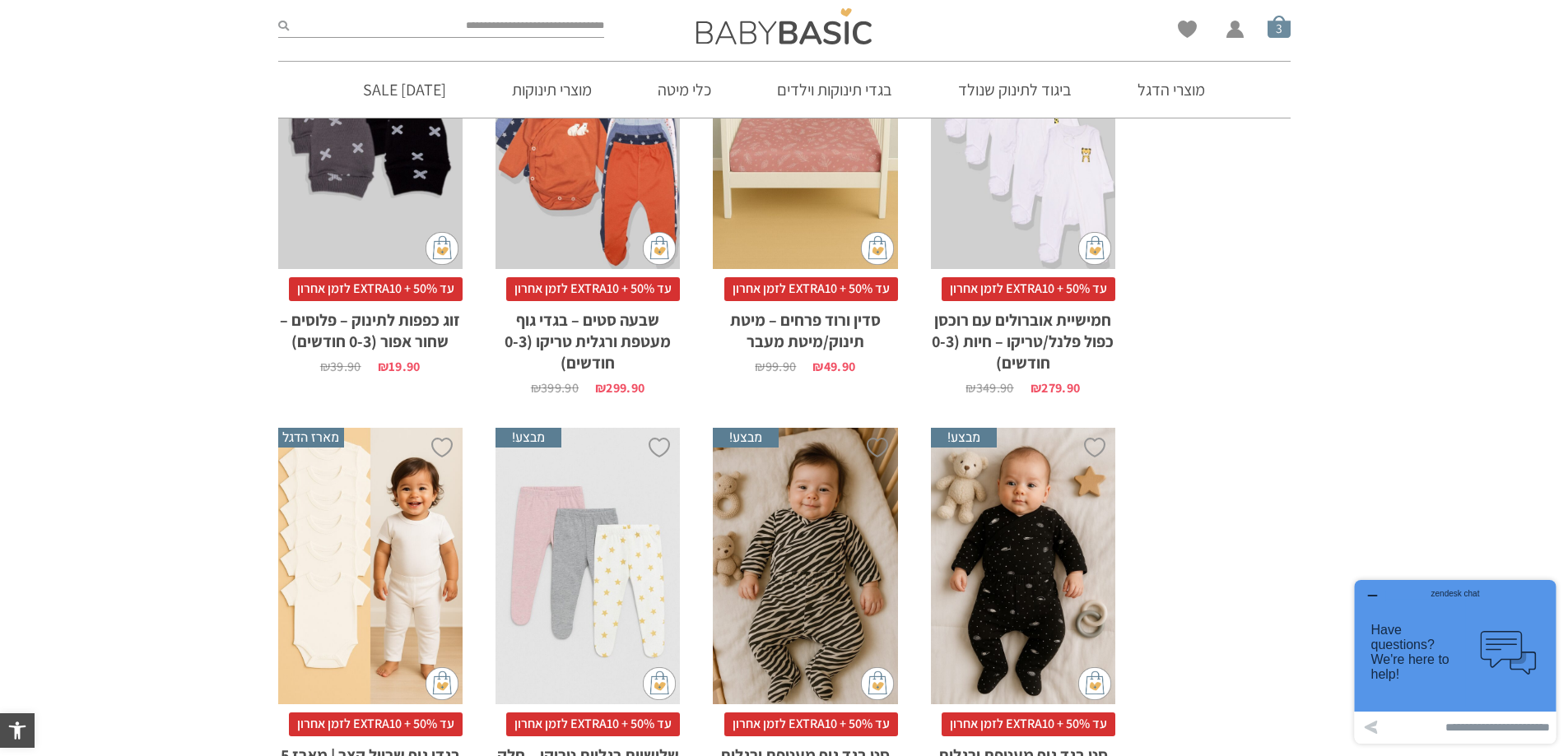
click at [1284, 23] on span "סל קניות" at bounding box center [1279, 26] width 23 height 23
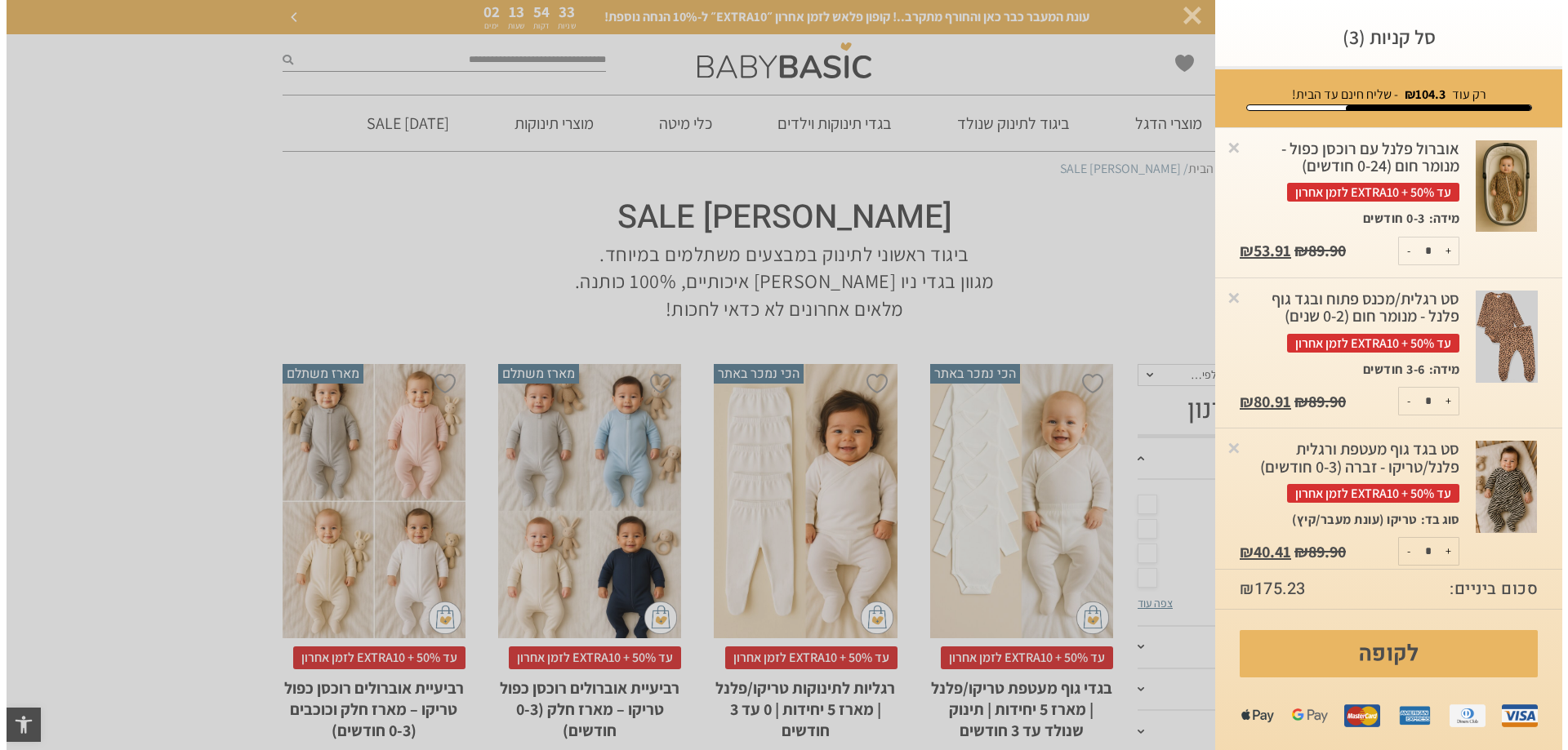
scroll to position [0, 0]
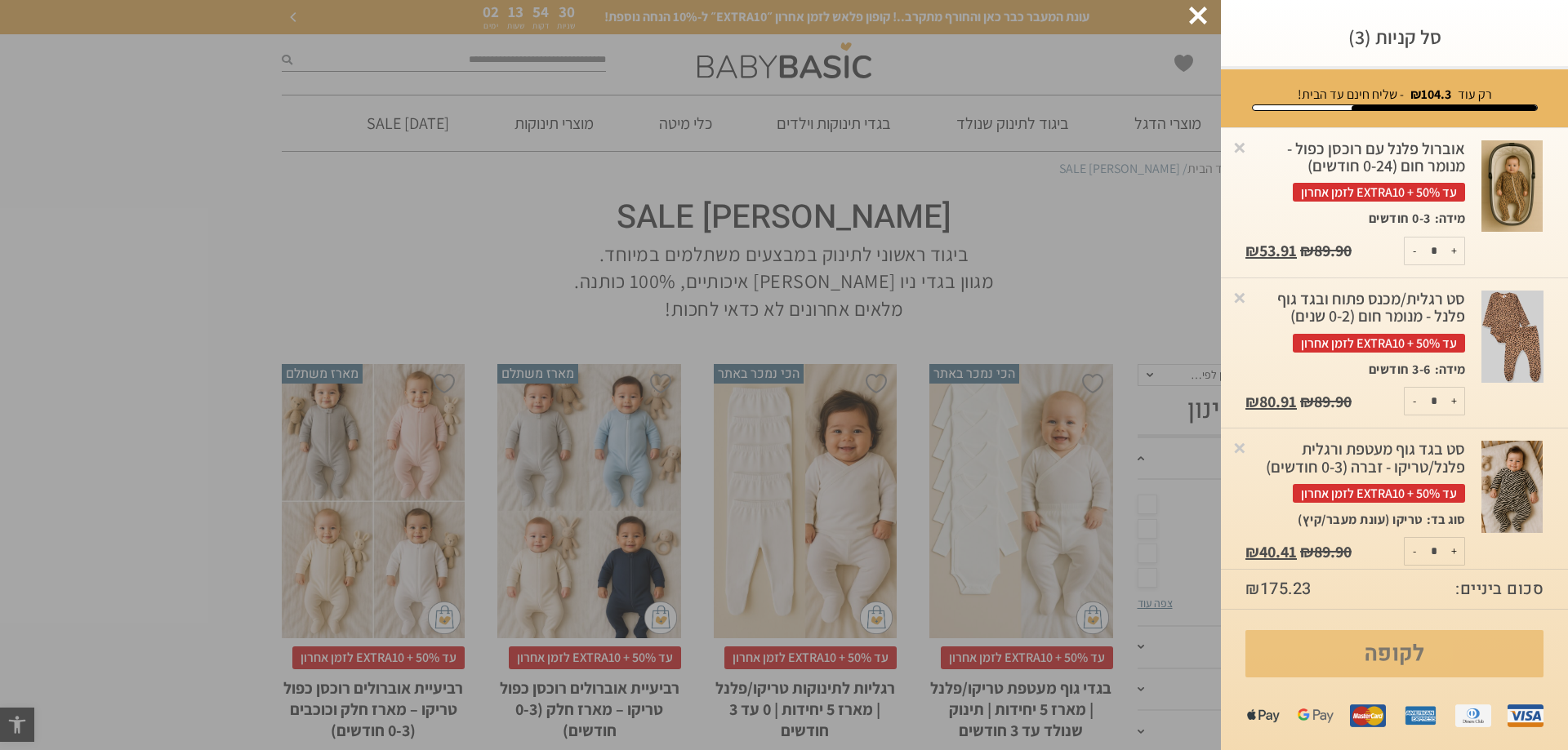
click at [1396, 661] on link "לקופה" at bounding box center [1394, 654] width 298 height 48
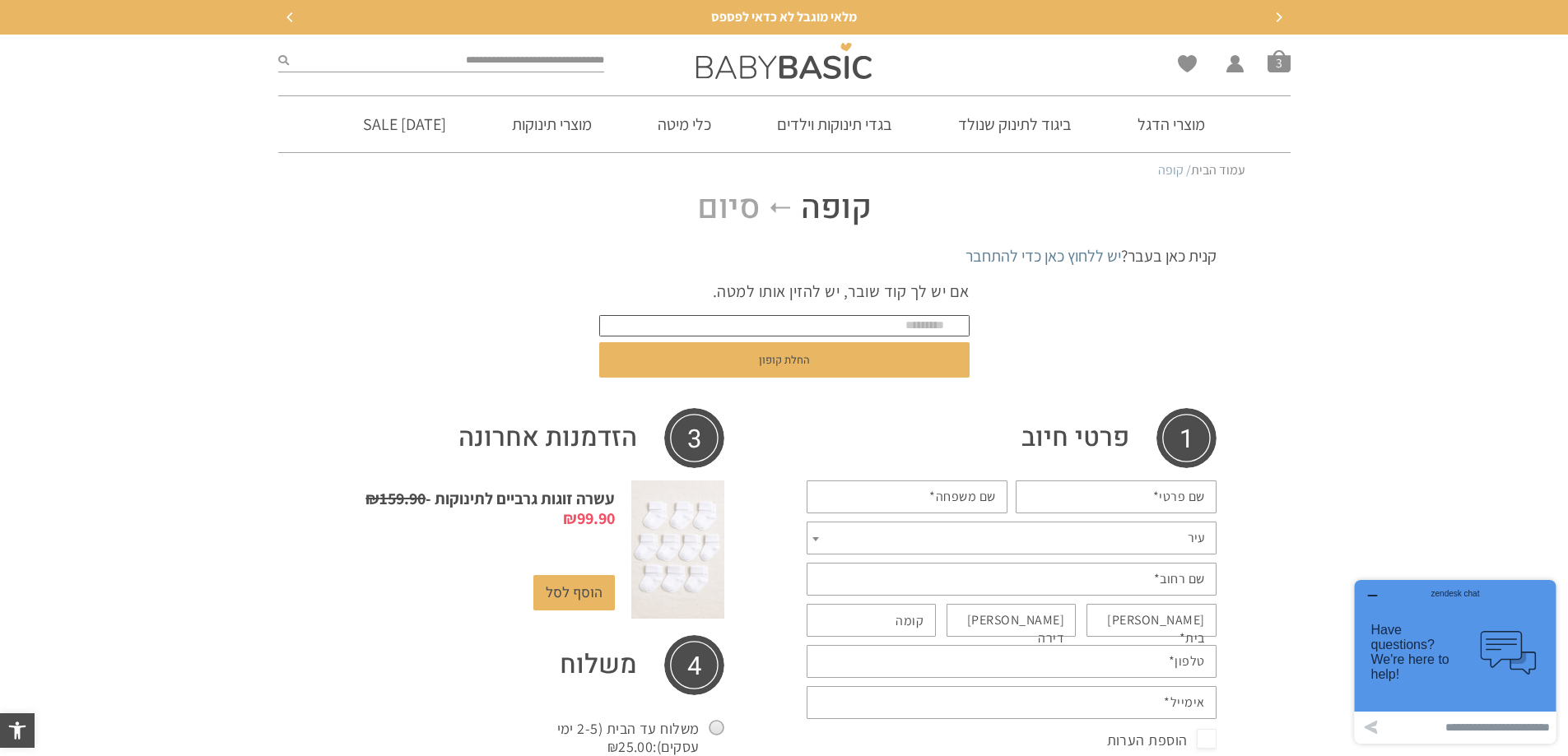
click at [815, 329] on input "text" at bounding box center [784, 326] width 370 height 22
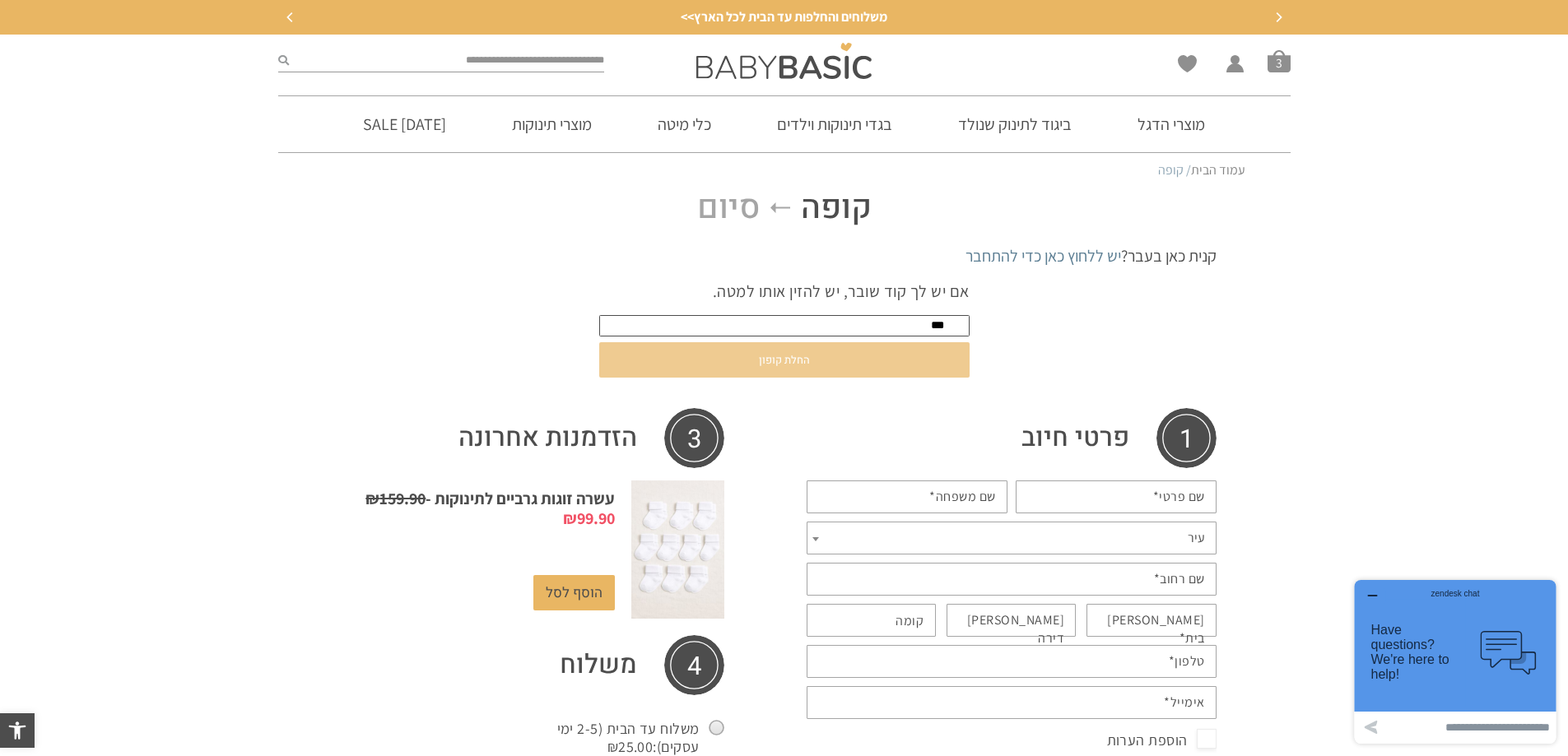
type input "***"
click at [820, 361] on button "החלת קופון" at bounding box center [784, 360] width 370 height 36
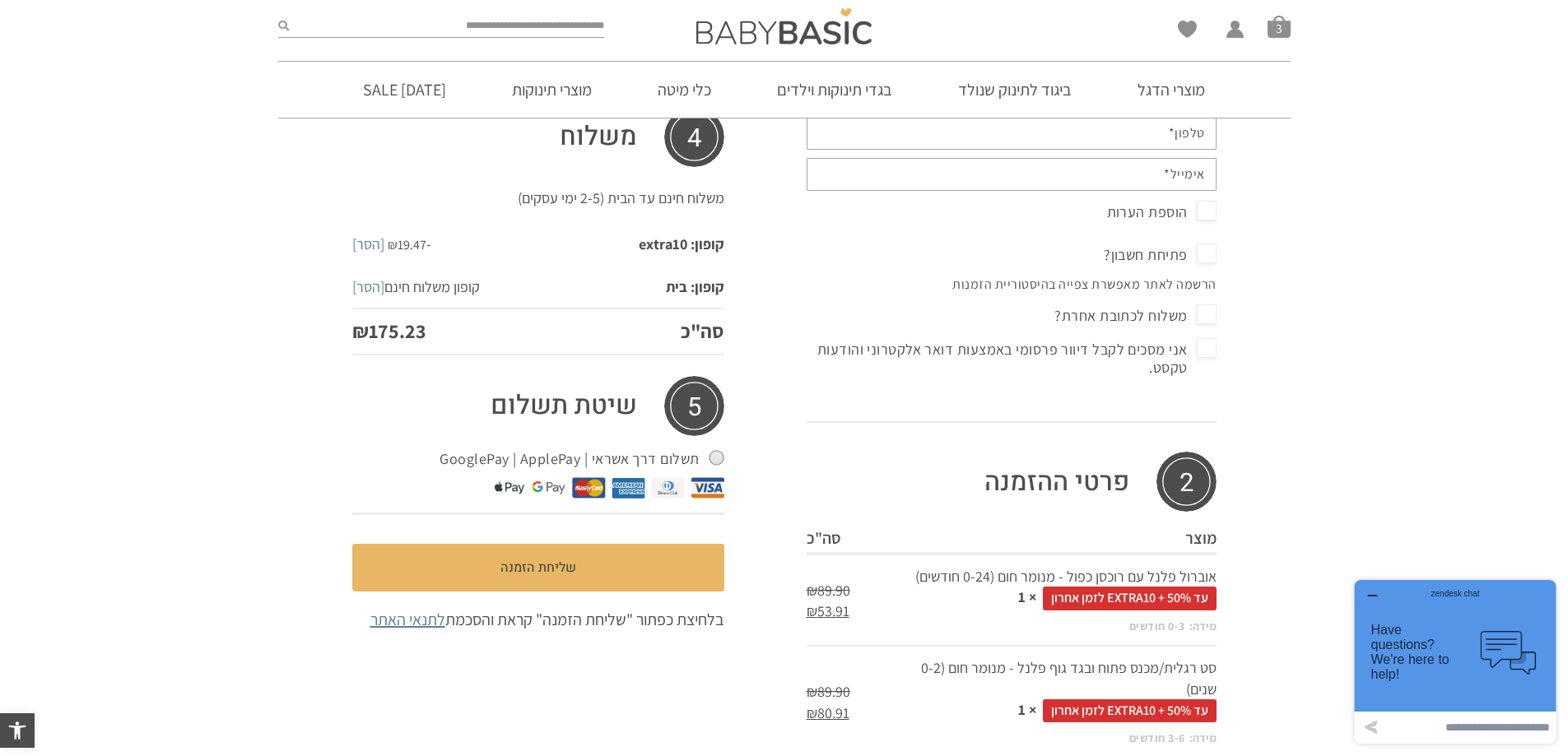
scroll to position [626, 0]
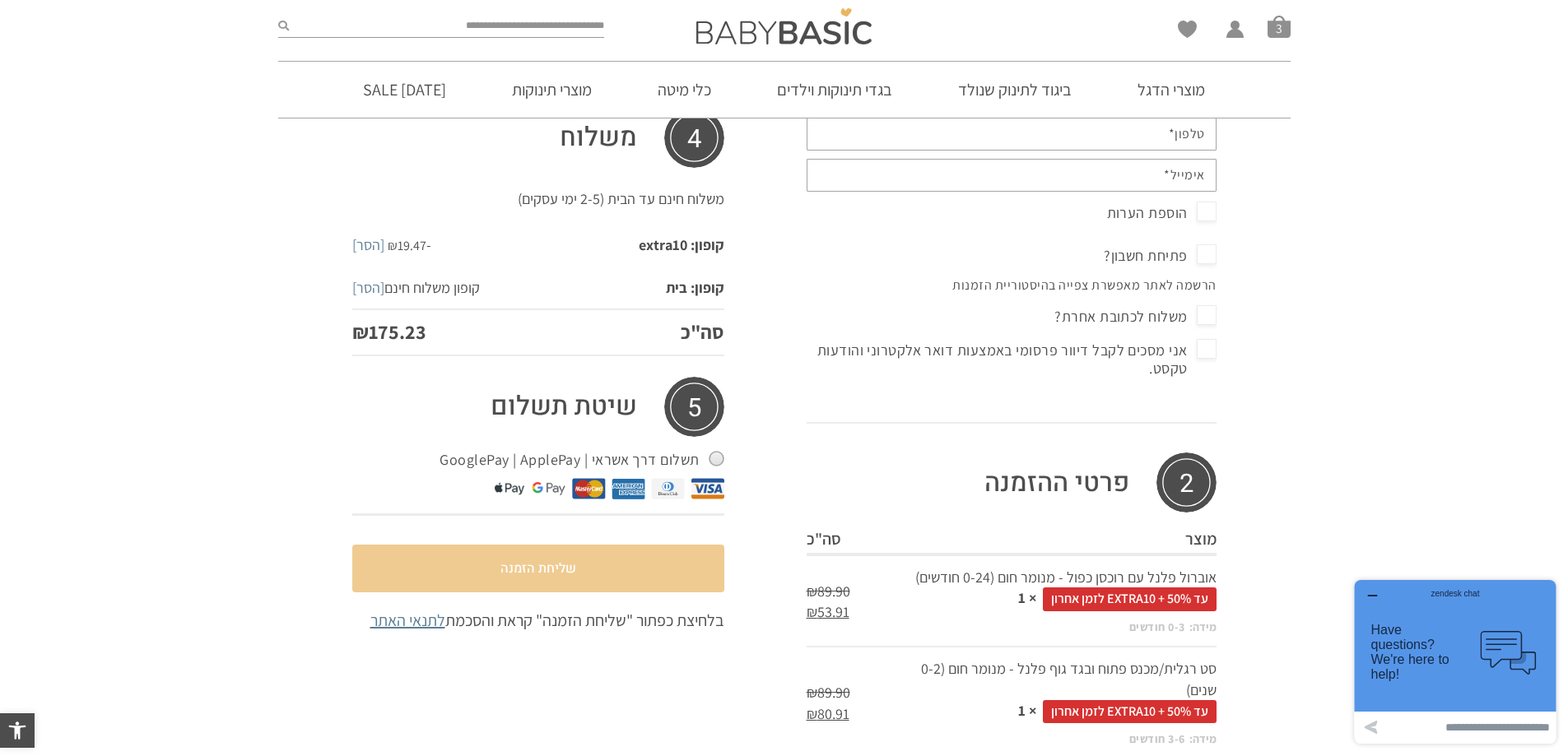
click at [612, 570] on button "שליחת הזמנה" at bounding box center [537, 569] width 372 height 48
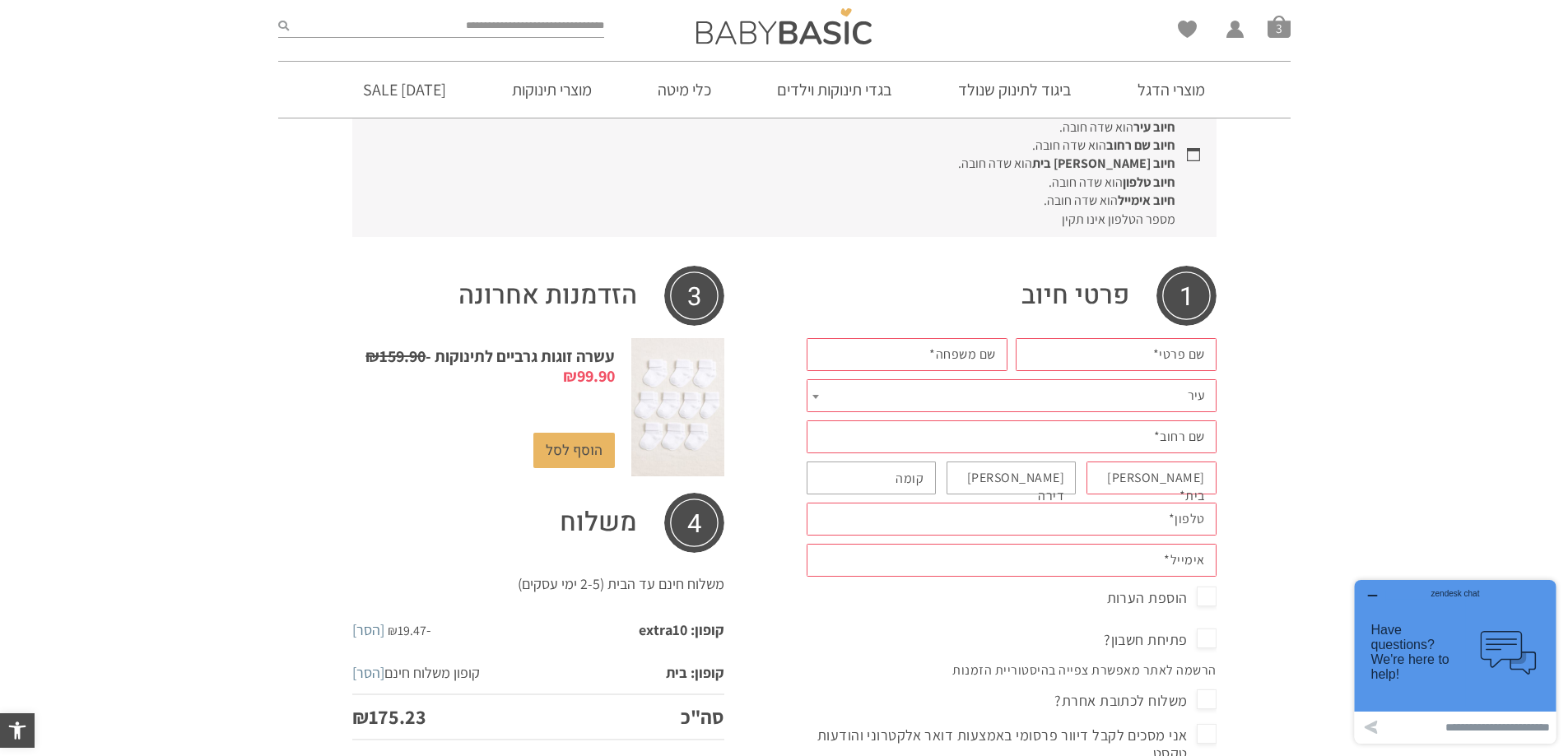
scroll to position [314, 0]
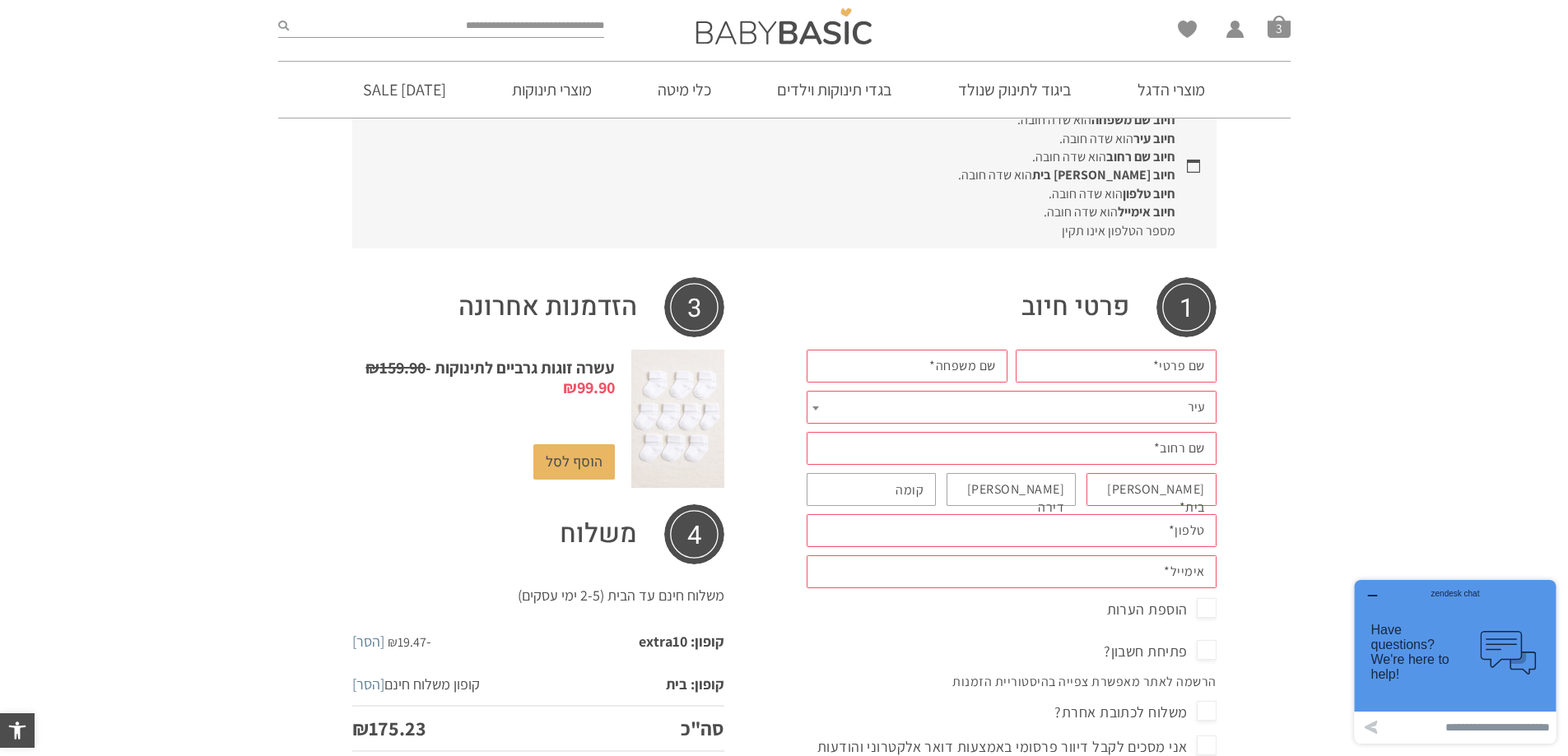
click at [1166, 375] on label "שם פרטי *" at bounding box center [1179, 366] width 52 height 18
click at [1166, 375] on input "שם פרטי *" at bounding box center [1116, 367] width 201 height 33
type input "*****"
click at [916, 367] on input "שם משפחה *" at bounding box center [907, 367] width 201 height 33
type input "***"
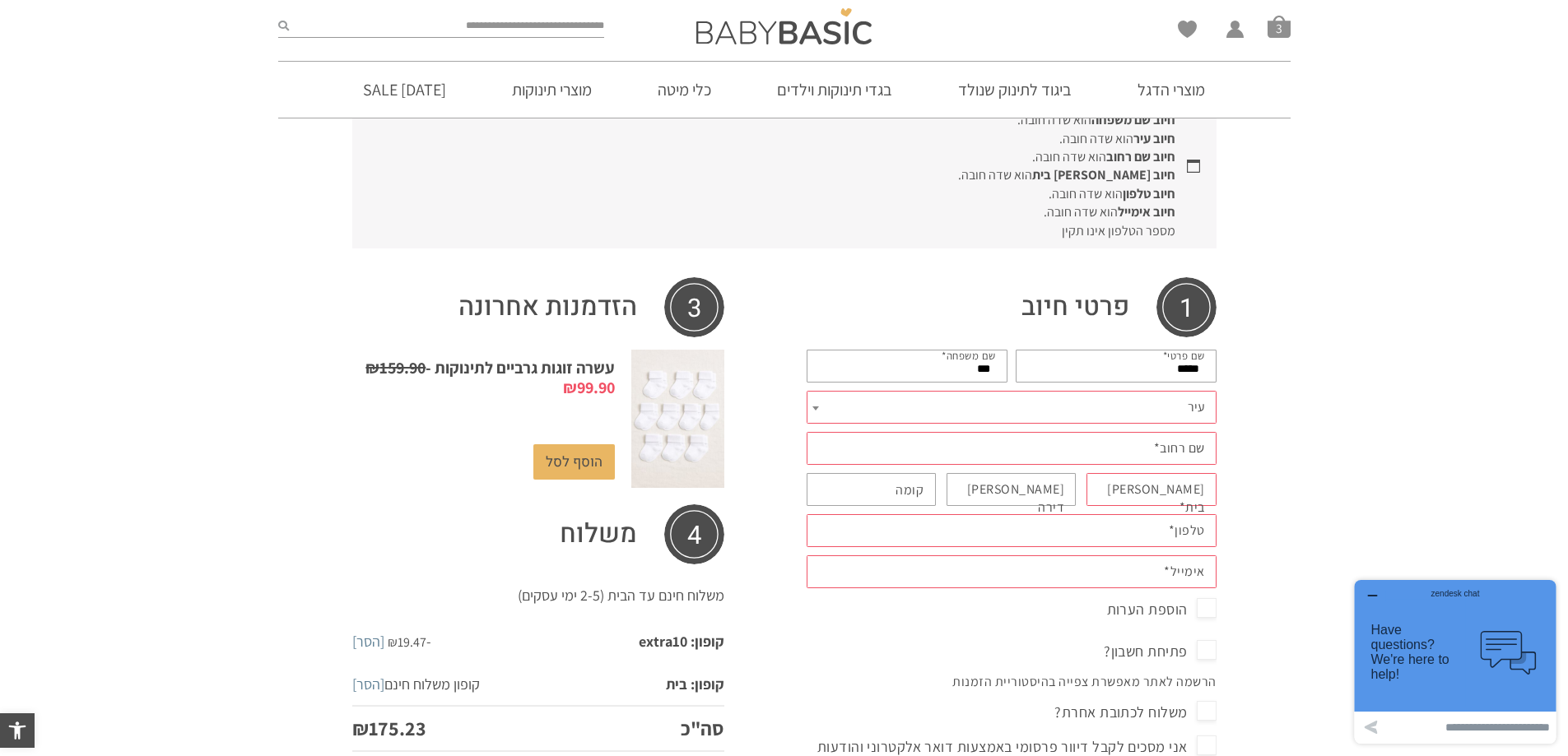
click at [1019, 409] on span "עיר" at bounding box center [1011, 408] width 410 height 33
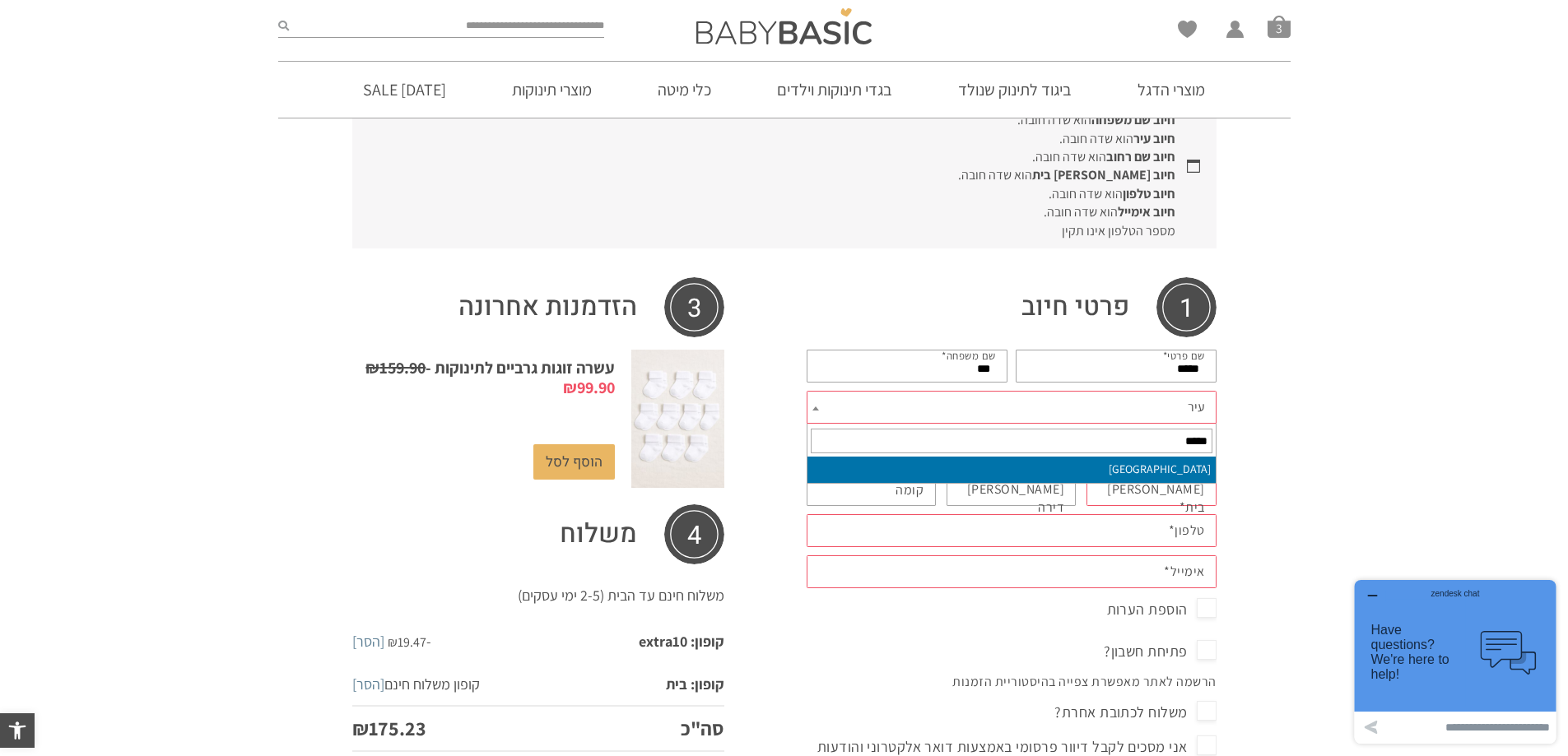
type input "*****"
select select "**********"
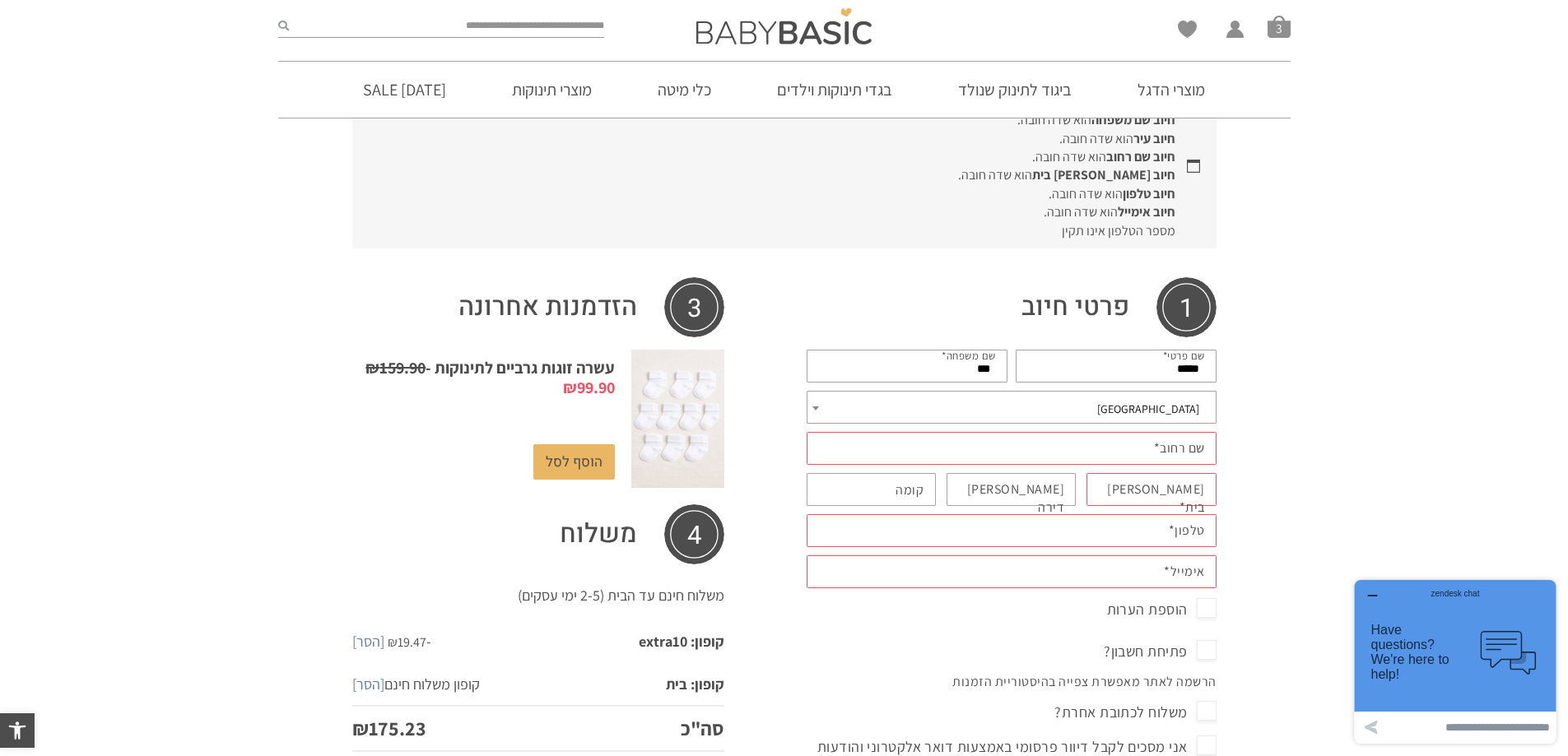
click at [1113, 448] on input "שם רחוב *" at bounding box center [1011, 449] width 410 height 33
type input "********"
click at [1135, 455] on input "********" at bounding box center [1011, 449] width 410 height 33
click at [1171, 482] on label "מס בית *" at bounding box center [1144, 499] width 124 height 37
click at [1171, 482] on input "מס בית *" at bounding box center [1151, 489] width 130 height 33
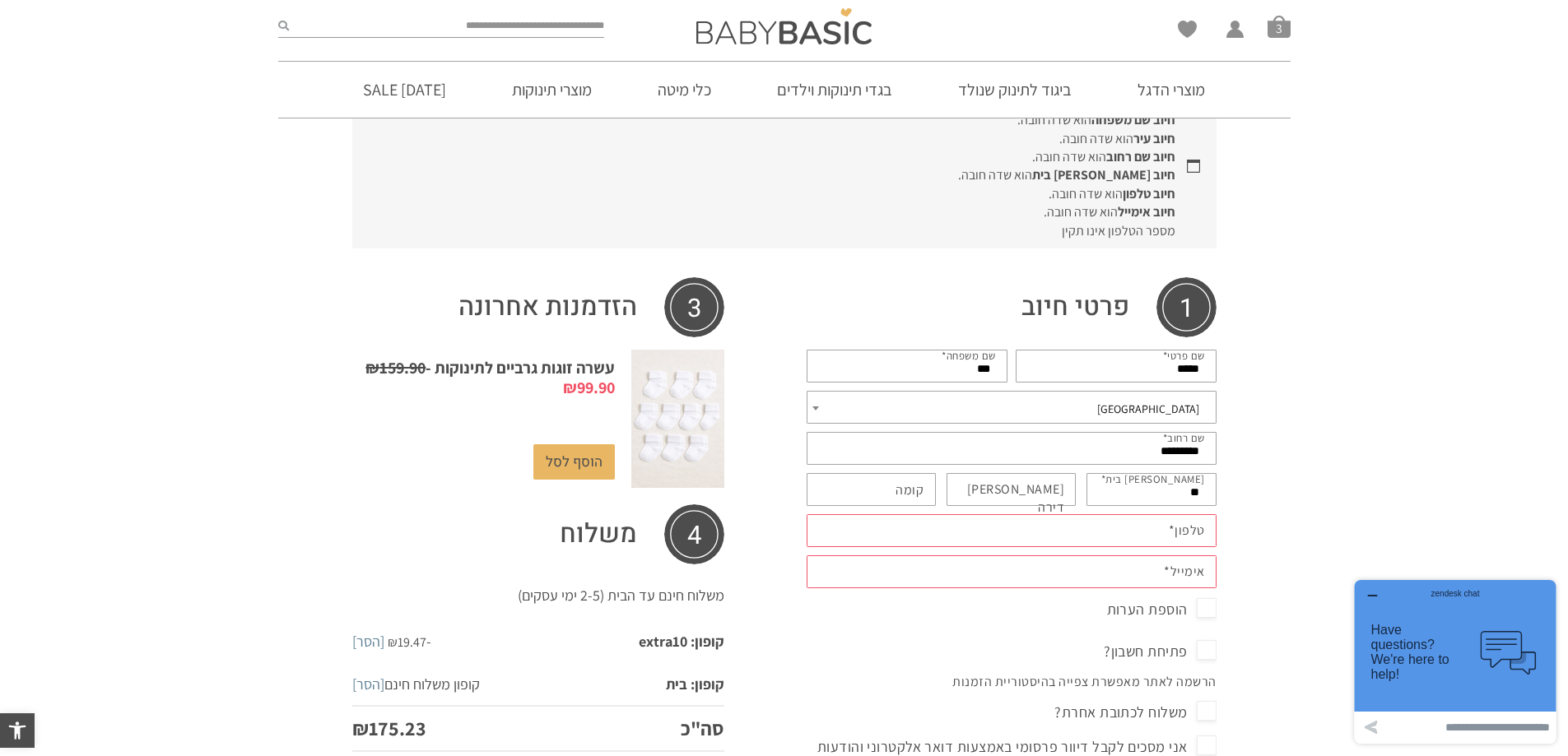
type input "**"
click at [1037, 490] on label "מס דירה (אופציונלי)" at bounding box center [1004, 499] width 124 height 37
click at [1037, 490] on input "מס דירה (אופציונלי)" at bounding box center [1011, 489] width 130 height 33
type input "**"
click at [890, 486] on input "קומה (אופציונלי)" at bounding box center [871, 489] width 130 height 33
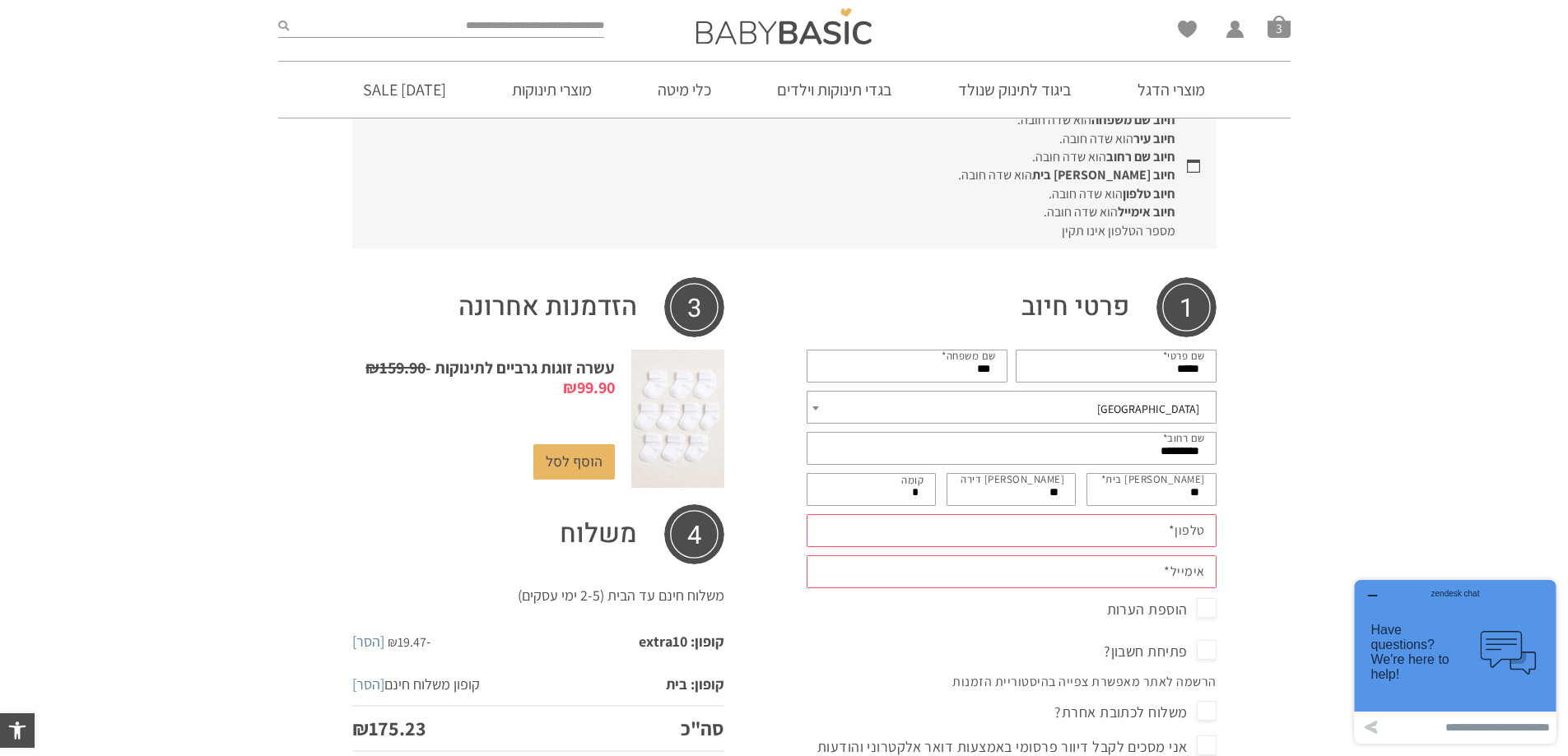
type input "*"
click at [1024, 535] on input "טלפון *" at bounding box center [1011, 531] width 410 height 33
type input "**********"
click at [968, 574] on input "אימייל *" at bounding box center [1011, 572] width 410 height 33
type input "**********"
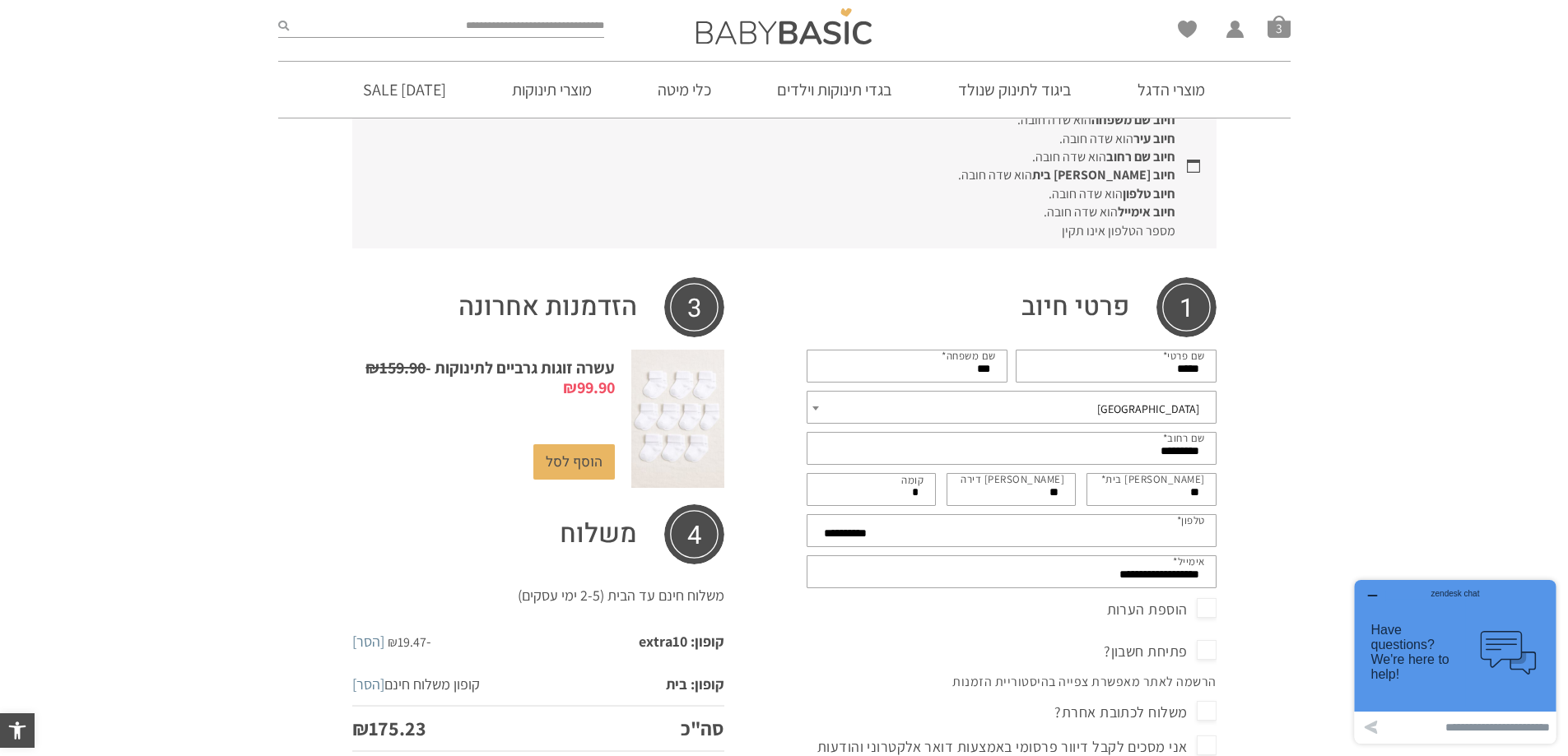
click at [1286, 411] on div "קופה סיום קנית כאן בעבר? יש ללחוץ כאן כדי להתחבר אם קנית כאן בעבר, אנא הכנס את …" at bounding box center [784, 594] width 1568 height 1439
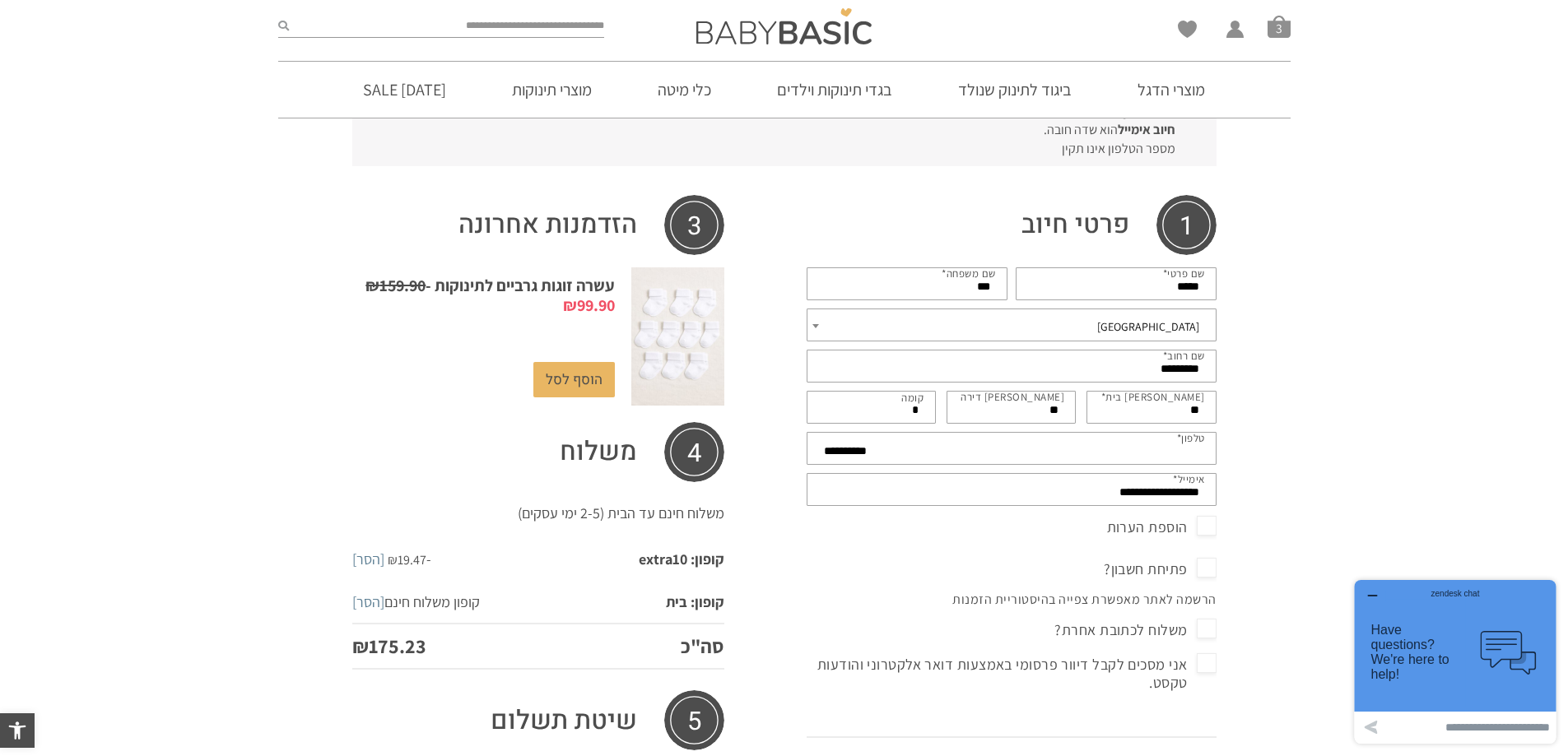
scroll to position [478, 0]
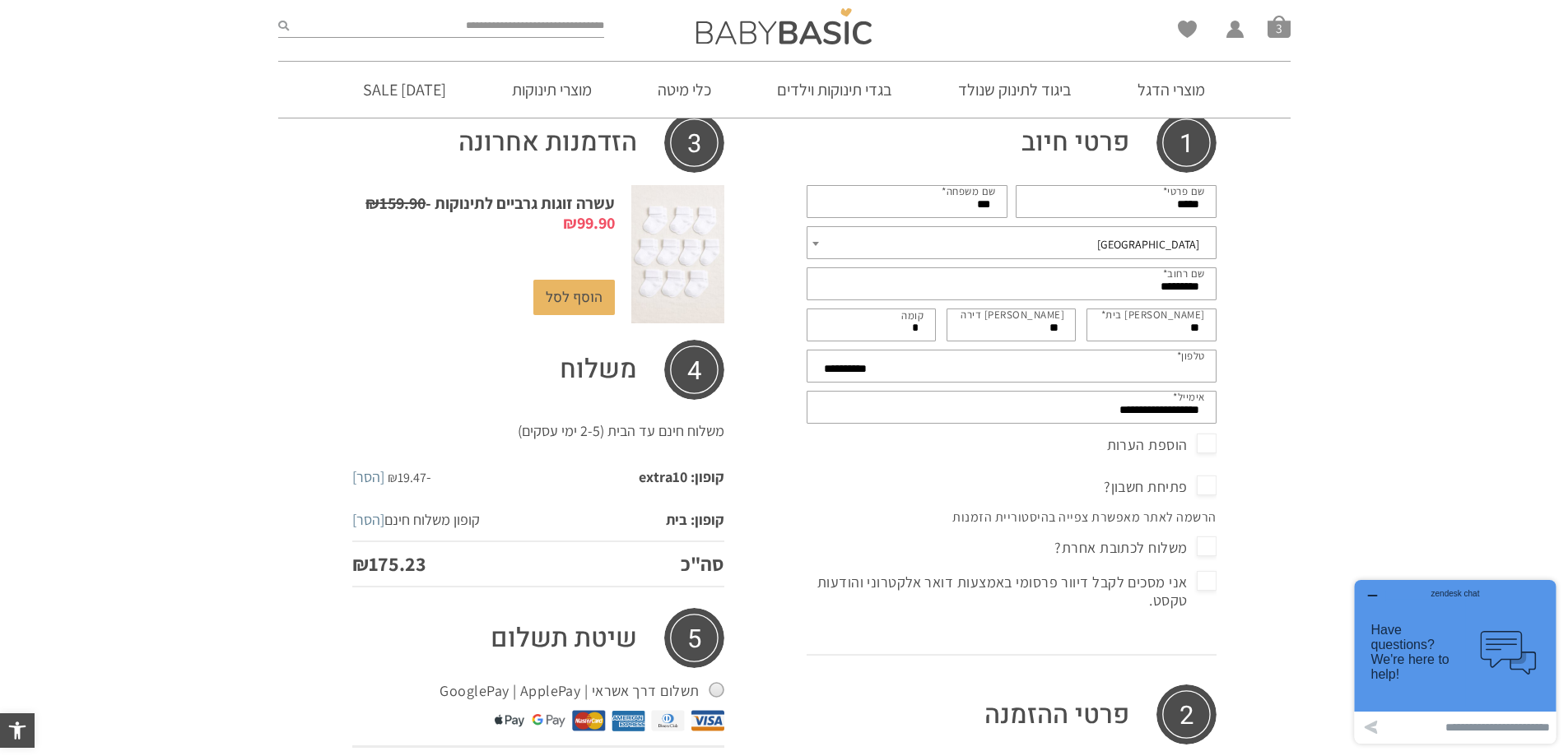
click at [1203, 484] on span "פתיחת חשבון?" at bounding box center [1159, 487] width 112 height 26
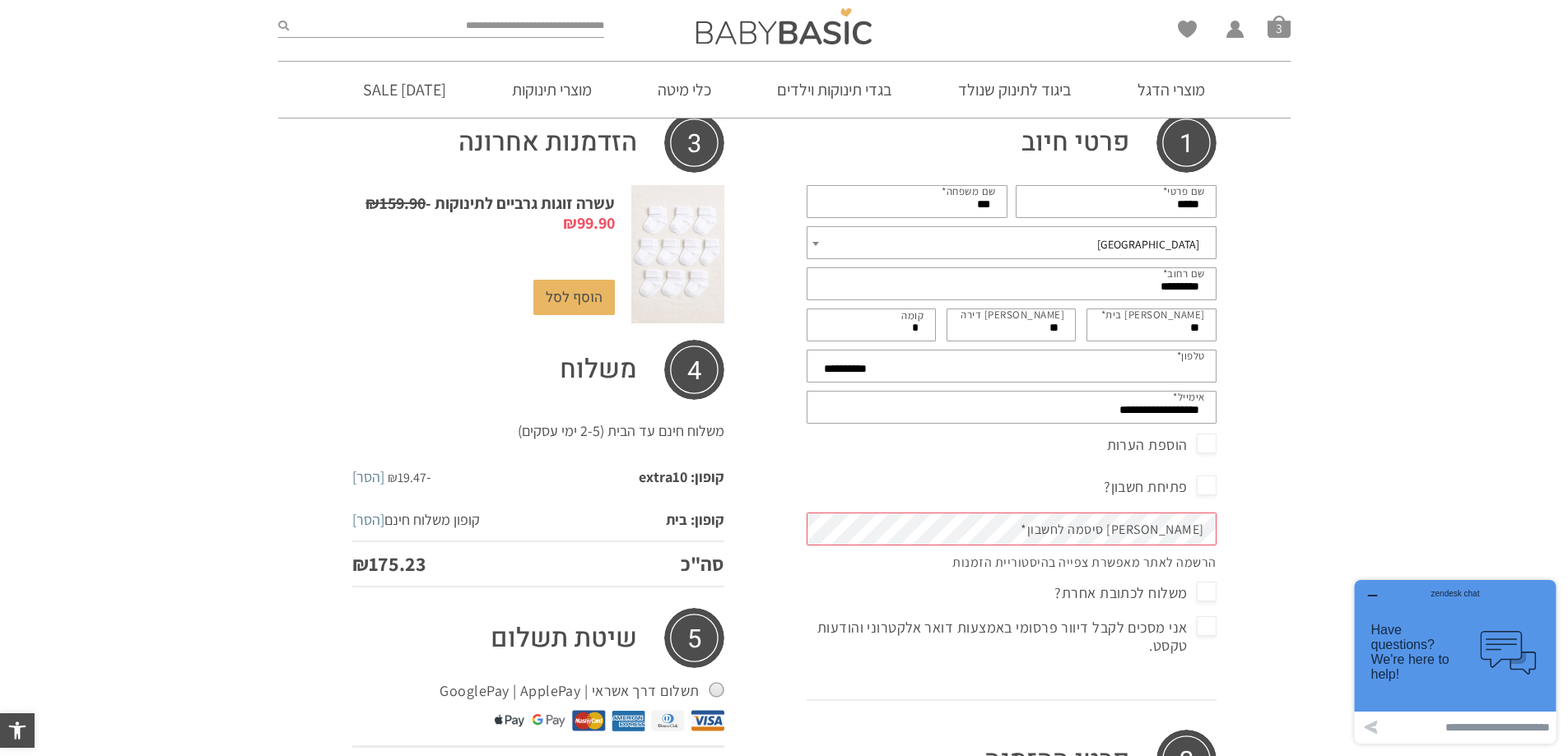
click at [1205, 481] on span "פתיחת חשבון?" at bounding box center [1159, 487] width 112 height 26
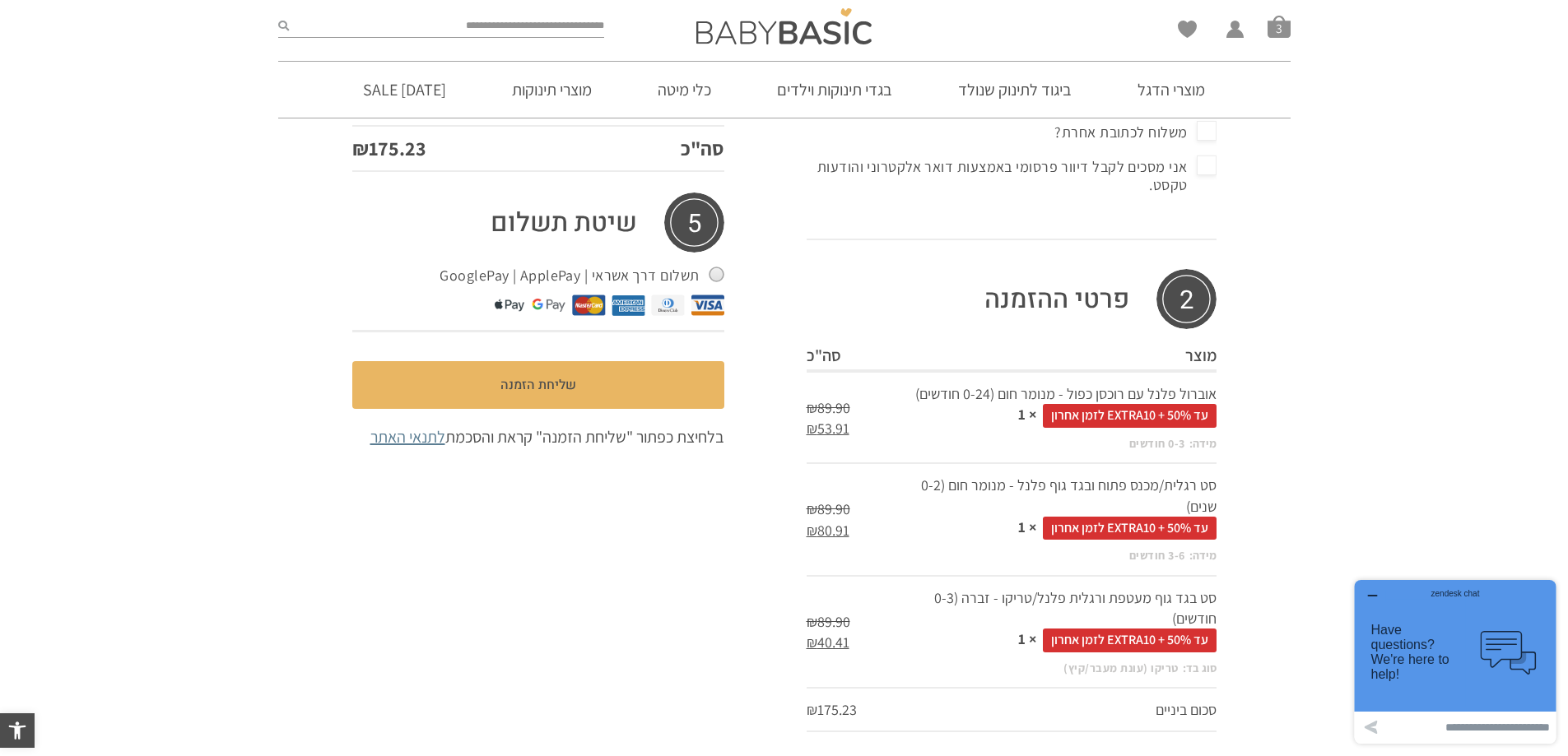
scroll to position [793, 0]
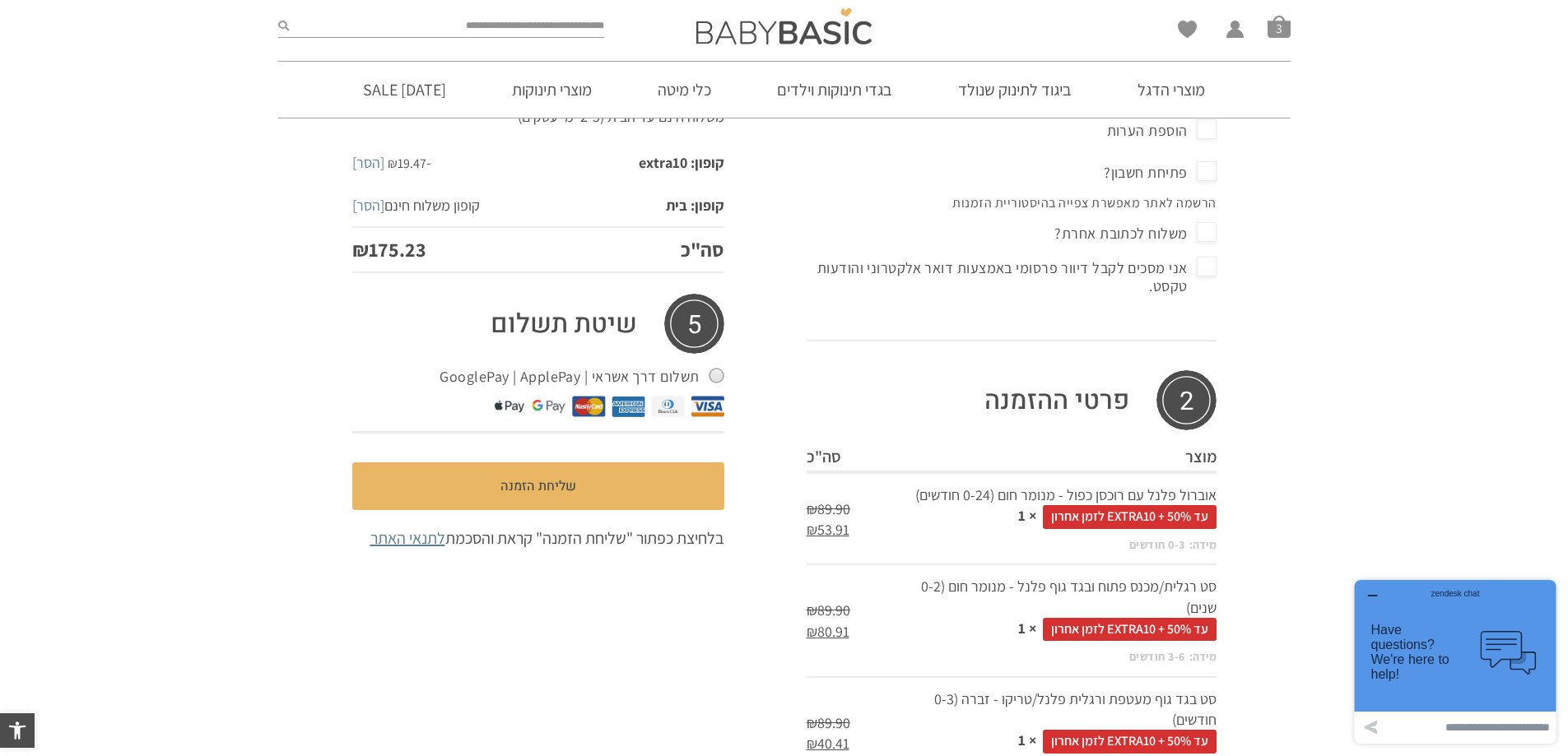
click at [1209, 268] on span "אני מסכים לקבל דיוור פרסומי באמצעות דואר אלקטרוני והודעות טקסט." at bounding box center [1011, 277] width 410 height 44
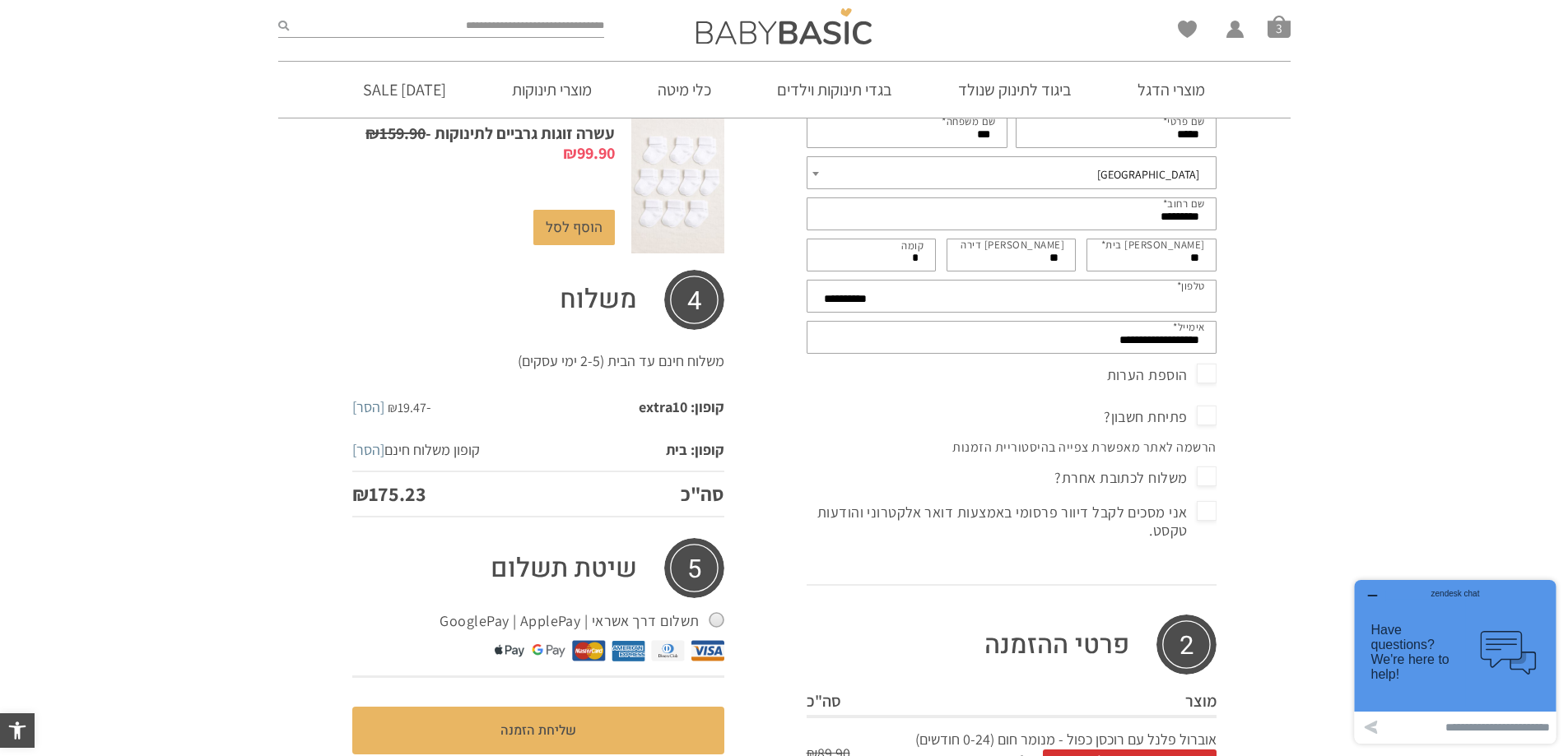
scroll to position [628, 0]
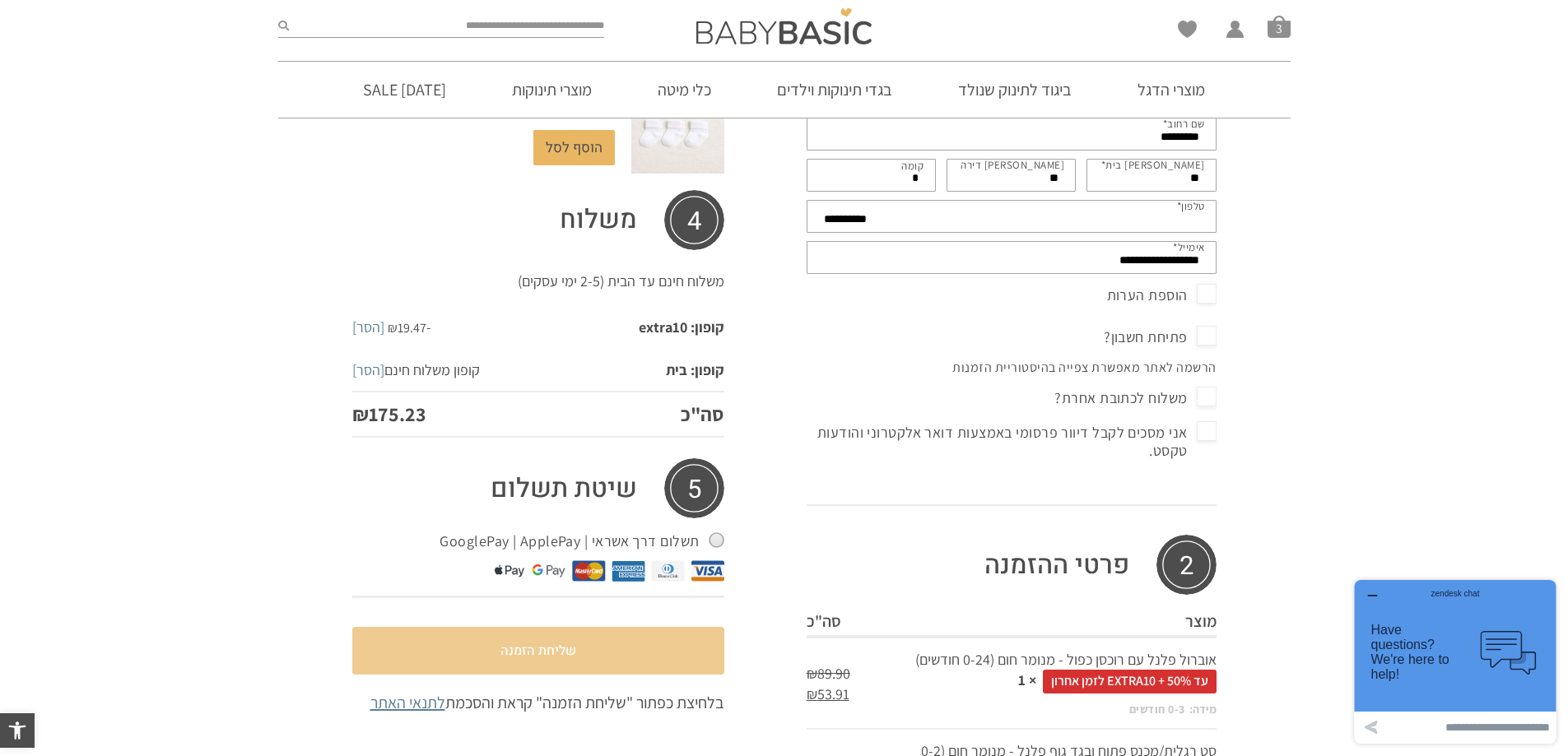
click at [645, 658] on button "שליחת הזמנה" at bounding box center [537, 651] width 372 height 48
